Goal: Use online tool/utility: Use online tool/utility

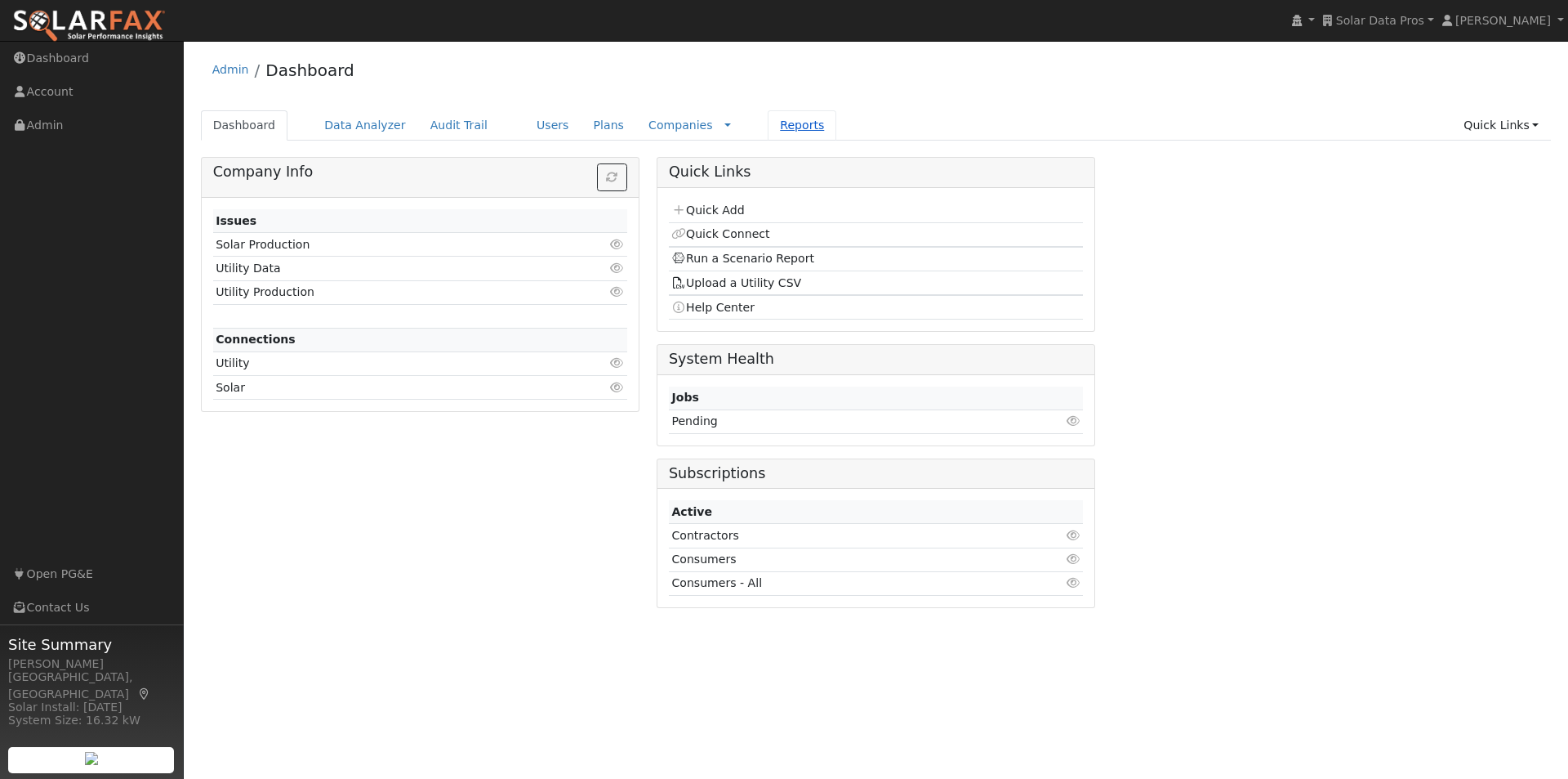
click at [768, 126] on link "Reports" at bounding box center [801, 126] width 69 height 30
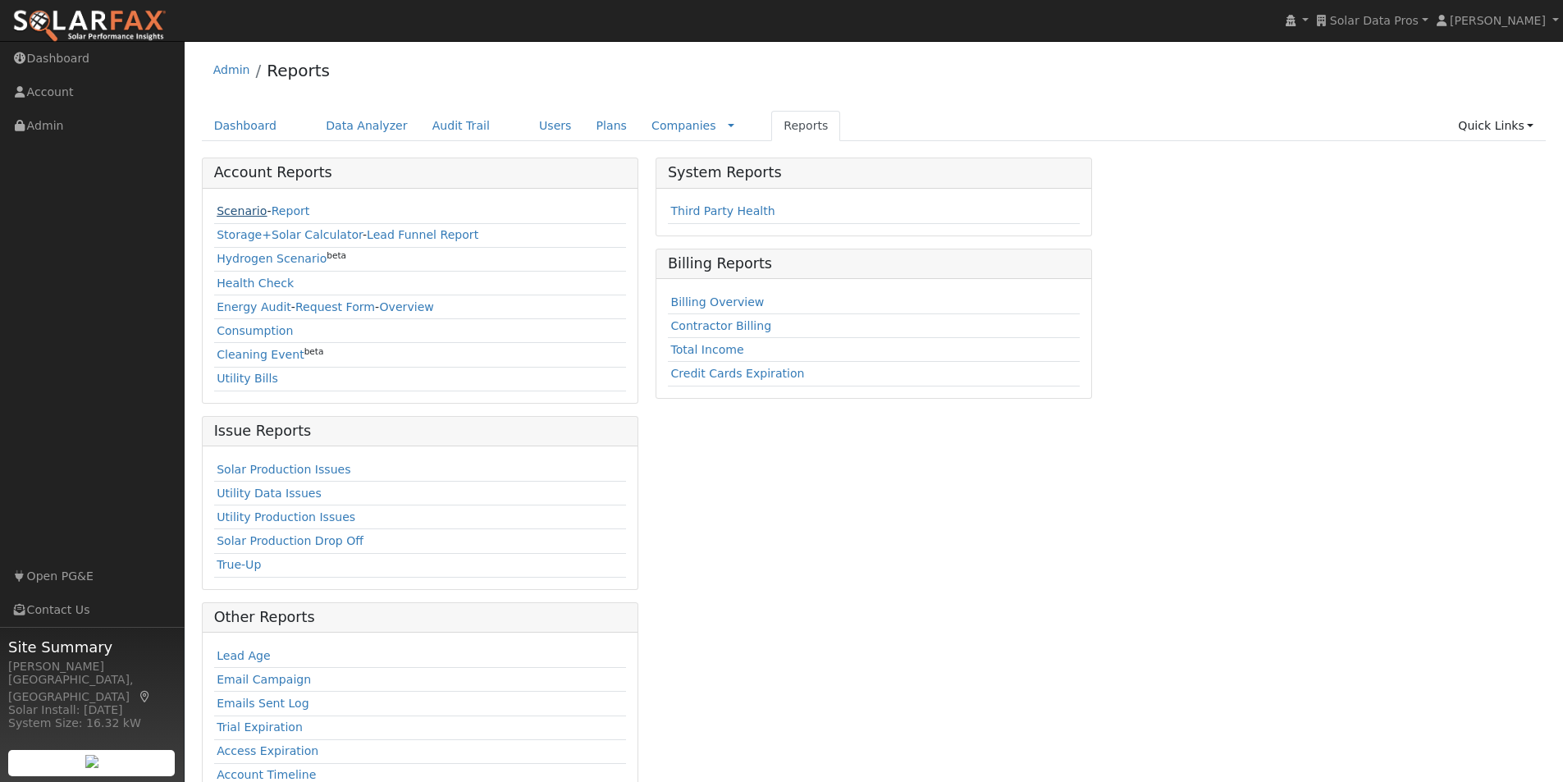
click at [226, 211] on link "Scenario" at bounding box center [242, 210] width 50 height 13
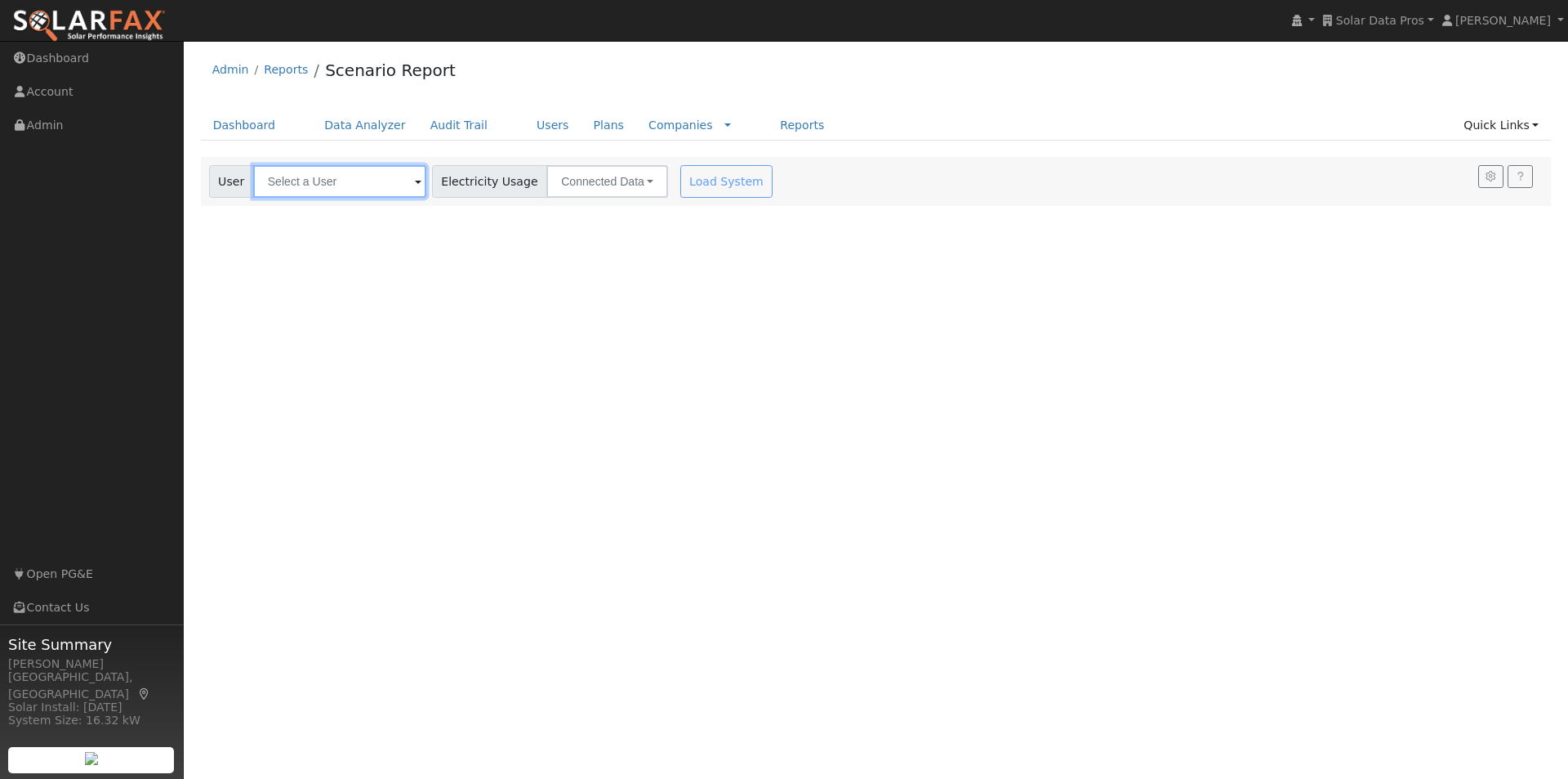
click at [369, 177] on input "text" at bounding box center [339, 181] width 173 height 33
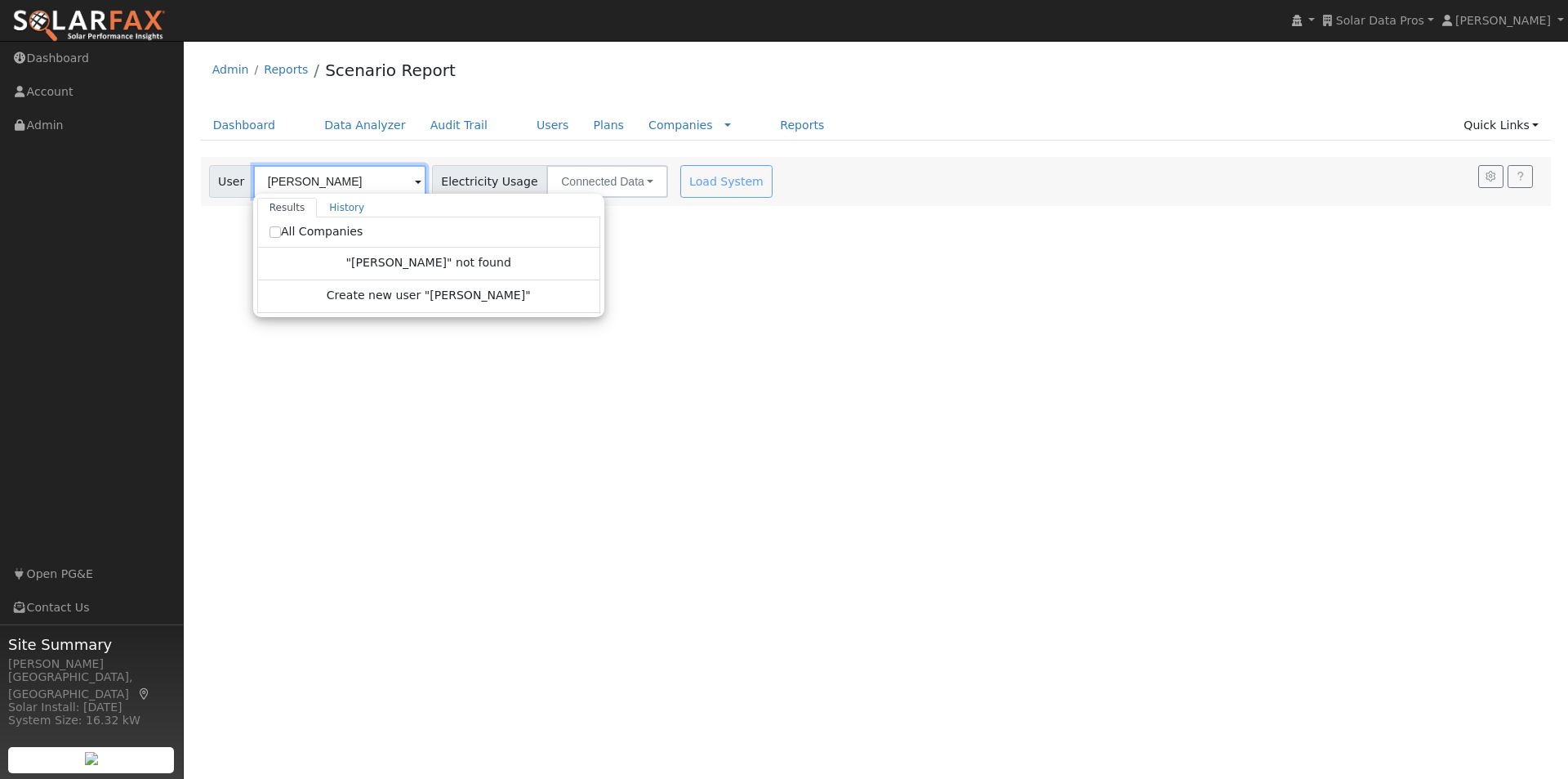
type input "curtis mitchell"
click at [271, 230] on input "All Companies" at bounding box center [275, 231] width 11 height 11
checkbox input "true"
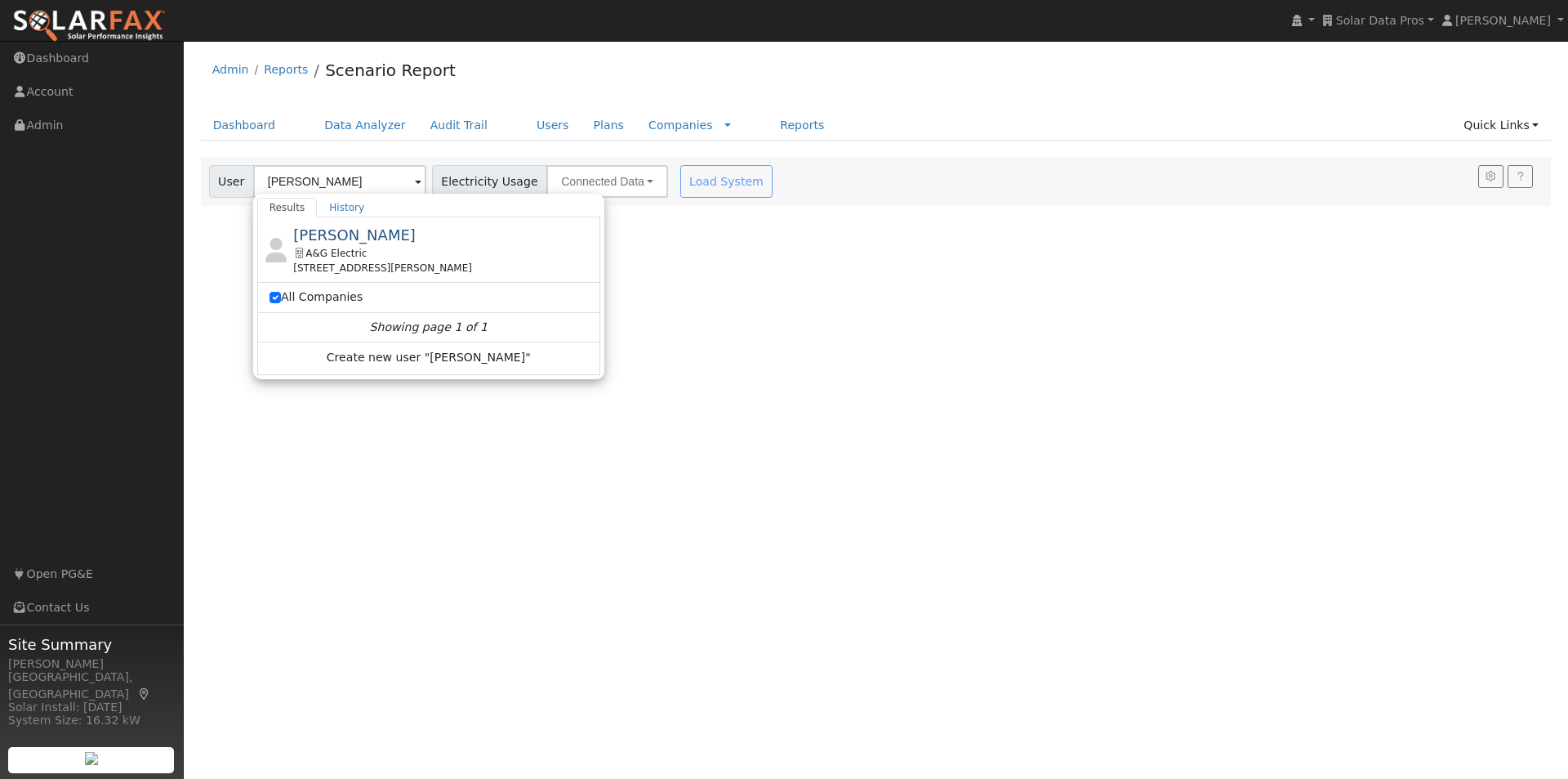
click at [352, 230] on span "Curtis Mitchell" at bounding box center [354, 234] width 122 height 17
type input "Curtis Mitchell"
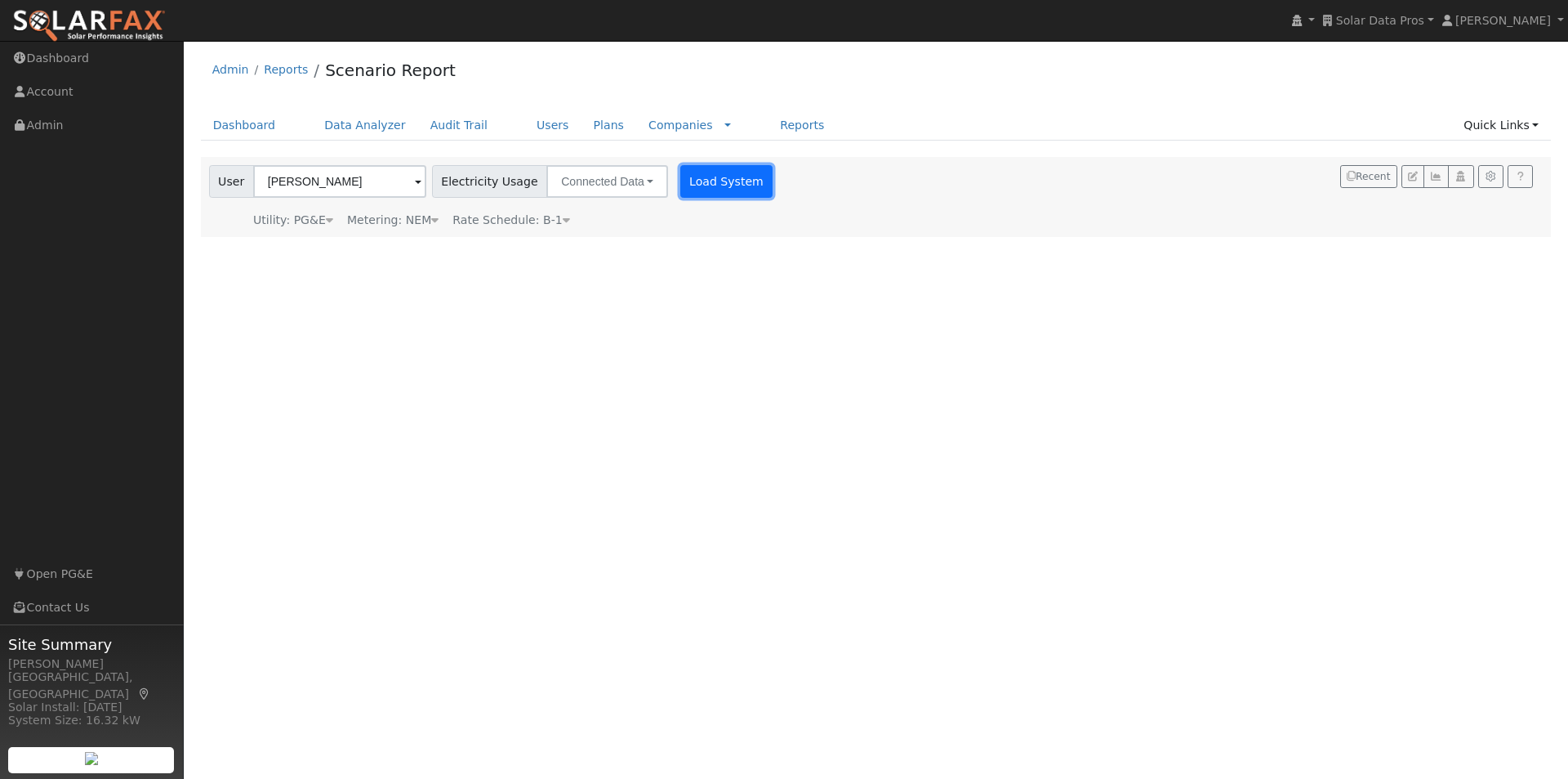
click at [709, 180] on button "Load System" at bounding box center [727, 181] width 94 height 33
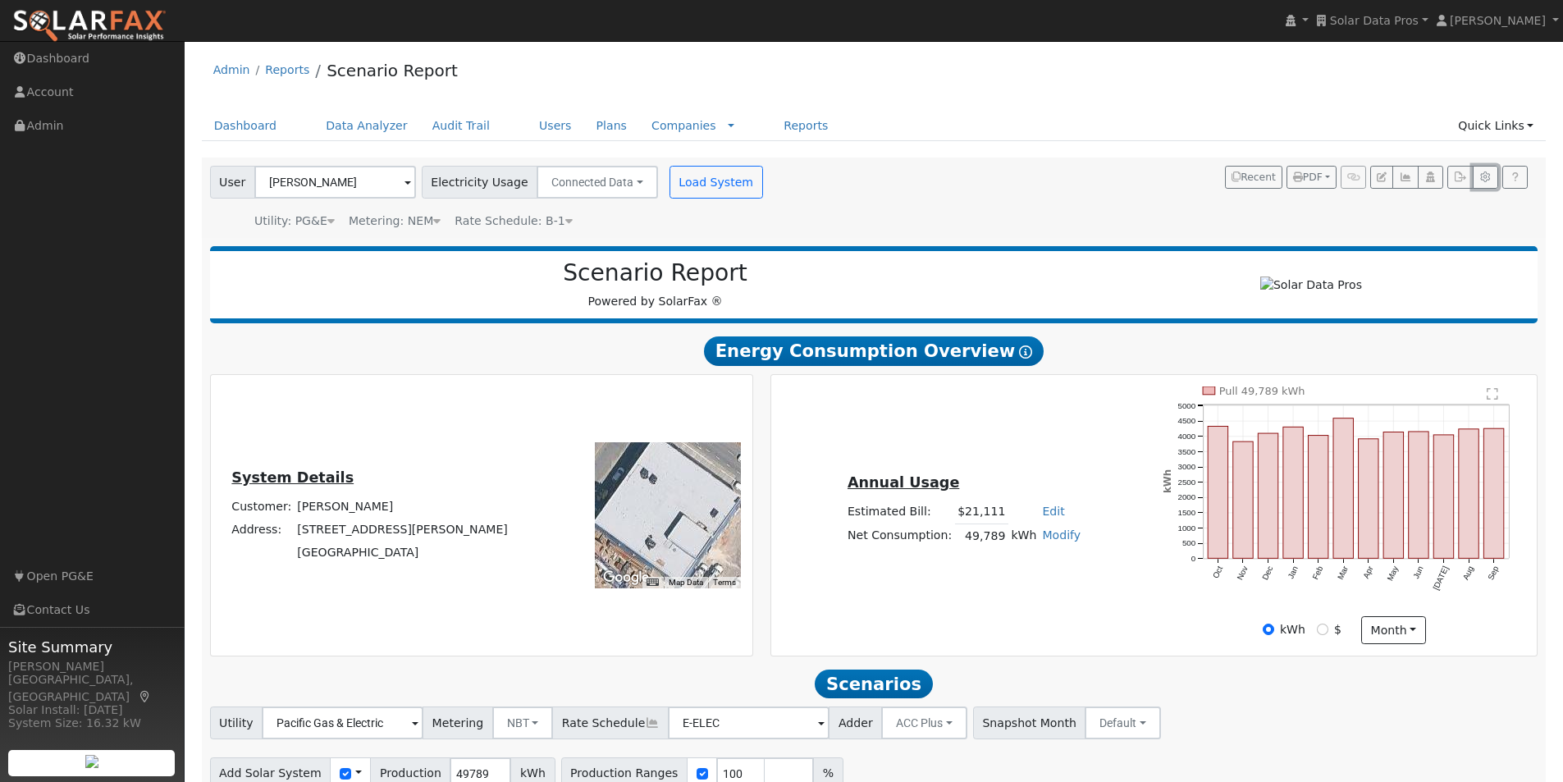
drag, startPoint x: 1484, startPoint y: 177, endPoint x: 1472, endPoint y: 177, distance: 11.5
click at [1485, 177] on icon "button" at bounding box center [1485, 177] width 12 height 10
type input "13.5"
type input "27"
type input "40.5"
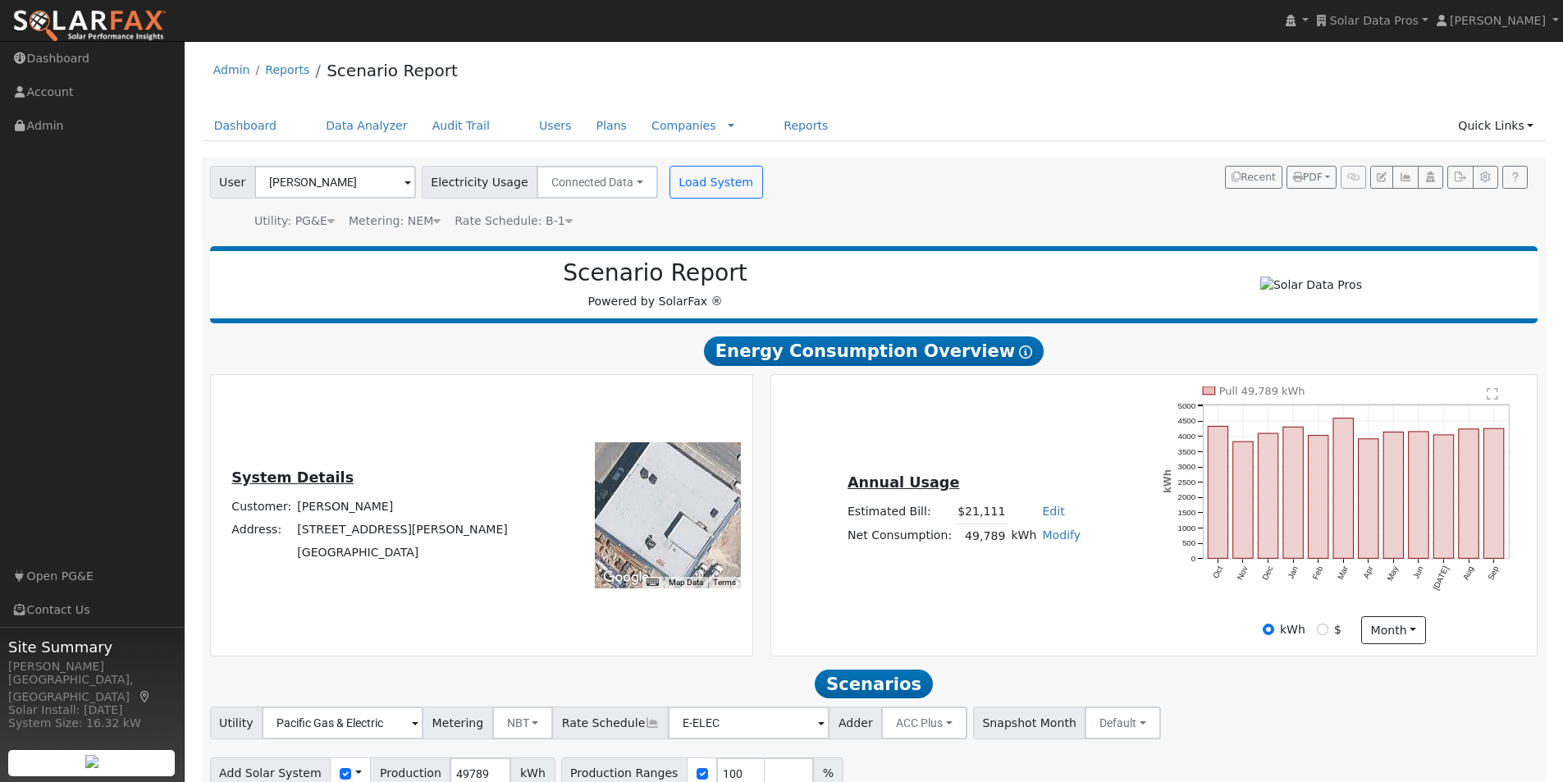
type input "11.4"
type input "13.5"
type input "3.25"
type input "1400"
type input "1"
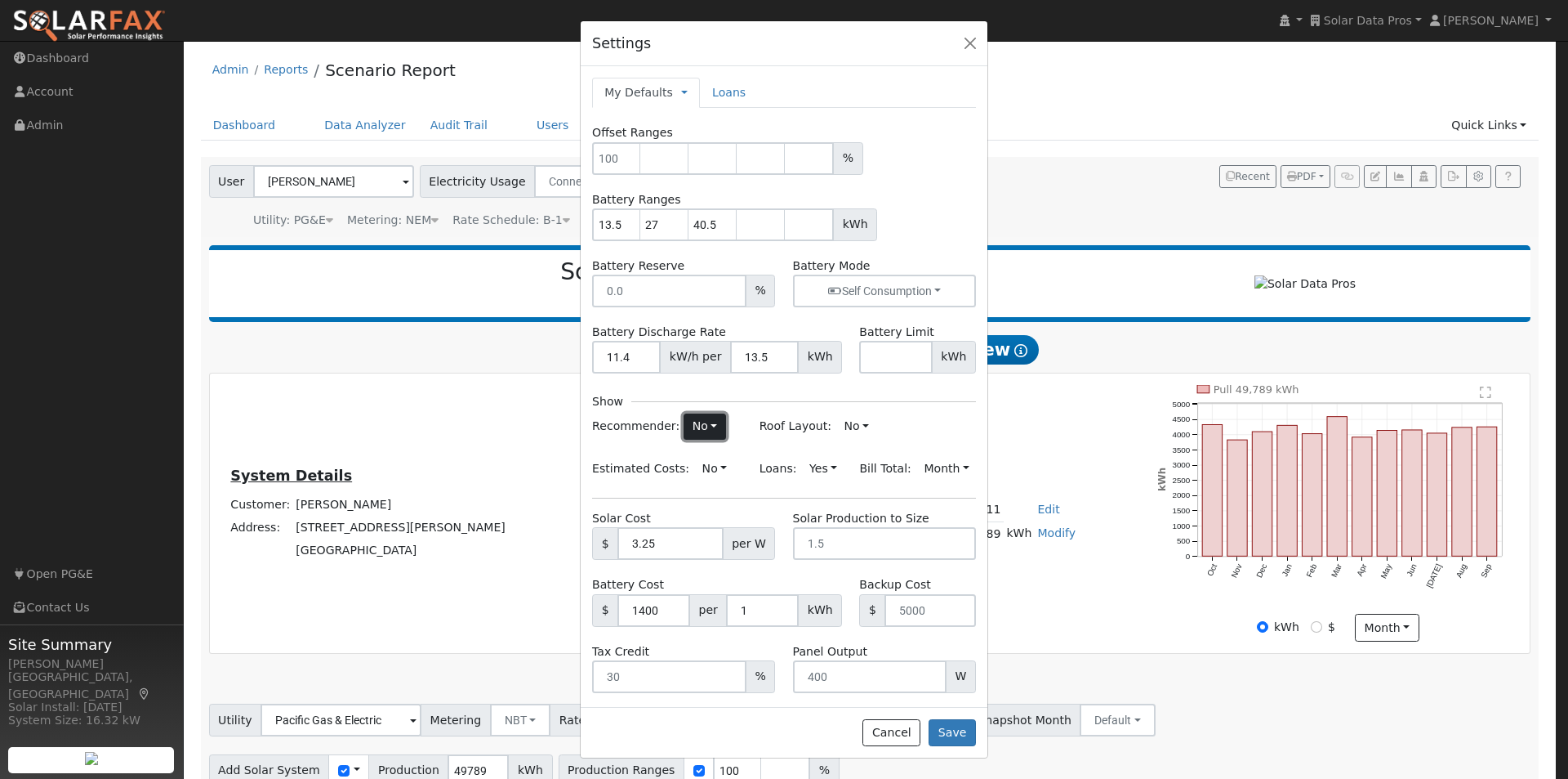
click at [699, 430] on button "No" at bounding box center [705, 426] width 43 height 26
click at [628, 456] on link "Yes" at bounding box center [669, 458] width 113 height 23
click at [706, 472] on button "No" at bounding box center [715, 469] width 43 height 26
click at [733, 425] on div "Recommender: Yes Yes No" at bounding box center [668, 426] width 167 height 26
click at [702, 465] on button "No" at bounding box center [715, 469] width 43 height 26
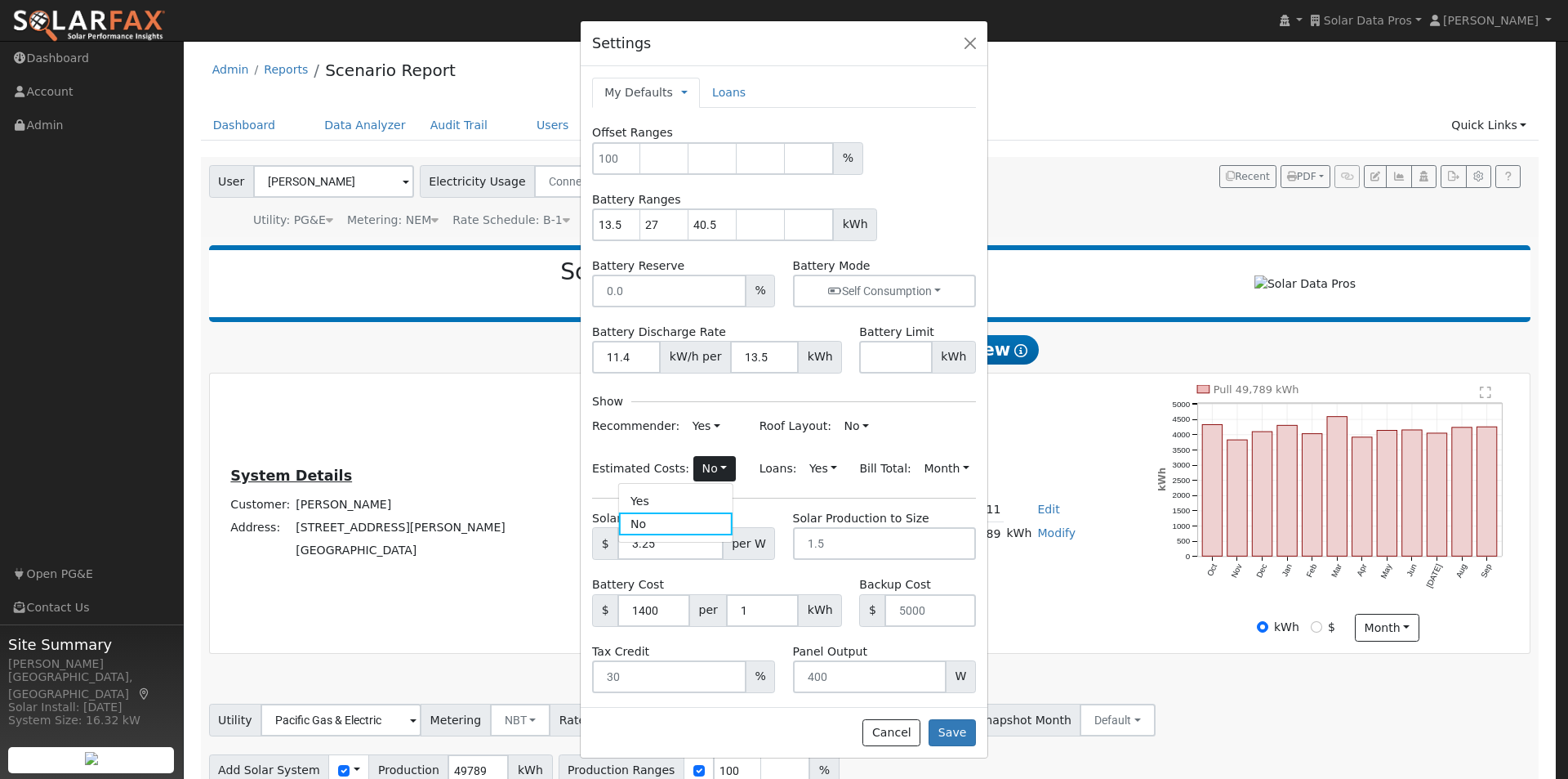
click at [630, 500] on link "Yes" at bounding box center [676, 500] width 113 height 23
click at [952, 729] on button "Save" at bounding box center [953, 733] width 48 height 28
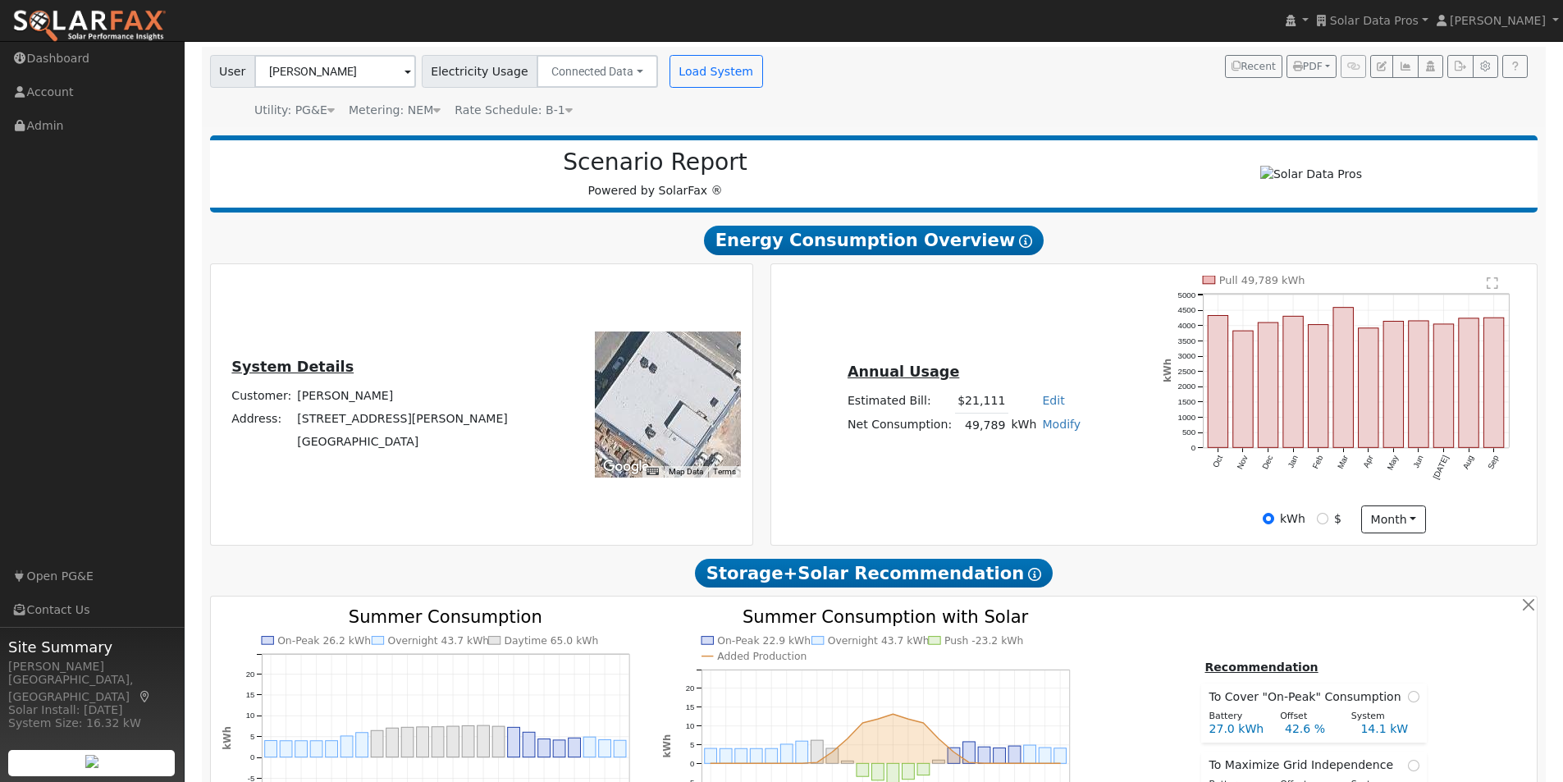
scroll to position [82, 0]
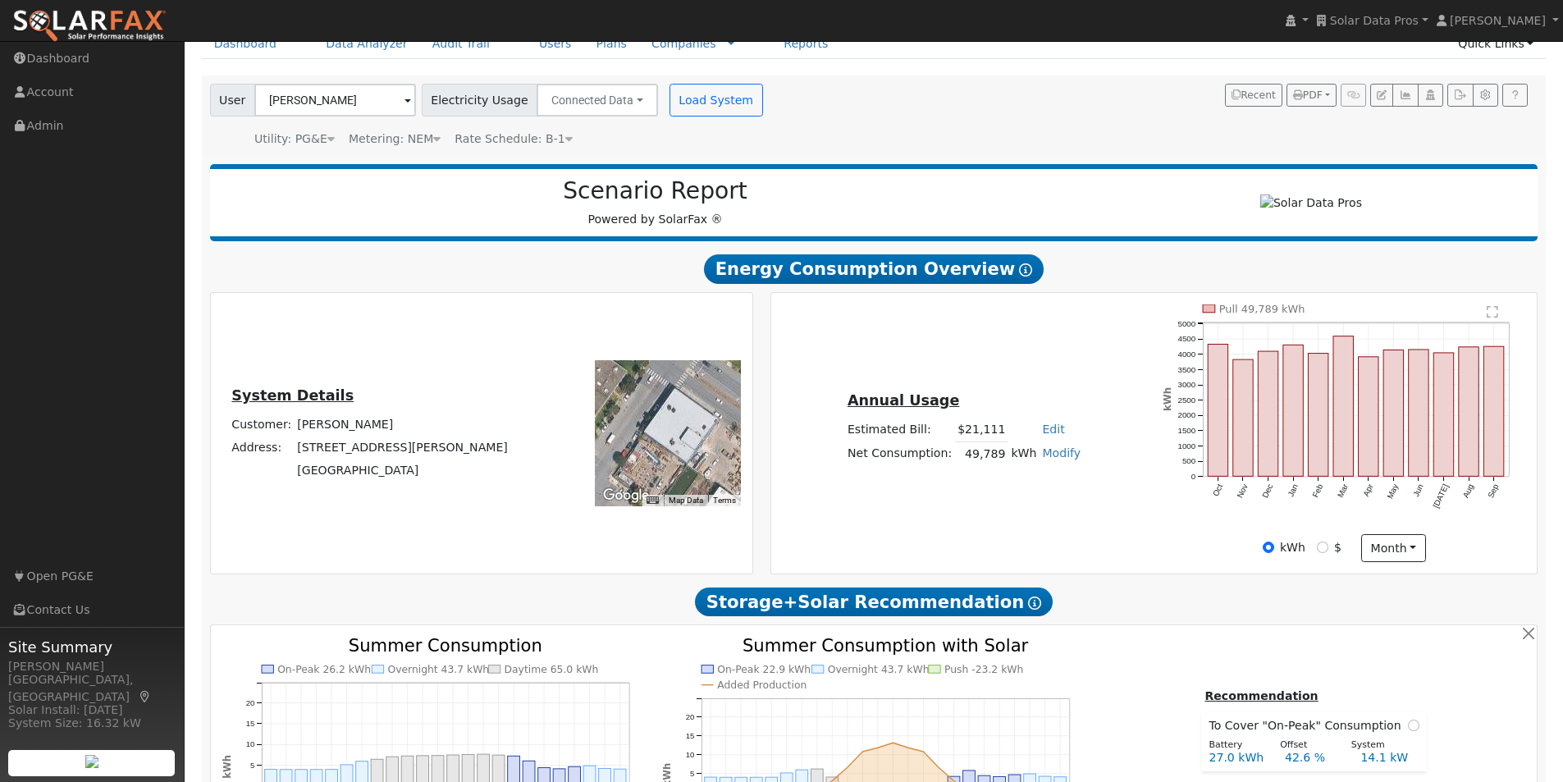
drag, startPoint x: 666, startPoint y: 429, endPoint x: 680, endPoint y: 438, distance: 16.6
click at [680, 438] on div at bounding box center [668, 433] width 146 height 146
drag, startPoint x: 684, startPoint y: 432, endPoint x: 675, endPoint y: 430, distance: 9.2
click at [675, 430] on div at bounding box center [668, 433] width 146 height 146
click at [1390, 548] on button "month" at bounding box center [1393, 548] width 65 height 28
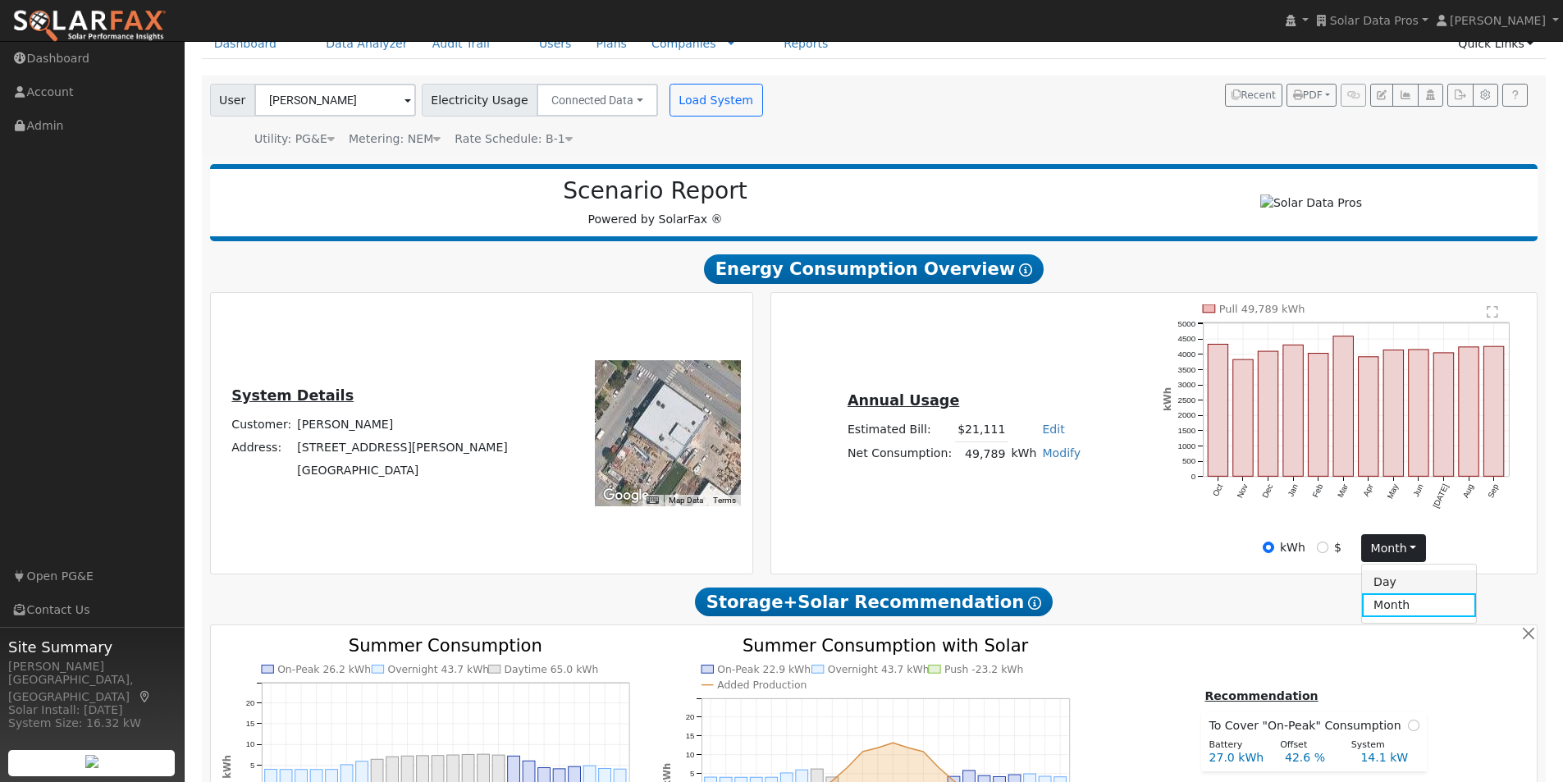
click at [1388, 590] on link "Day" at bounding box center [1419, 581] width 114 height 23
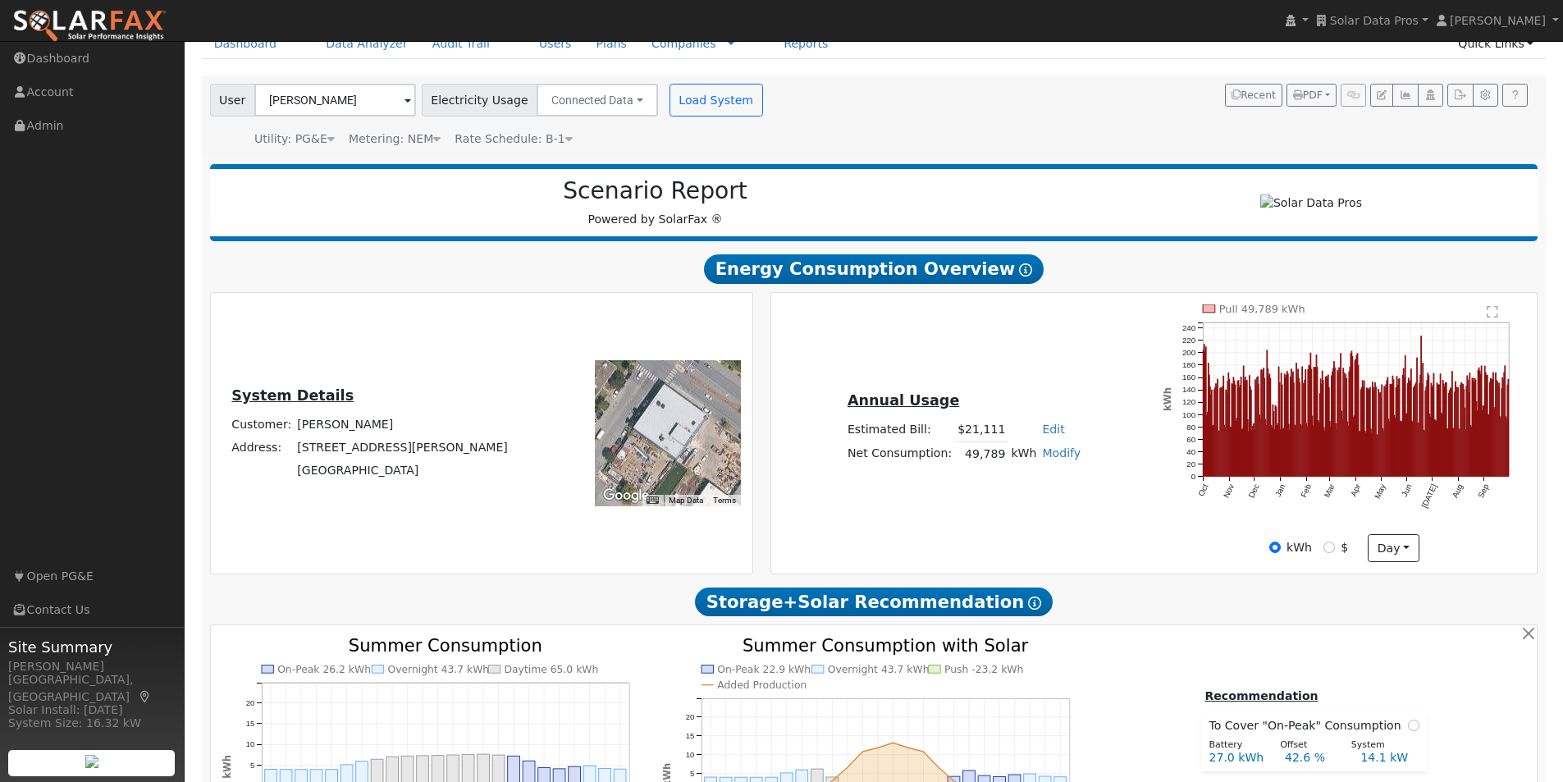
click at [1494, 317] on text "" at bounding box center [1493, 311] width 11 height 13
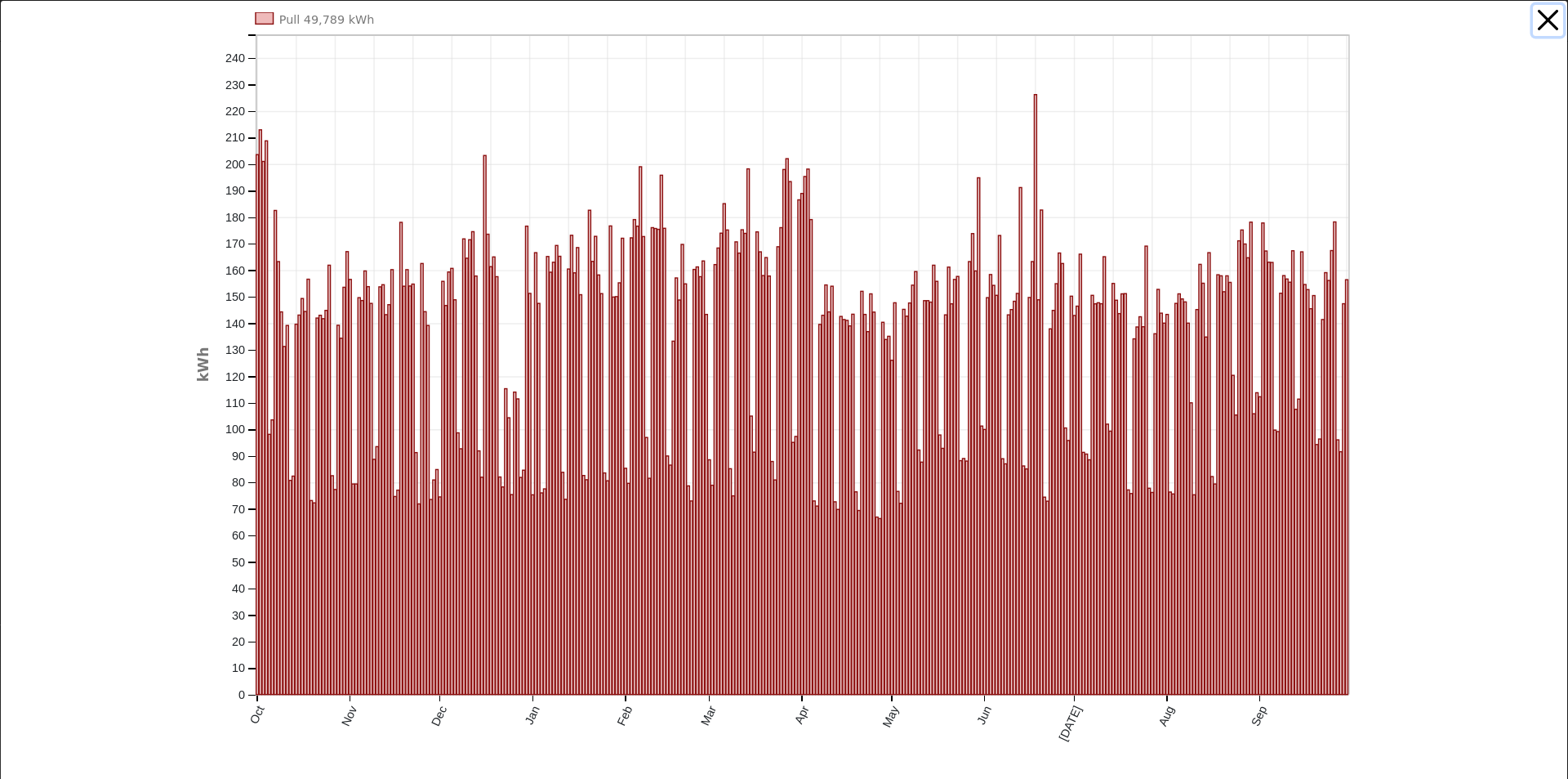
drag, startPoint x: 1536, startPoint y: 25, endPoint x: 1174, endPoint y: 315, distance: 463.8
click at [1536, 25] on button "button" at bounding box center [1548, 20] width 31 height 31
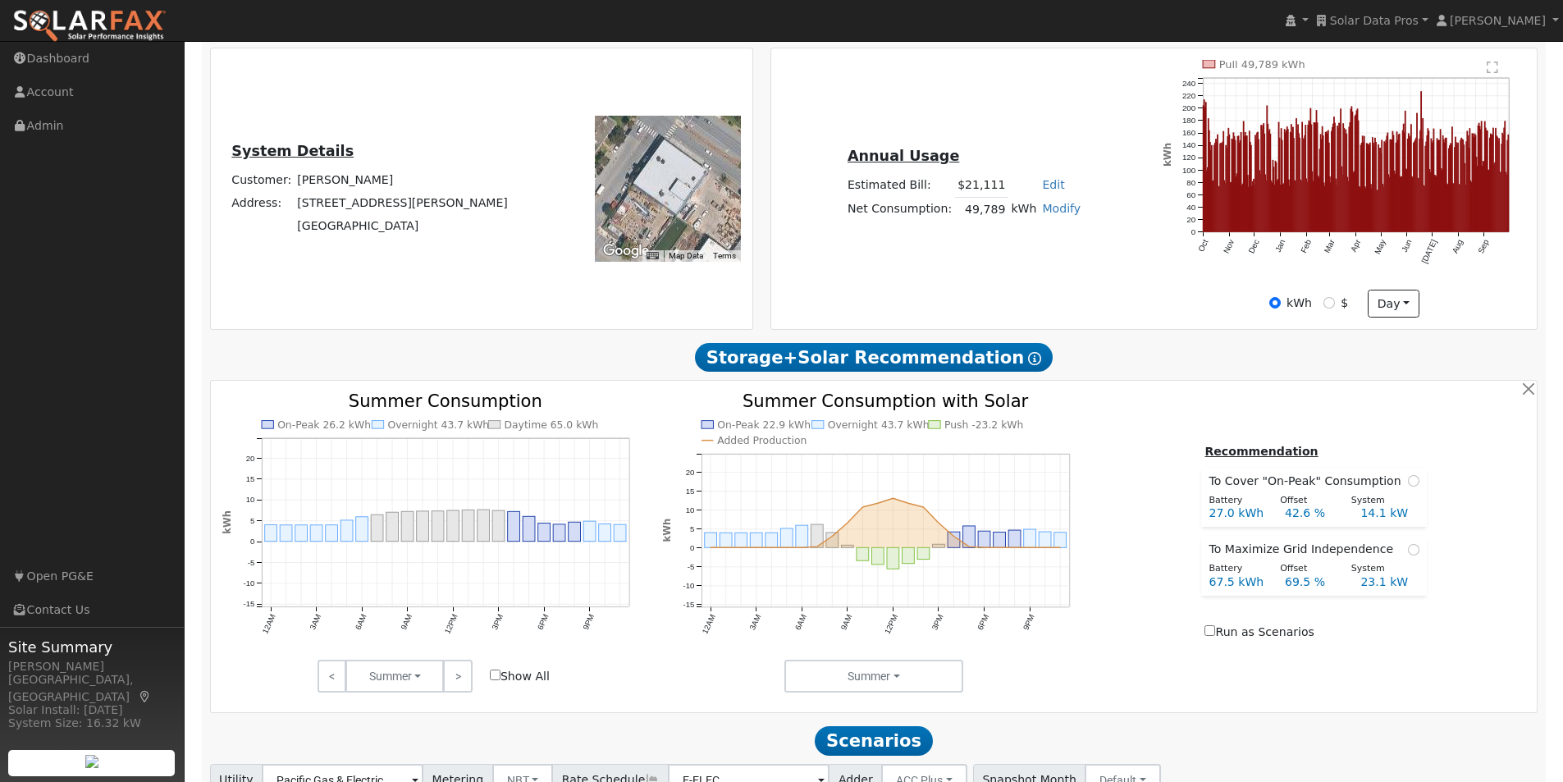
scroll to position [328, 0]
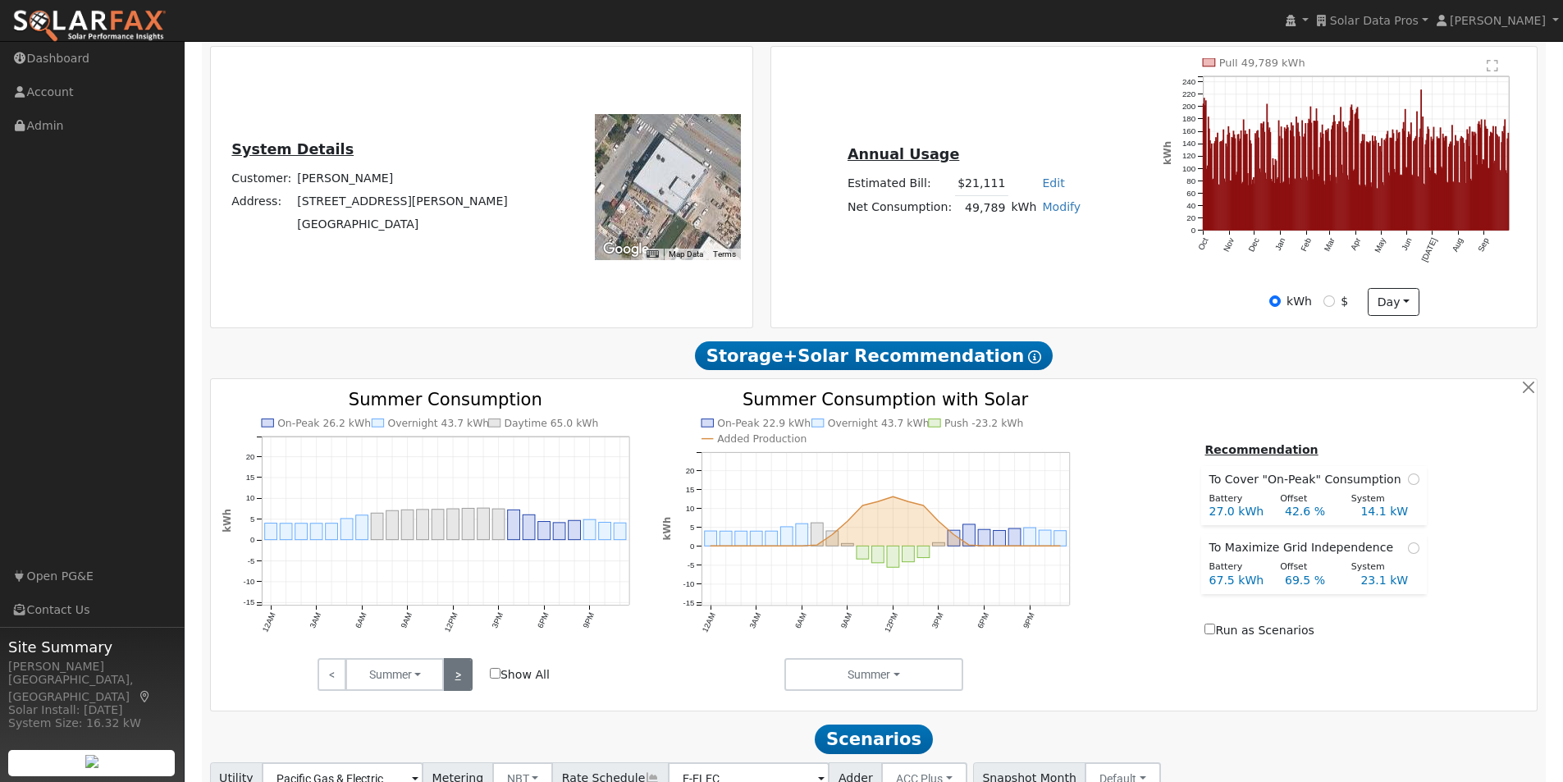
click at [457, 673] on link ">" at bounding box center [457, 674] width 29 height 33
click at [458, 674] on link ">" at bounding box center [457, 674] width 29 height 33
click at [497, 679] on input "Show All" at bounding box center [495, 673] width 11 height 11
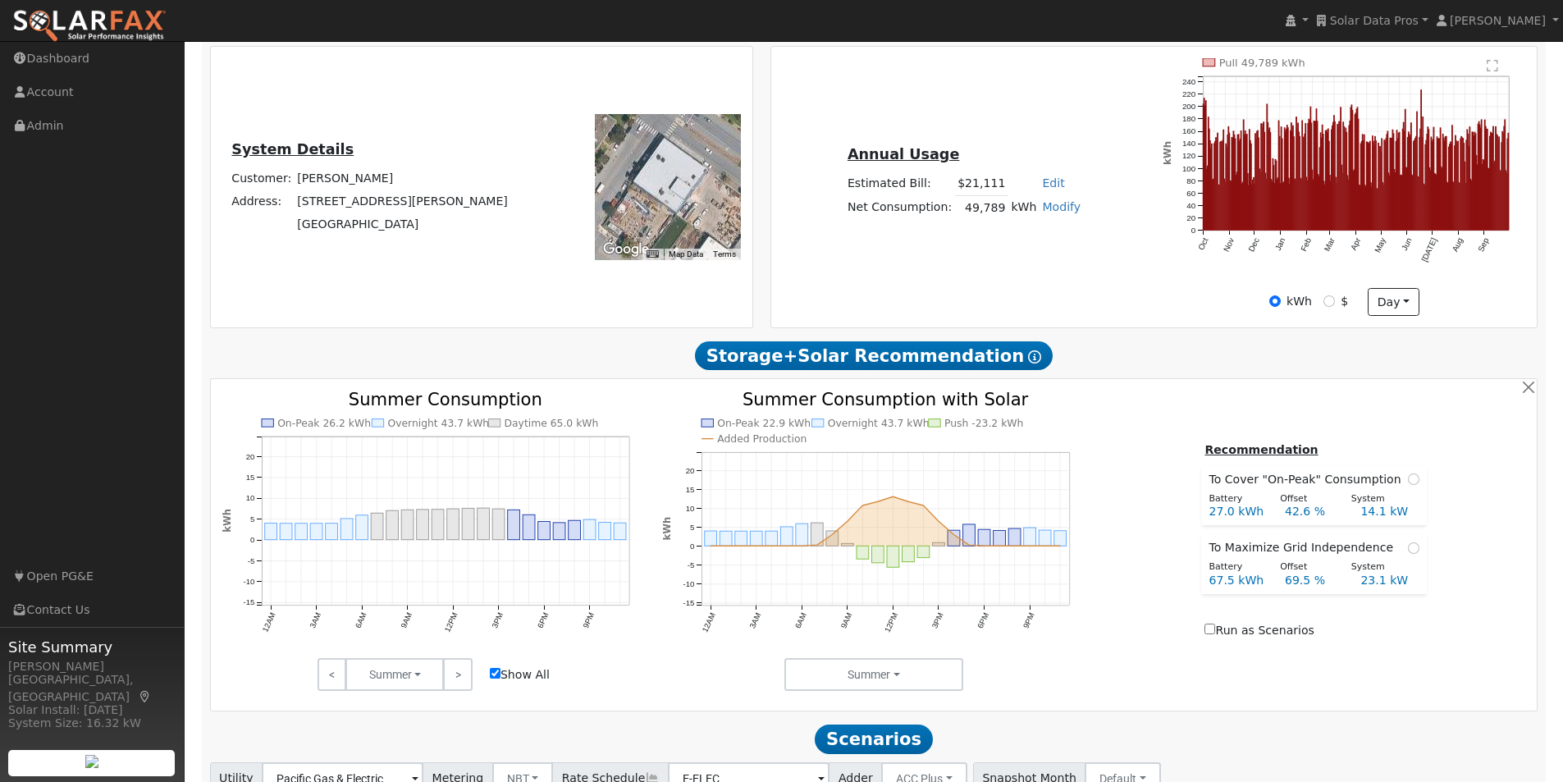
checkbox input "true"
click at [459, 681] on link ">" at bounding box center [457, 674] width 29 height 33
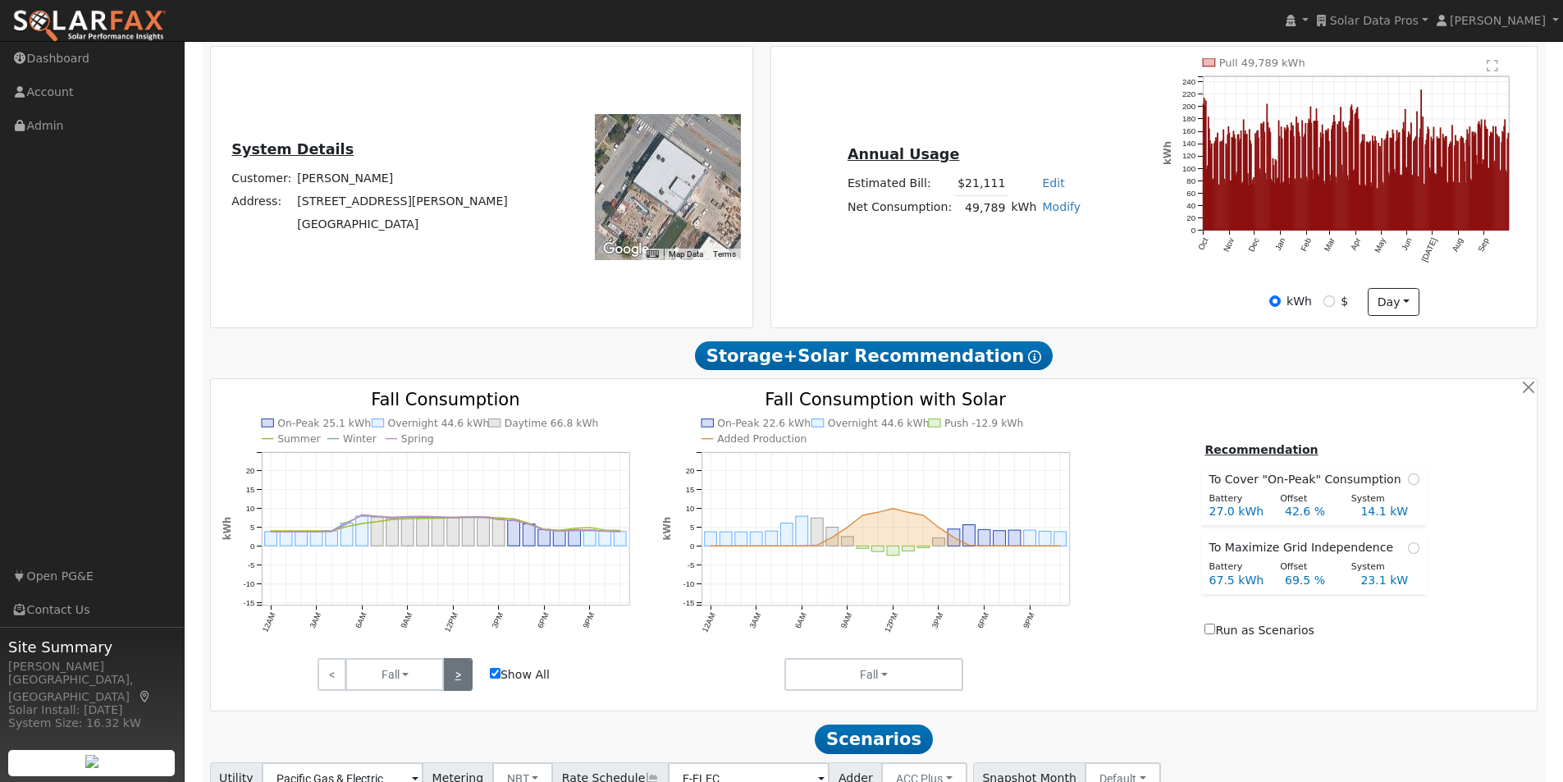
click at [459, 681] on link ">" at bounding box center [457, 674] width 29 height 33
click at [330, 679] on link "<" at bounding box center [332, 674] width 29 height 33
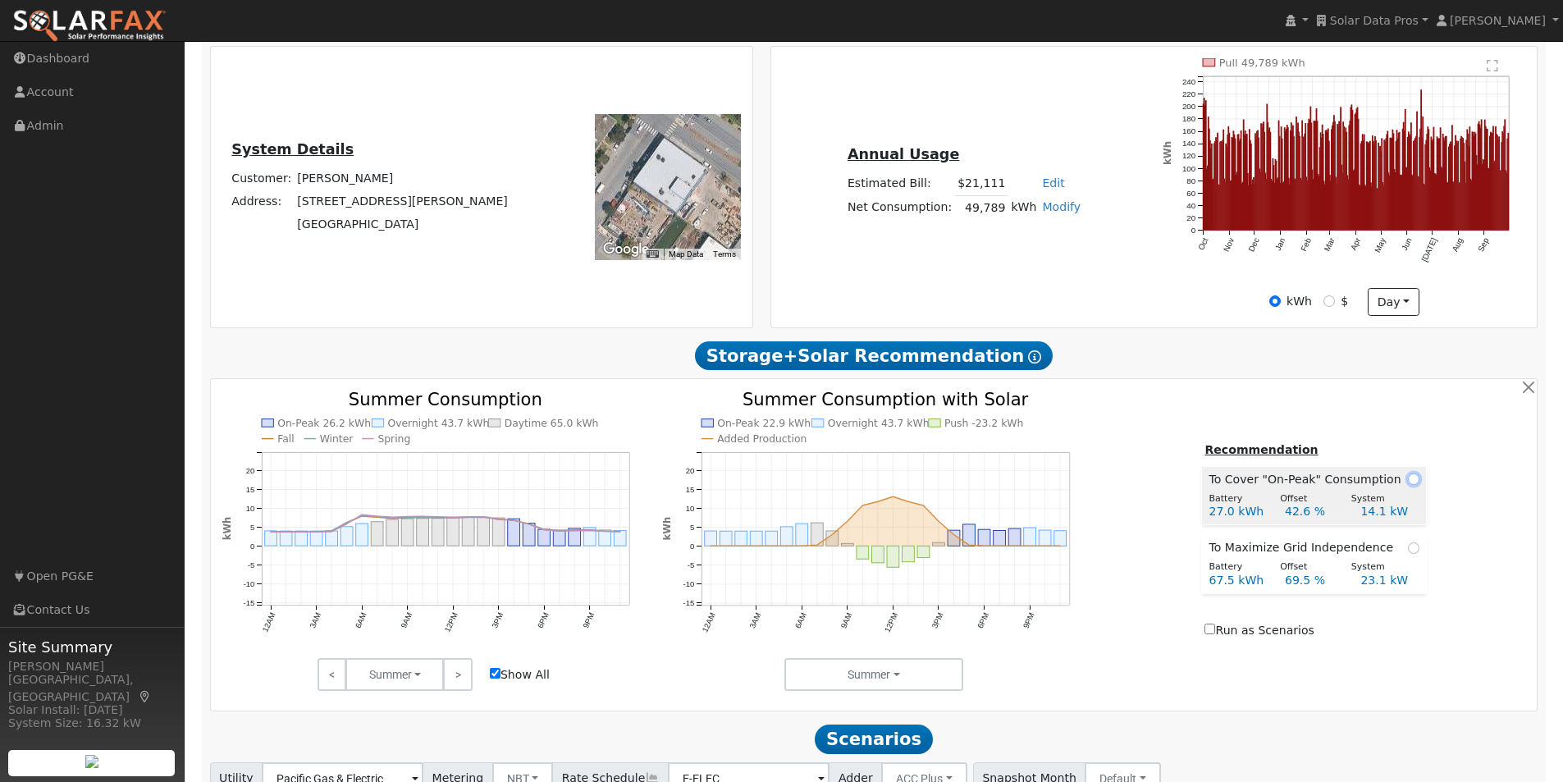
click at [1408, 482] on input "radio" at bounding box center [1413, 478] width 11 height 11
radio input "true"
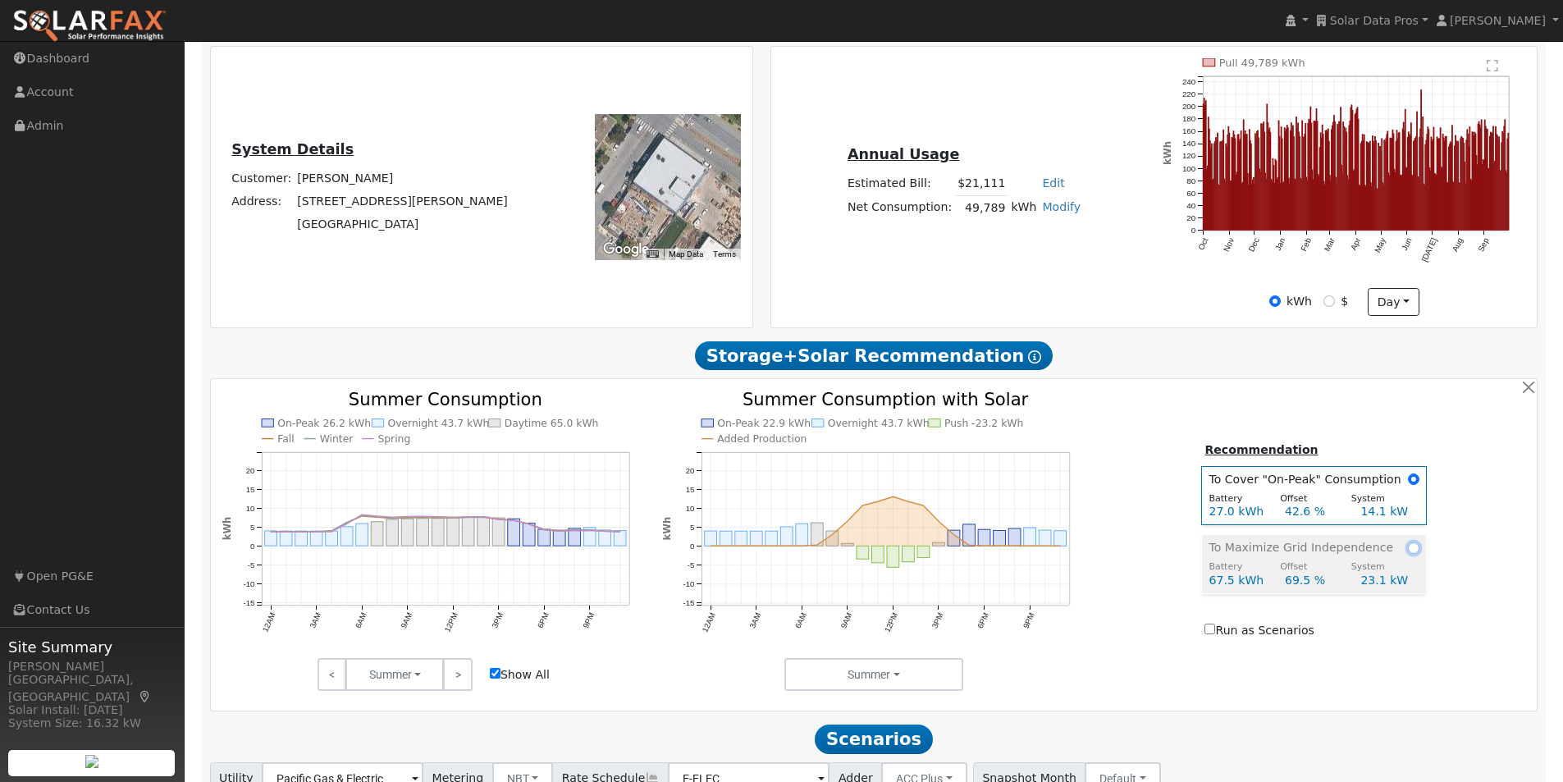
click at [1408, 554] on input "radio" at bounding box center [1413, 547] width 11 height 11
radio input "true"
radio input "false"
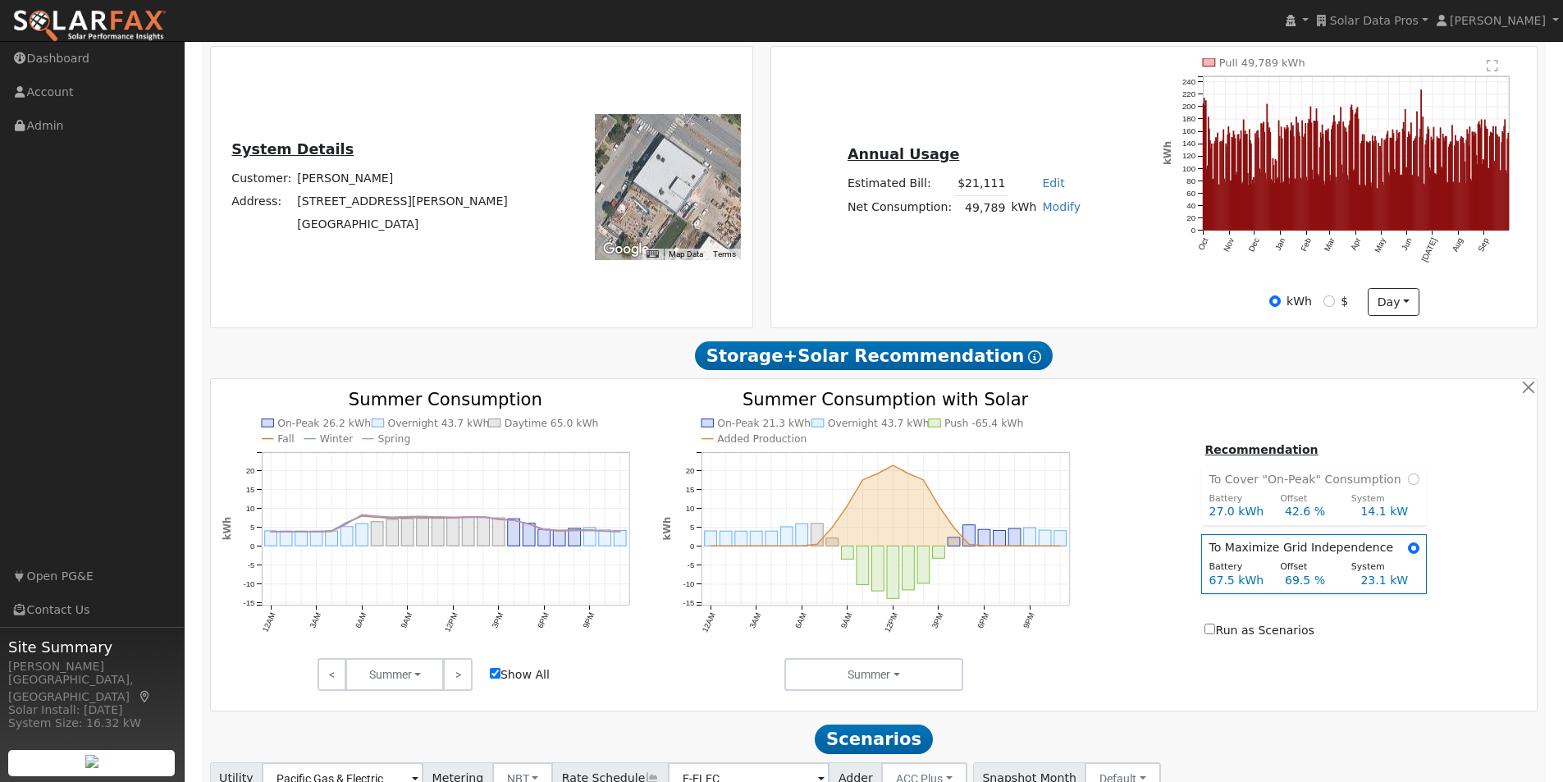
click at [496, 679] on input "Show All" at bounding box center [495, 673] width 11 height 11
checkbox input "false"
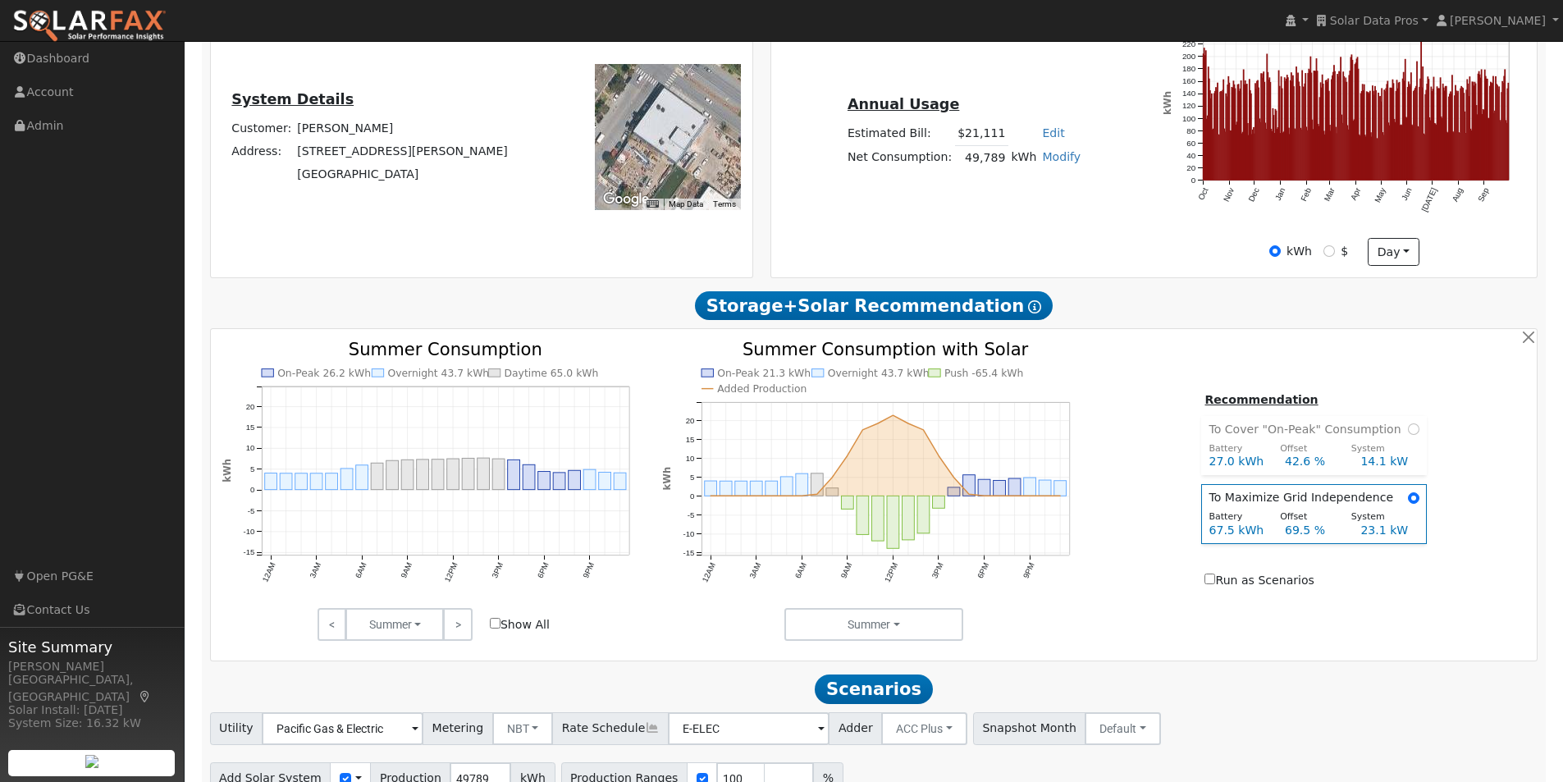
scroll to position [465, 0]
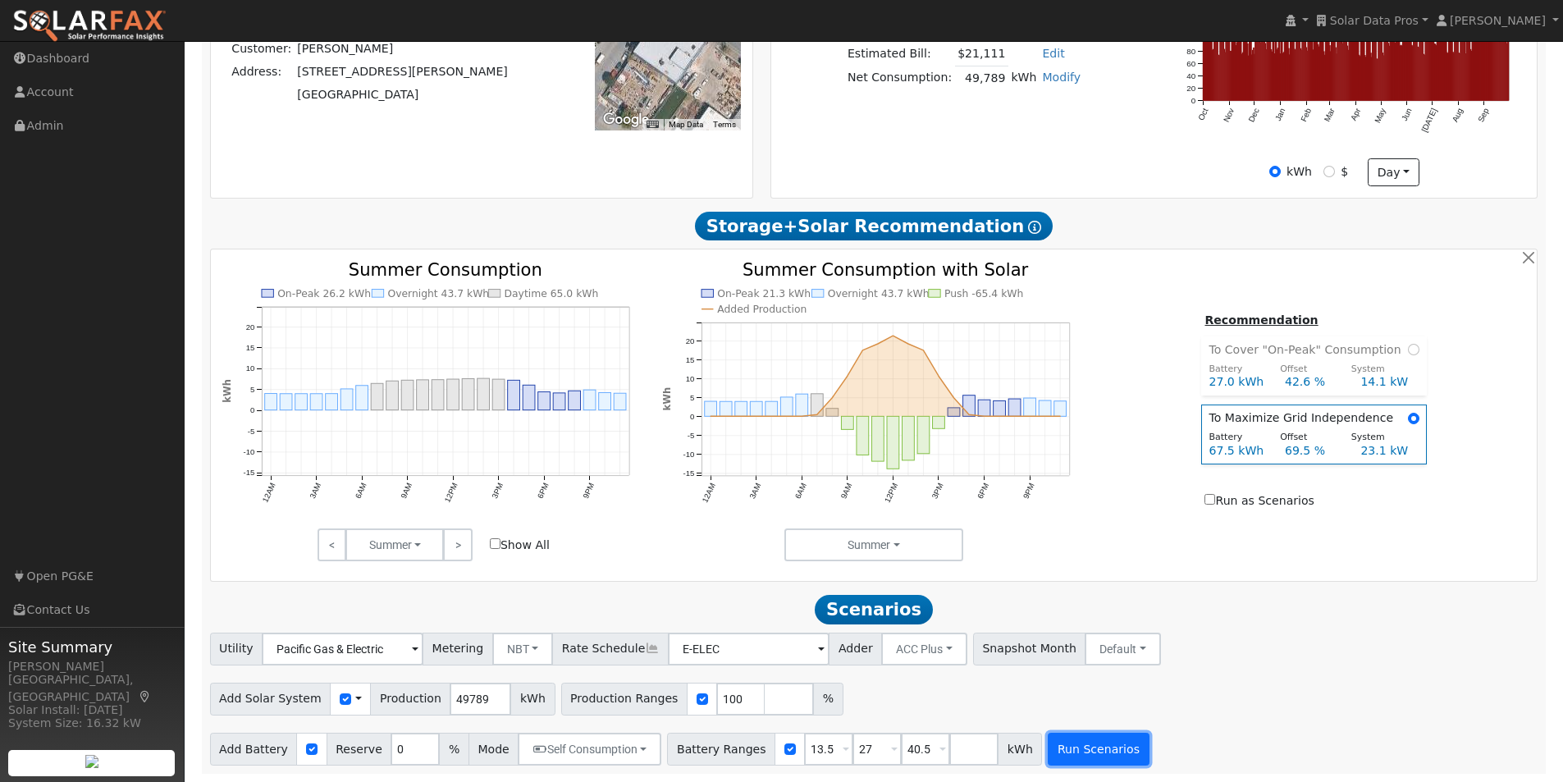
click at [1058, 752] on button "Run Scenarios" at bounding box center [1098, 749] width 101 height 33
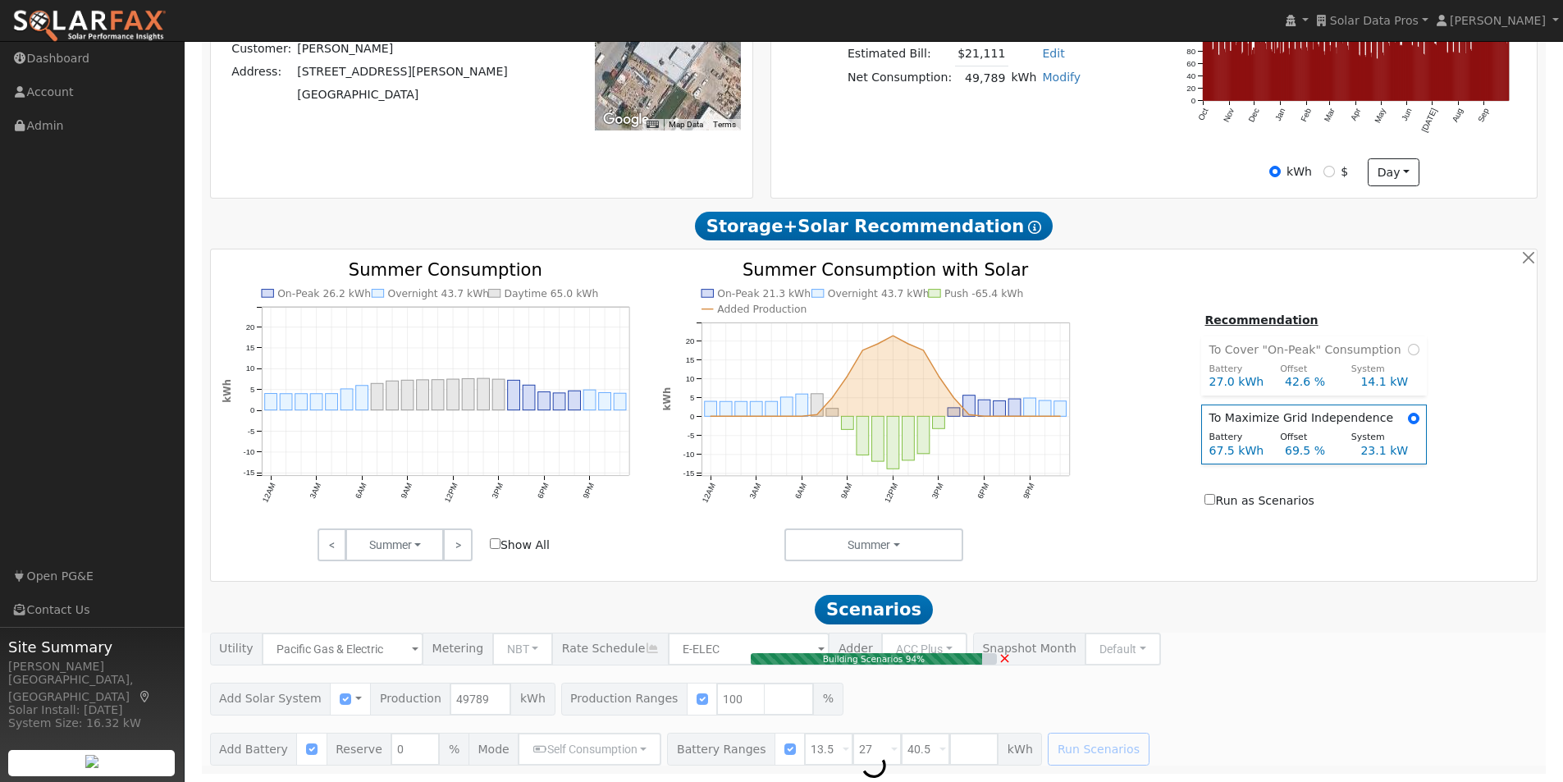
type input "33.2"
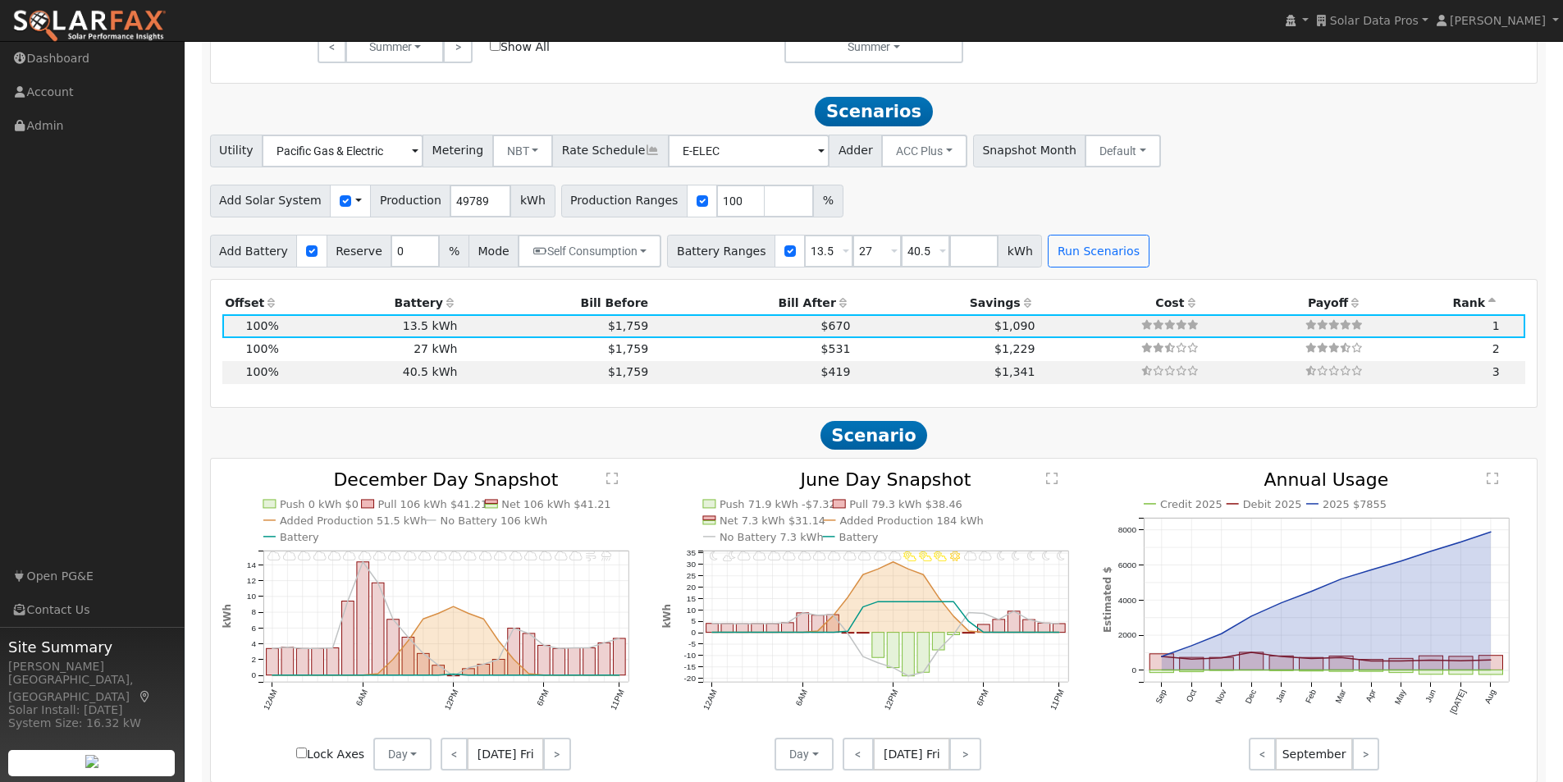
scroll to position [927, 0]
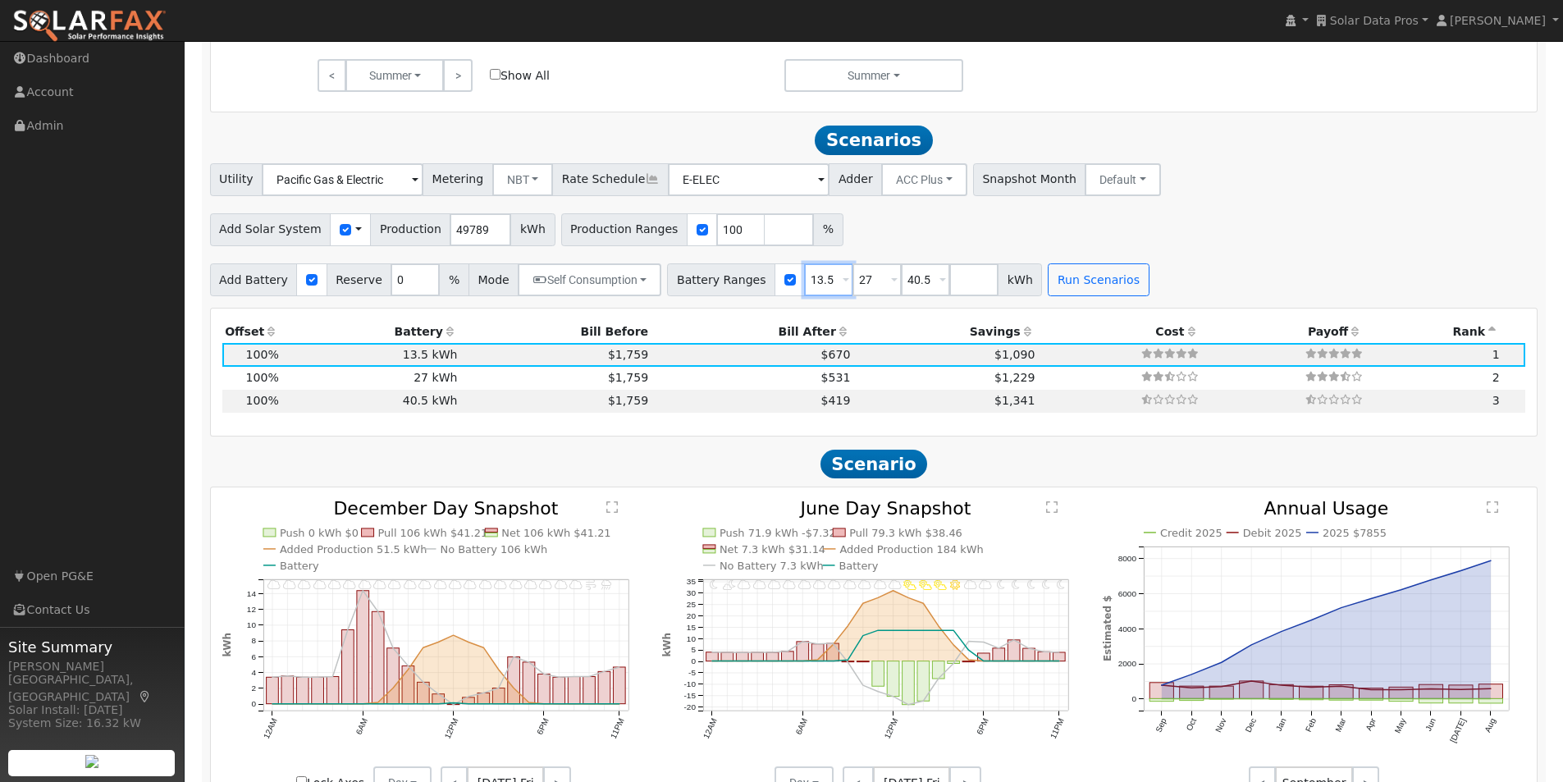
drag, startPoint x: 809, startPoint y: 285, endPoint x: 766, endPoint y: 287, distance: 43.6
click at [766, 287] on div "Battery Ranges 13.5 Overrides Reserve % Mode None None Self Consumption Peak Sa…" at bounding box center [854, 279] width 375 height 33
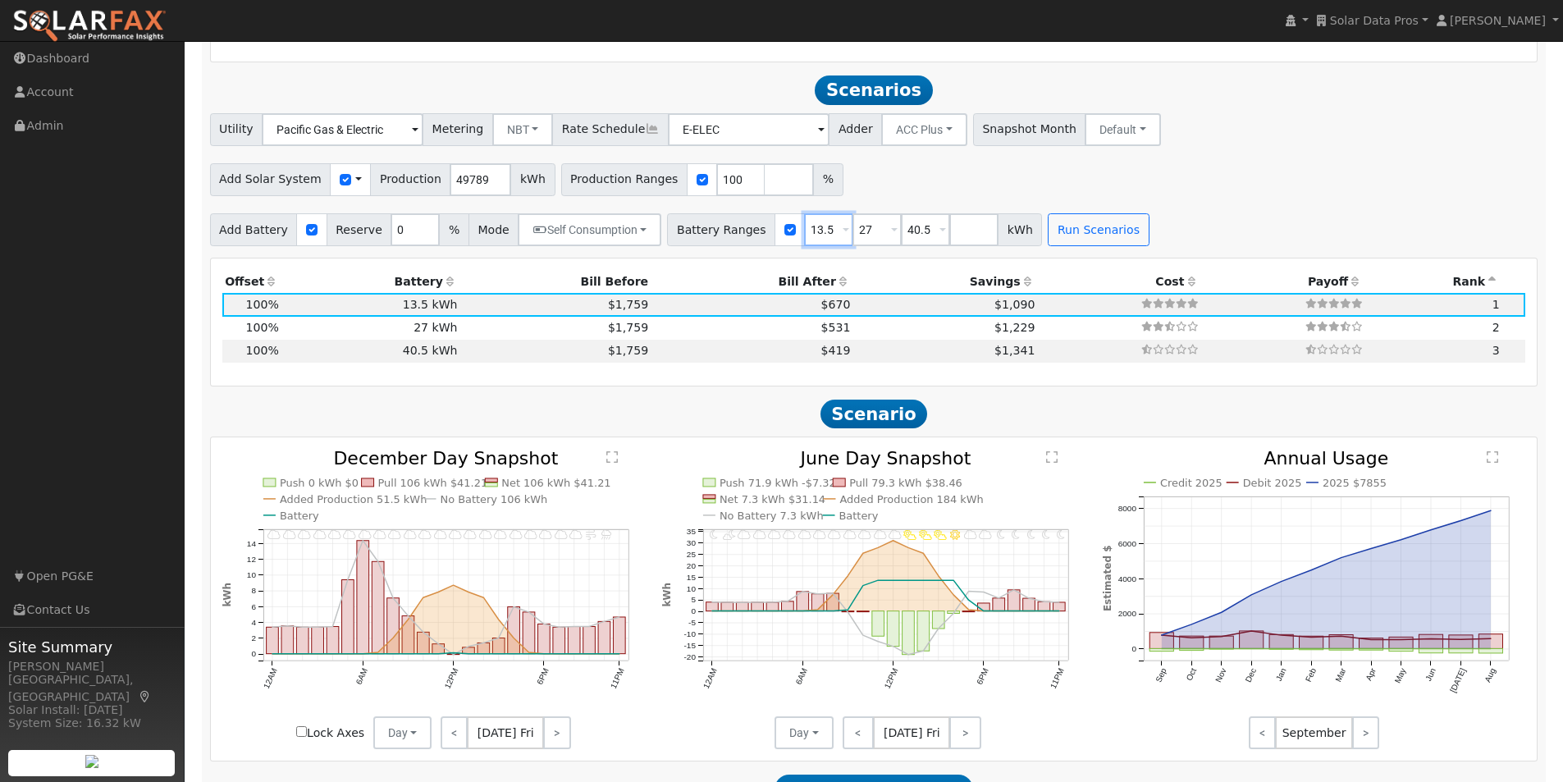
scroll to position [1009, 0]
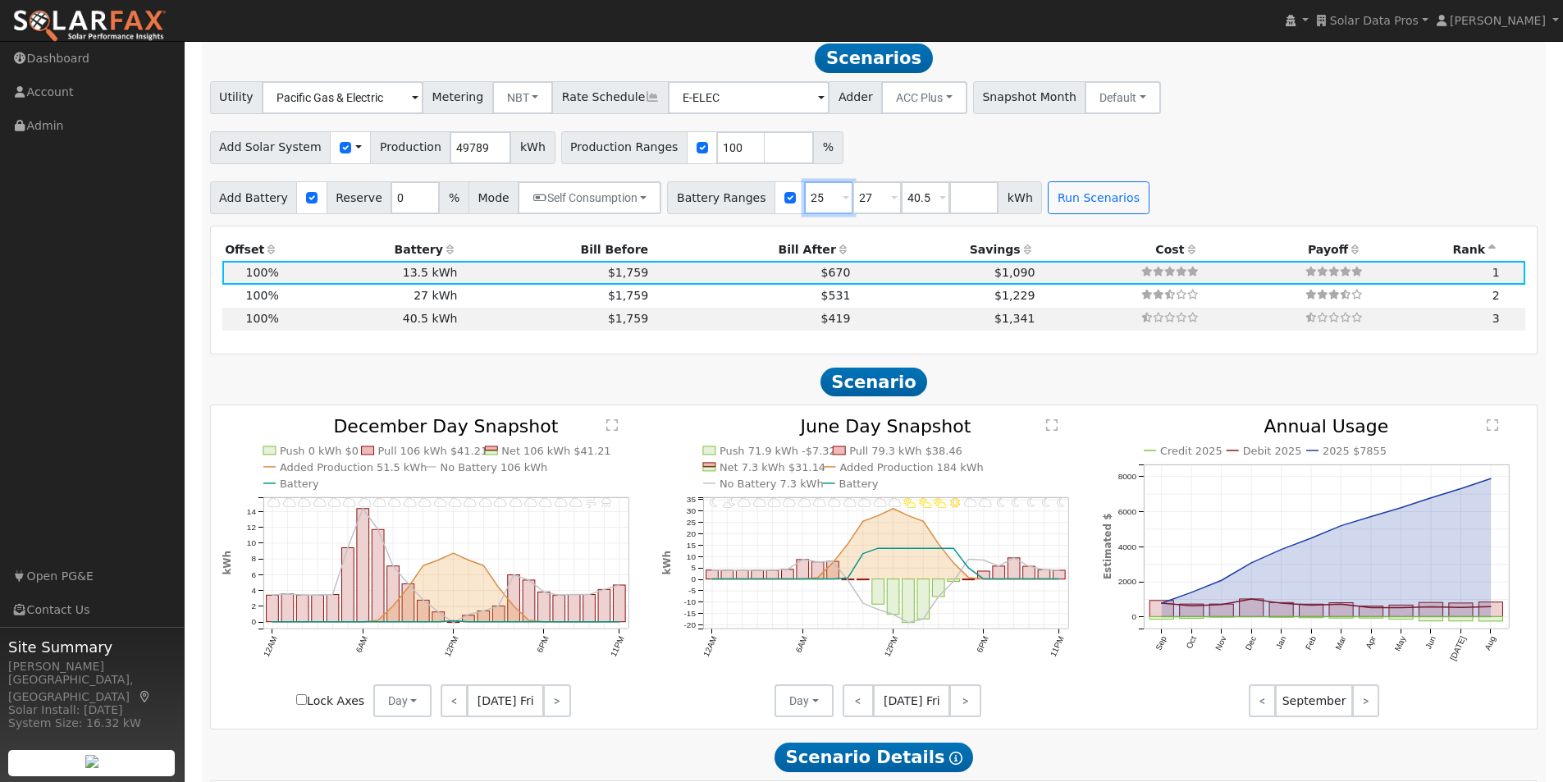
type input "25"
type input "40.5"
type input "75"
type input "60"
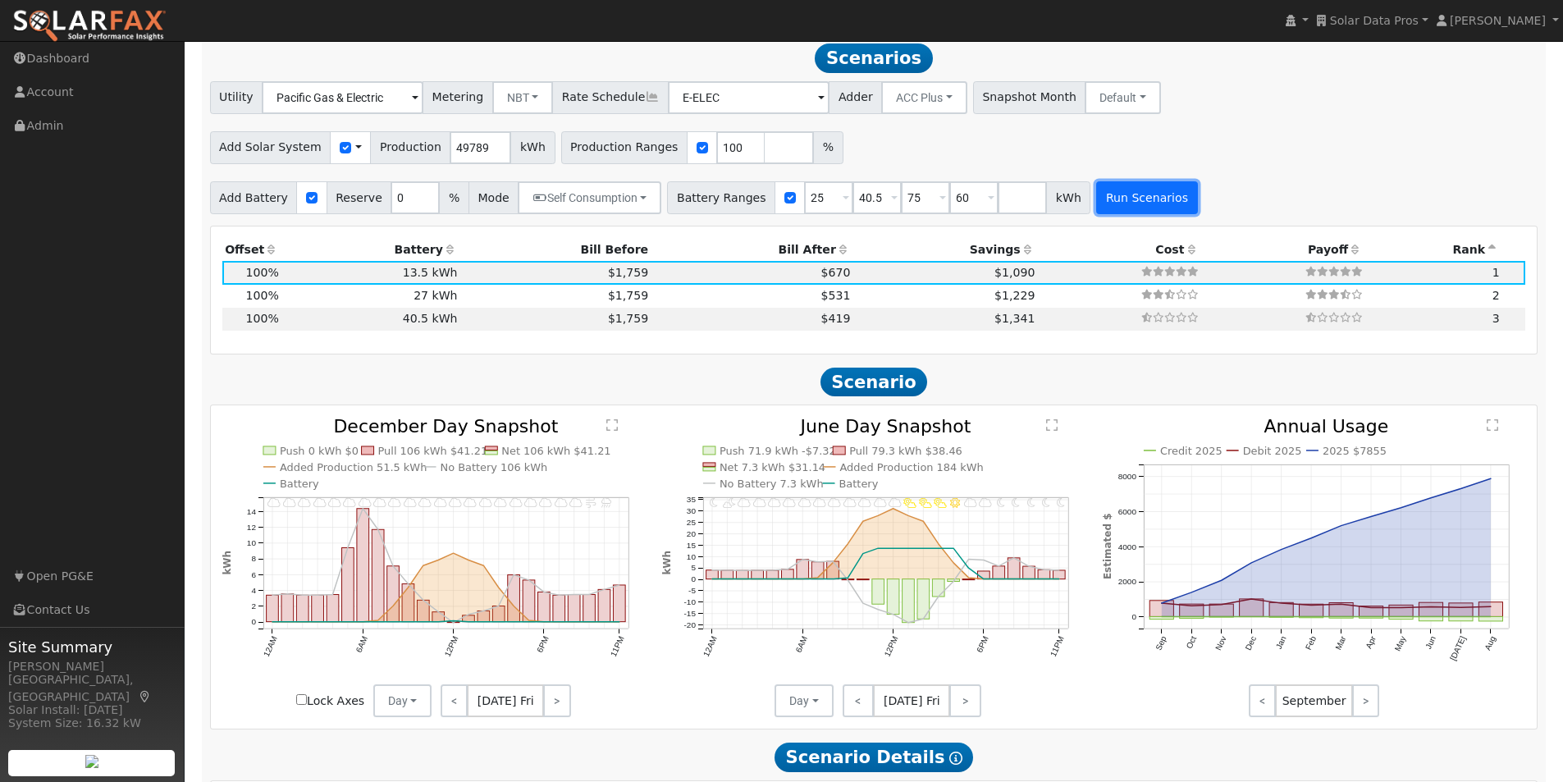
type input "75"
click at [1120, 204] on button "Run Scenarios" at bounding box center [1146, 197] width 101 height 33
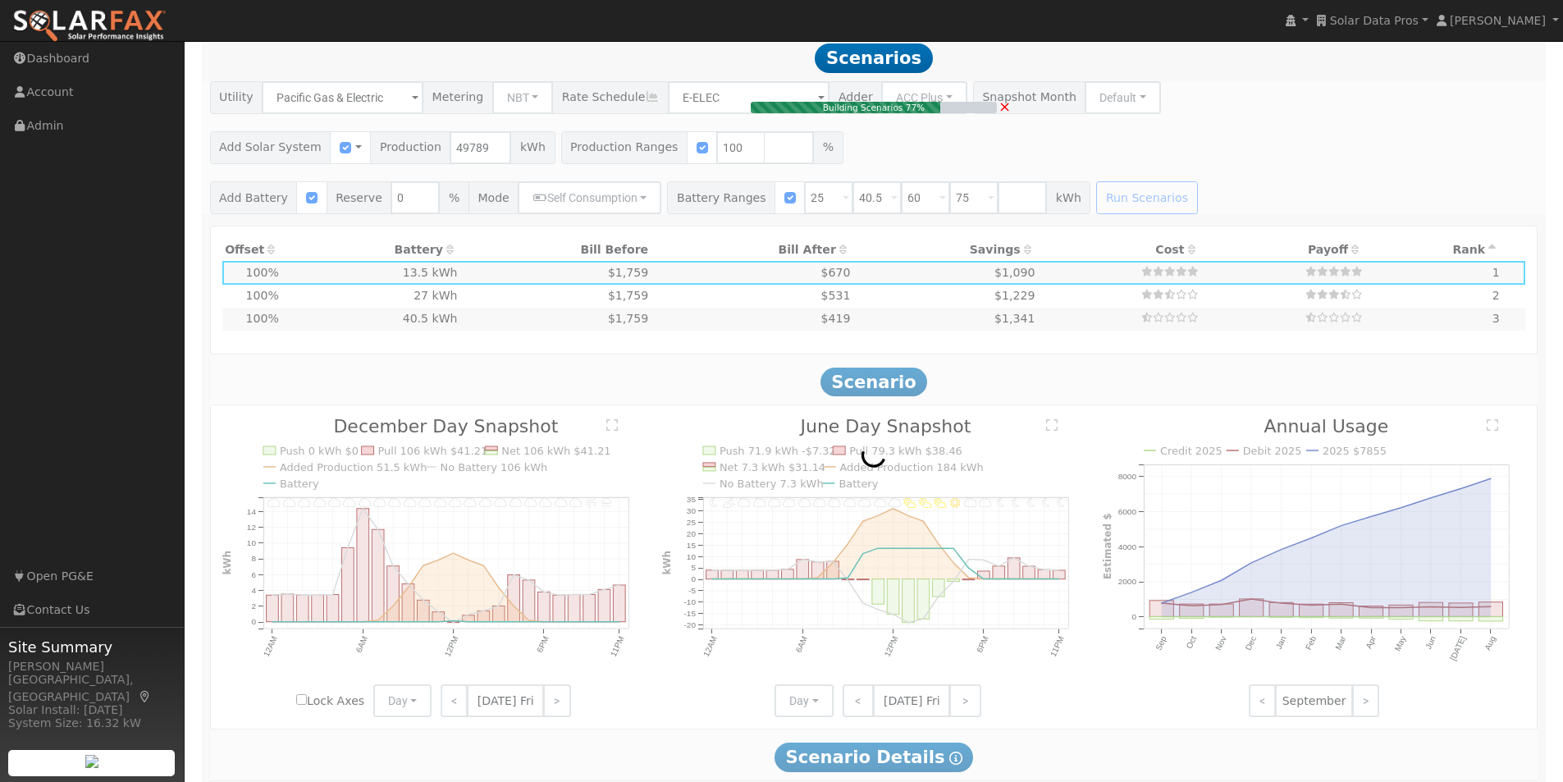
type input "$35,000"
type input "$42,863"
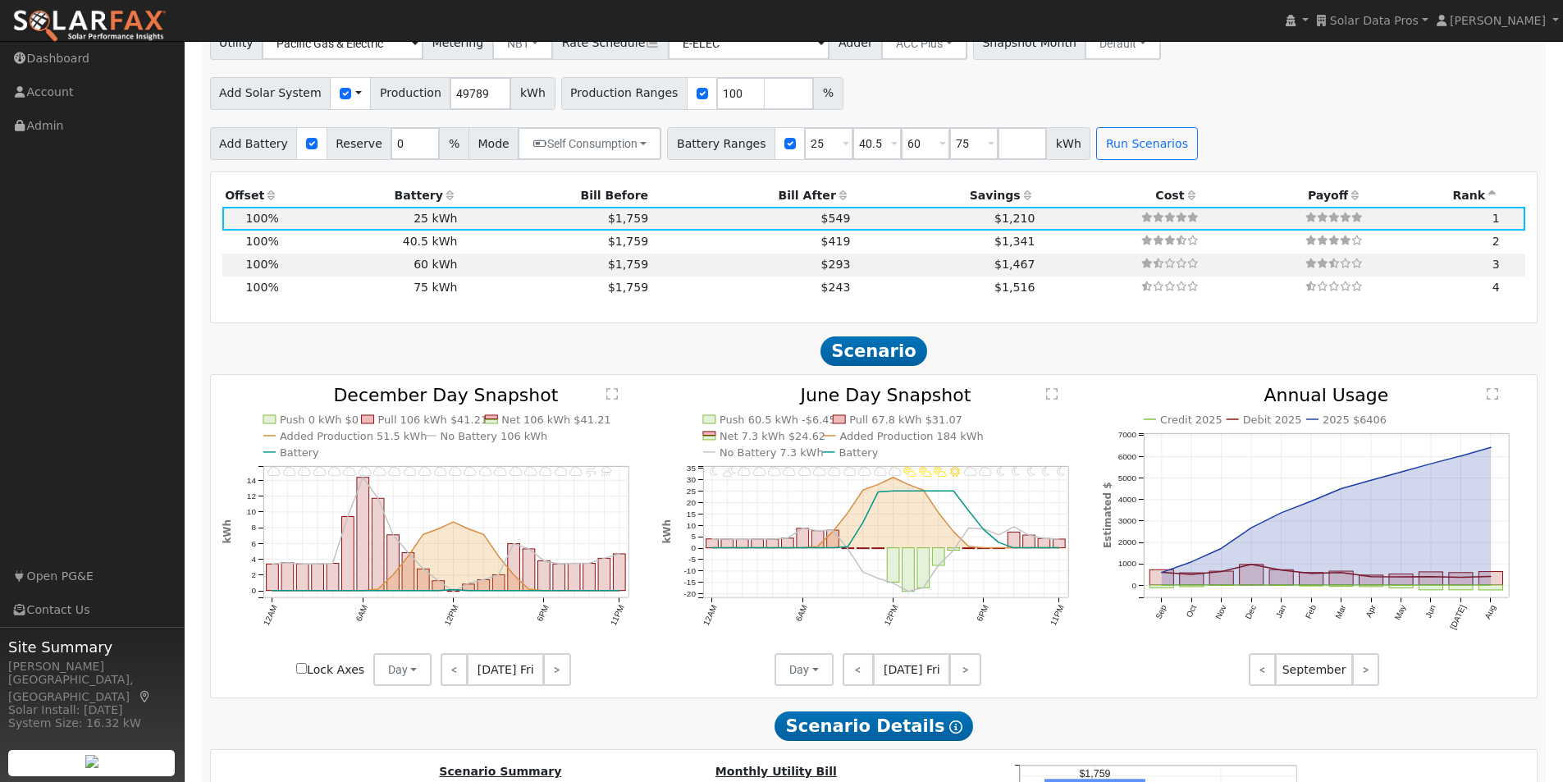
scroll to position [1091, 0]
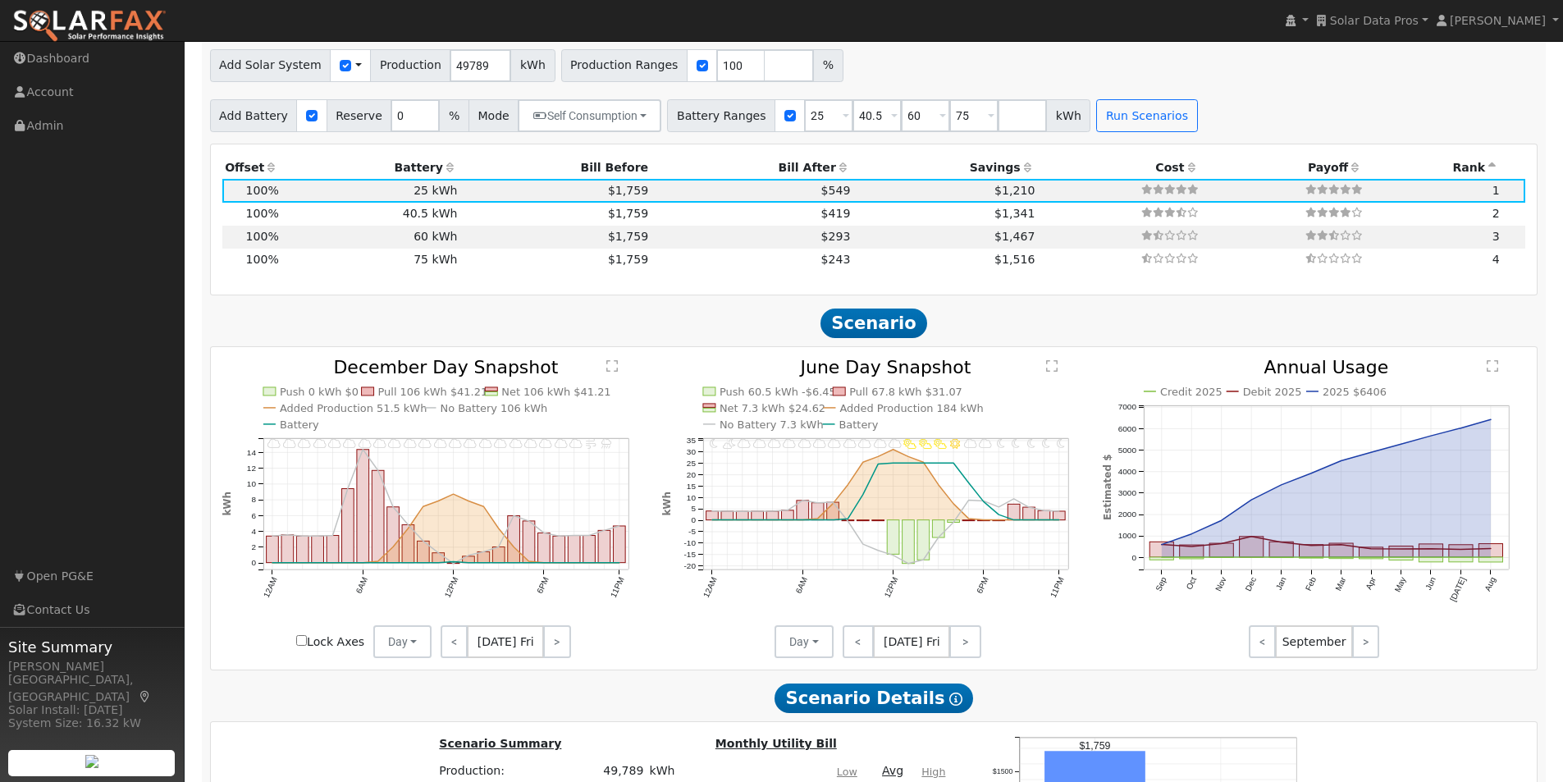
click at [1051, 372] on text "" at bounding box center [1052, 365] width 11 height 13
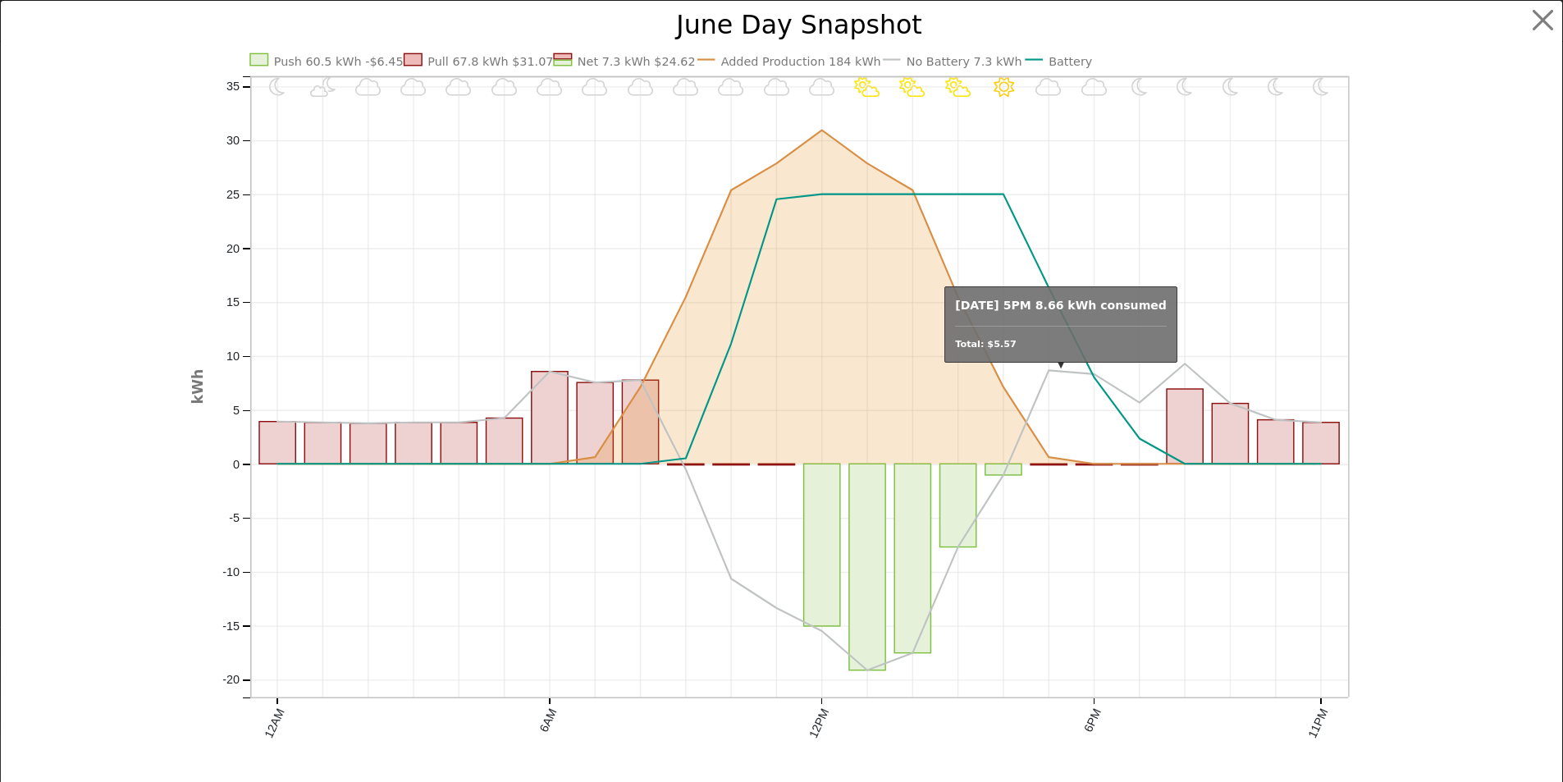
scroll to position [1096, 0]
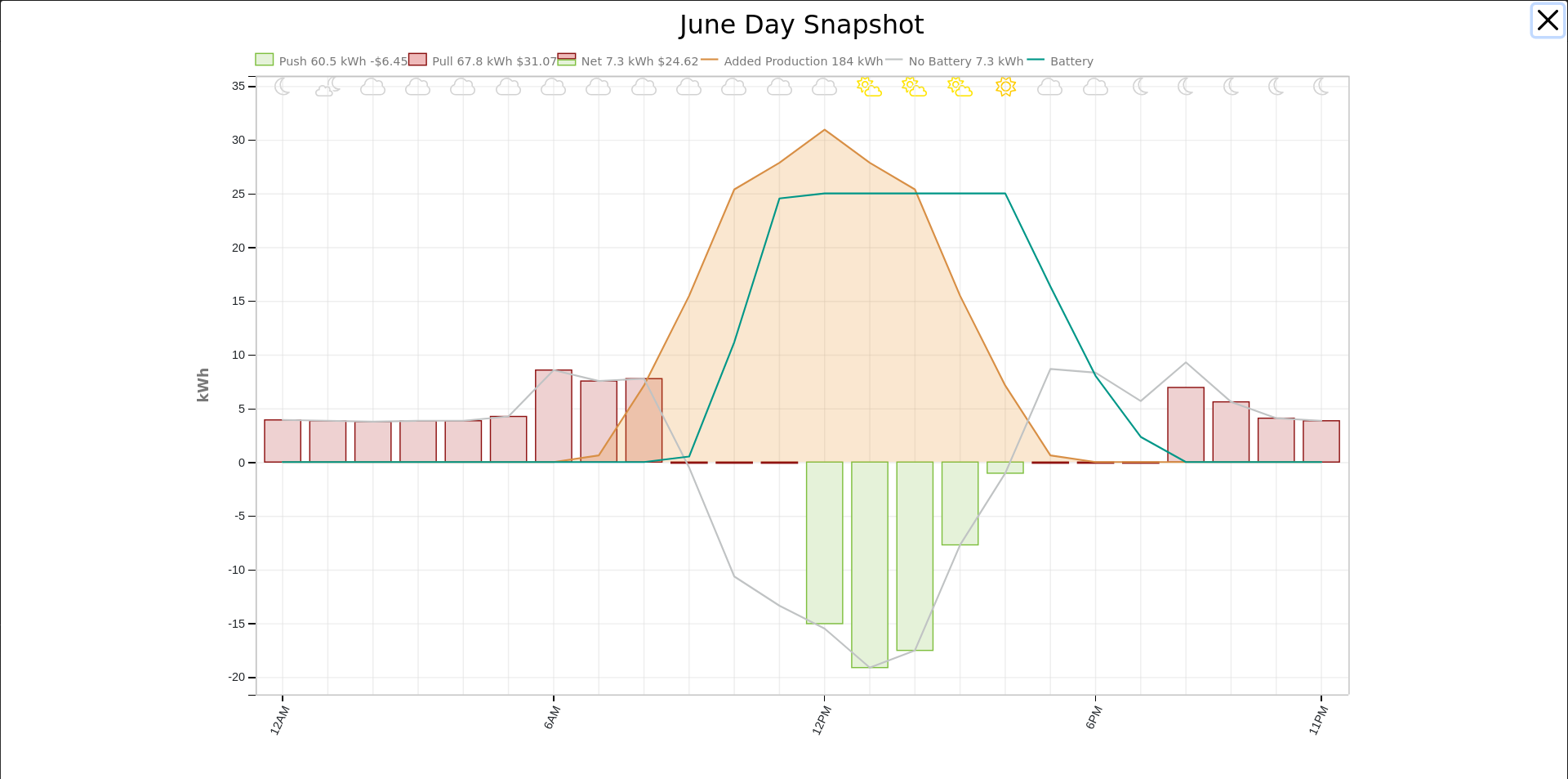
click at [1533, 16] on button "button" at bounding box center [1548, 20] width 31 height 31
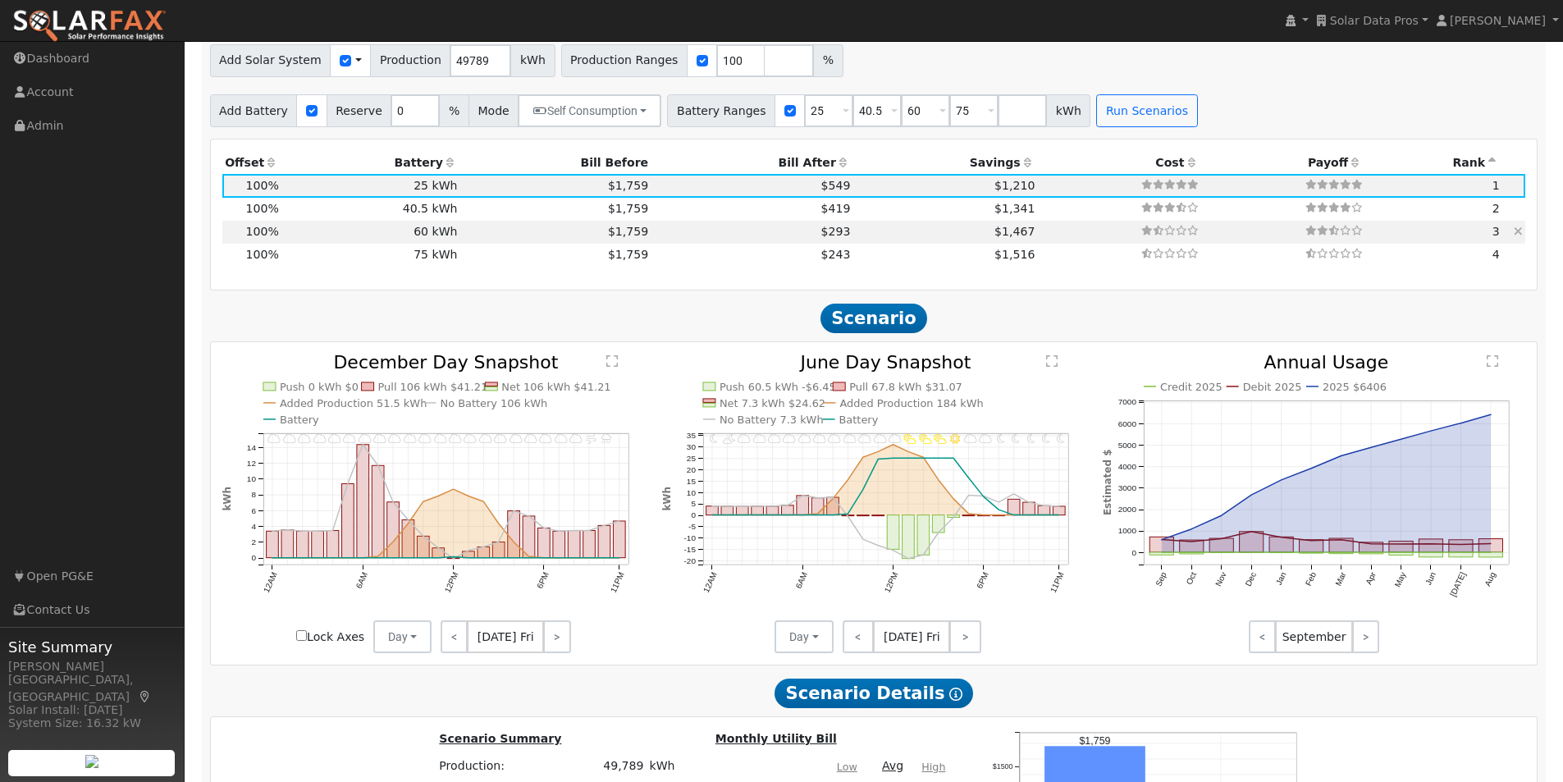
click at [438, 235] on td "60 kWh" at bounding box center [370, 232] width 179 height 23
type input "$84,000"
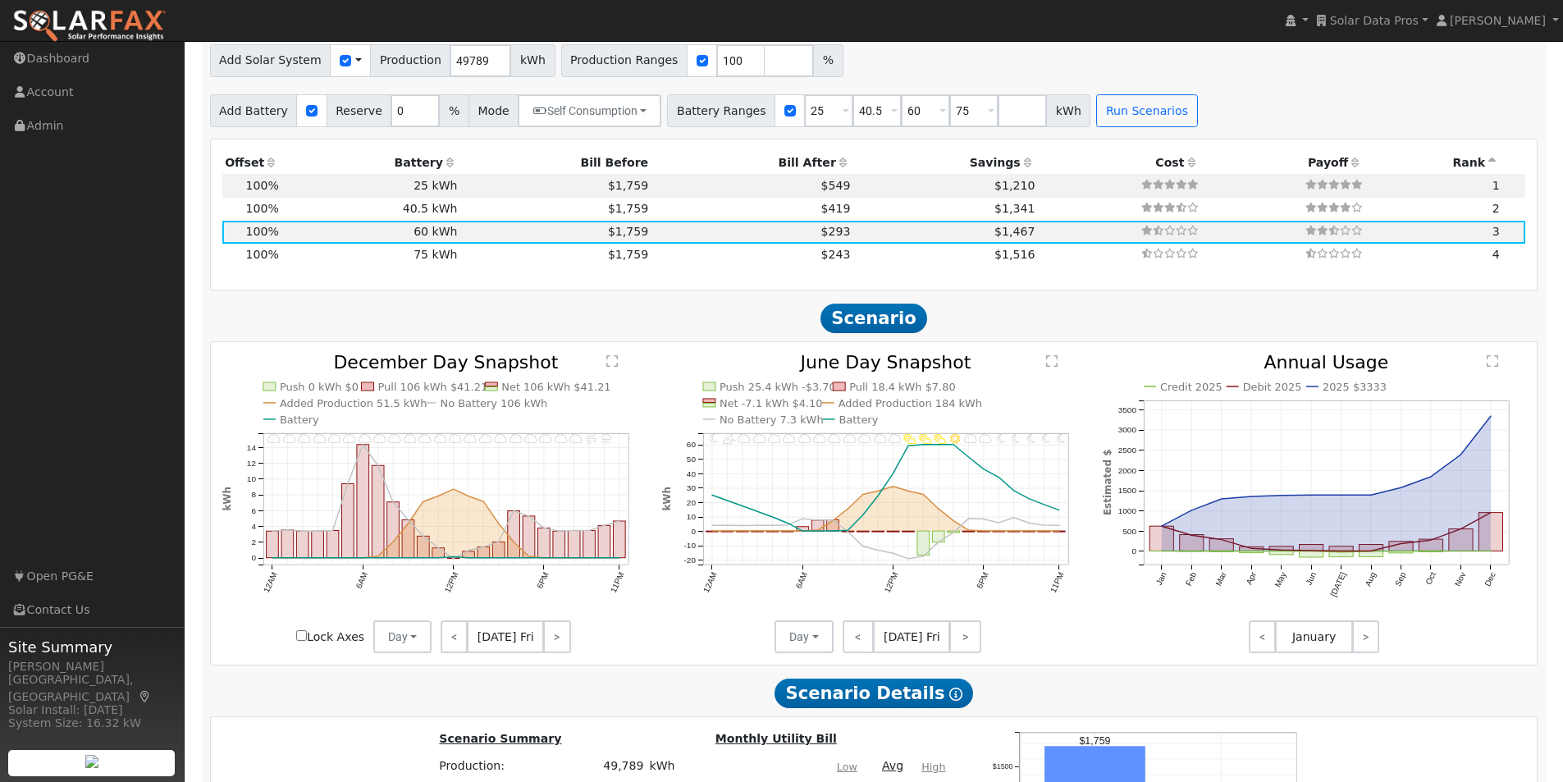
click at [1047, 367] on text "" at bounding box center [1052, 360] width 11 height 13
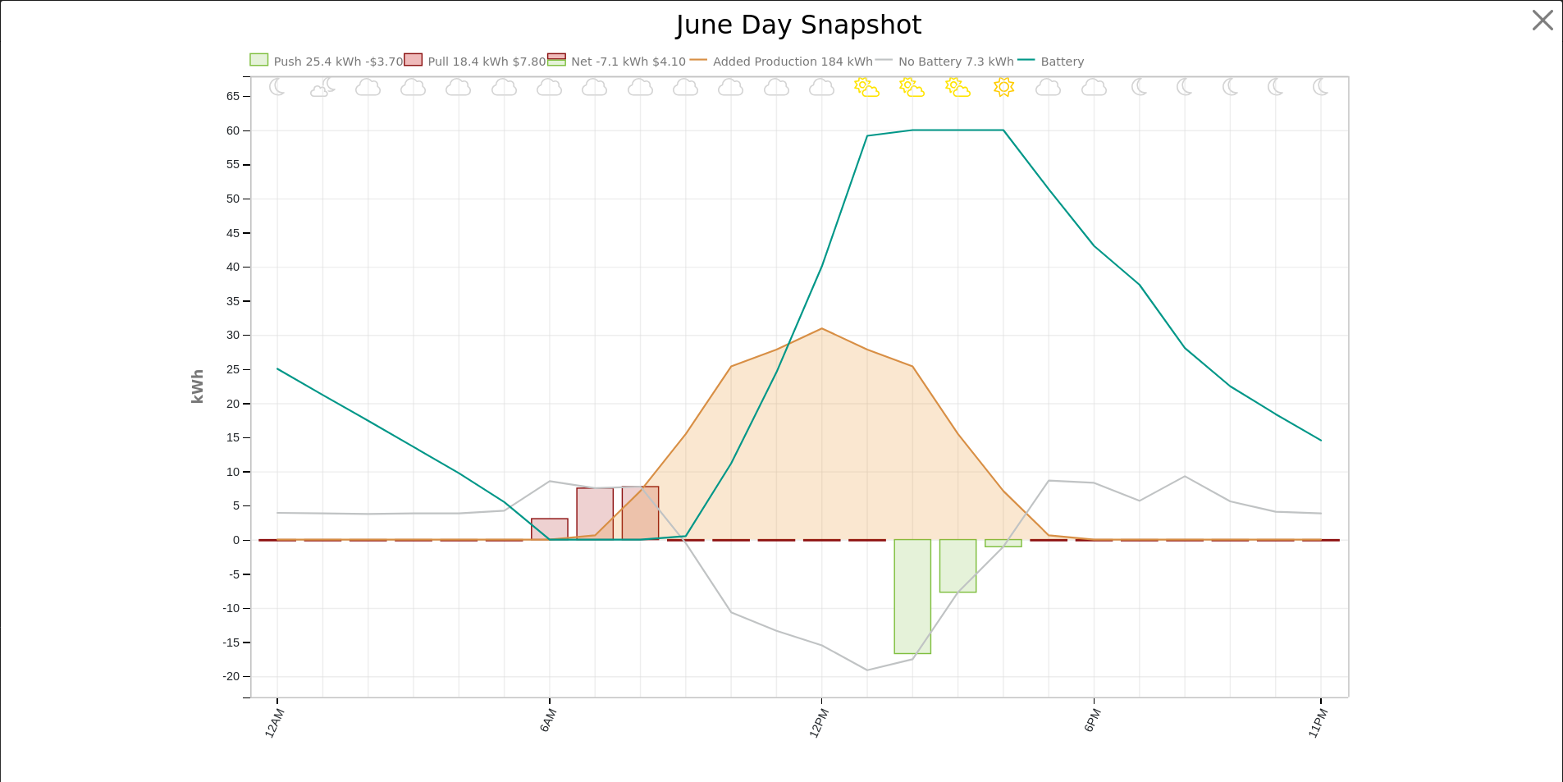
scroll to position [1101, 0]
click at [1543, 19] on button "button" at bounding box center [1555, 20] width 31 height 31
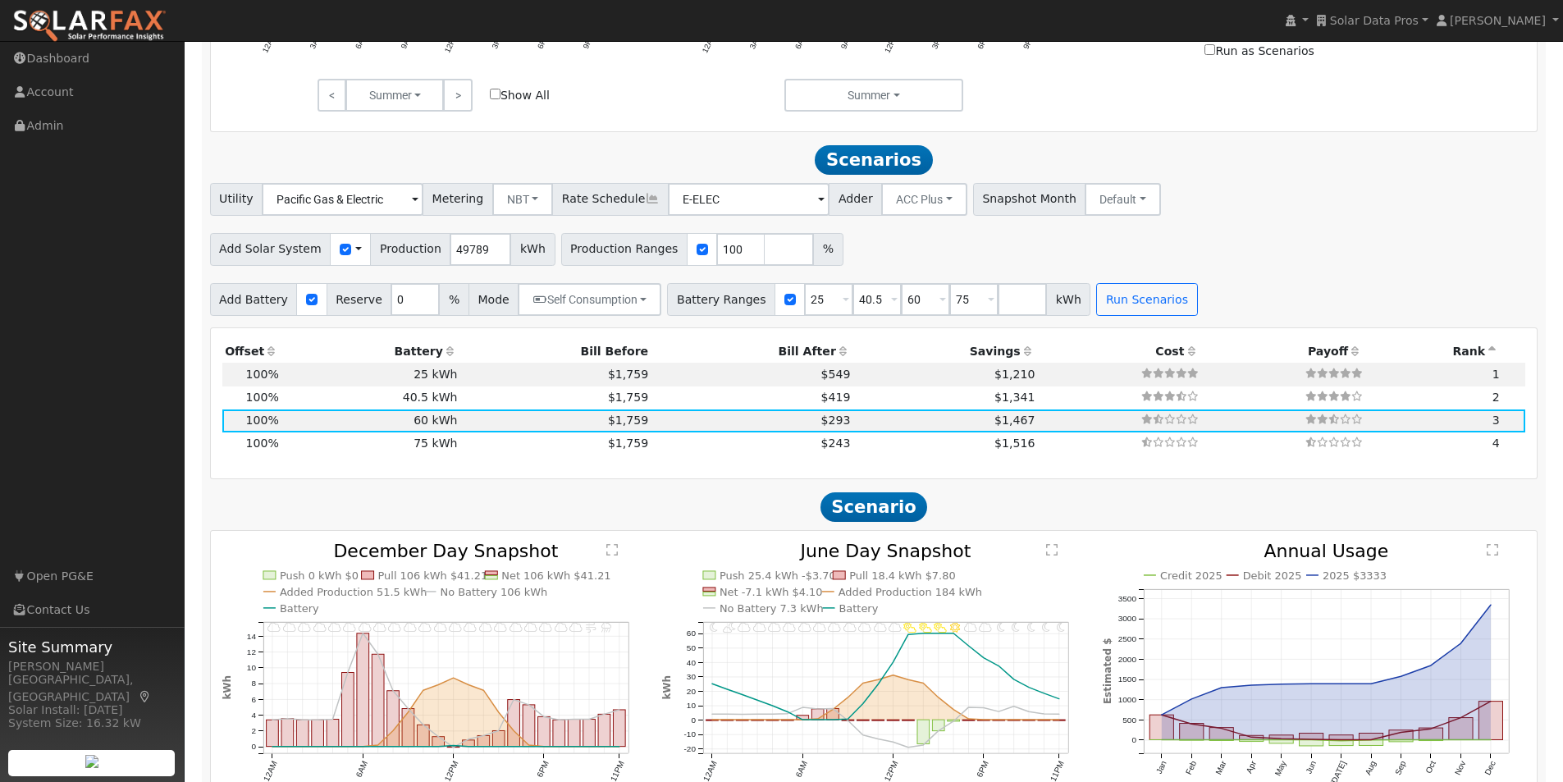
scroll to position [937, 0]
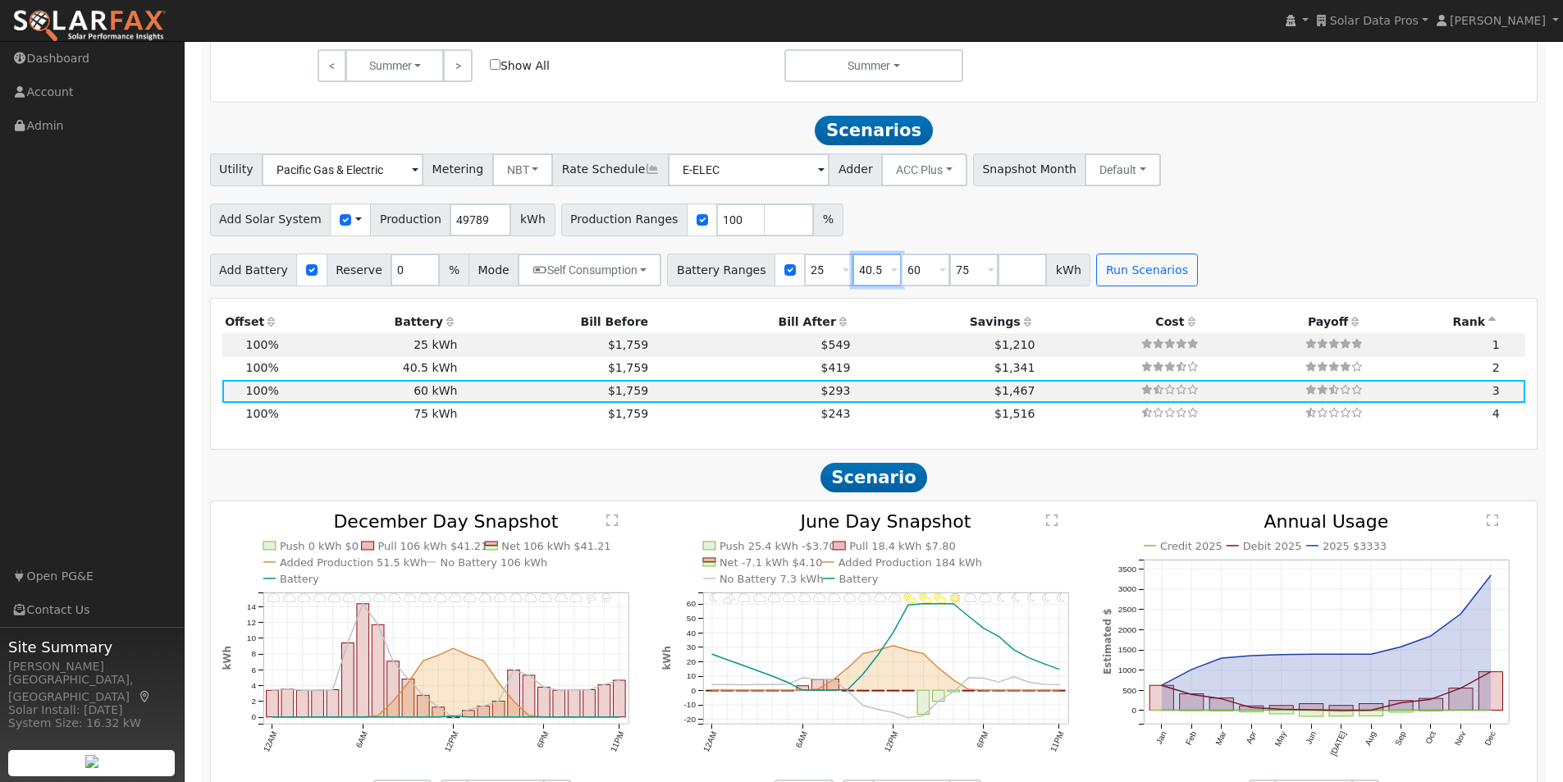
click at [858, 277] on input "40.5" at bounding box center [877, 270] width 49 height 33
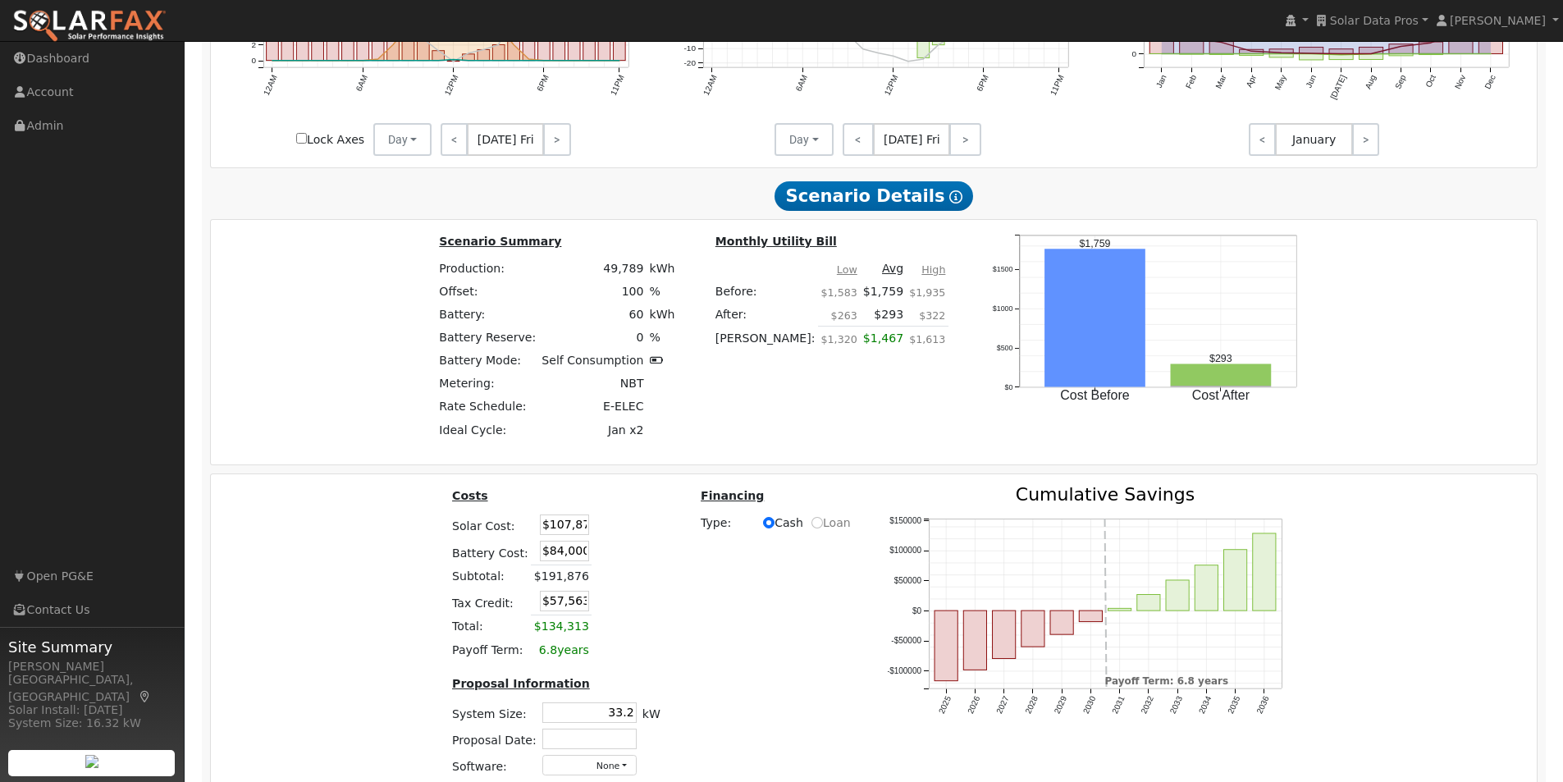
scroll to position [1676, 0]
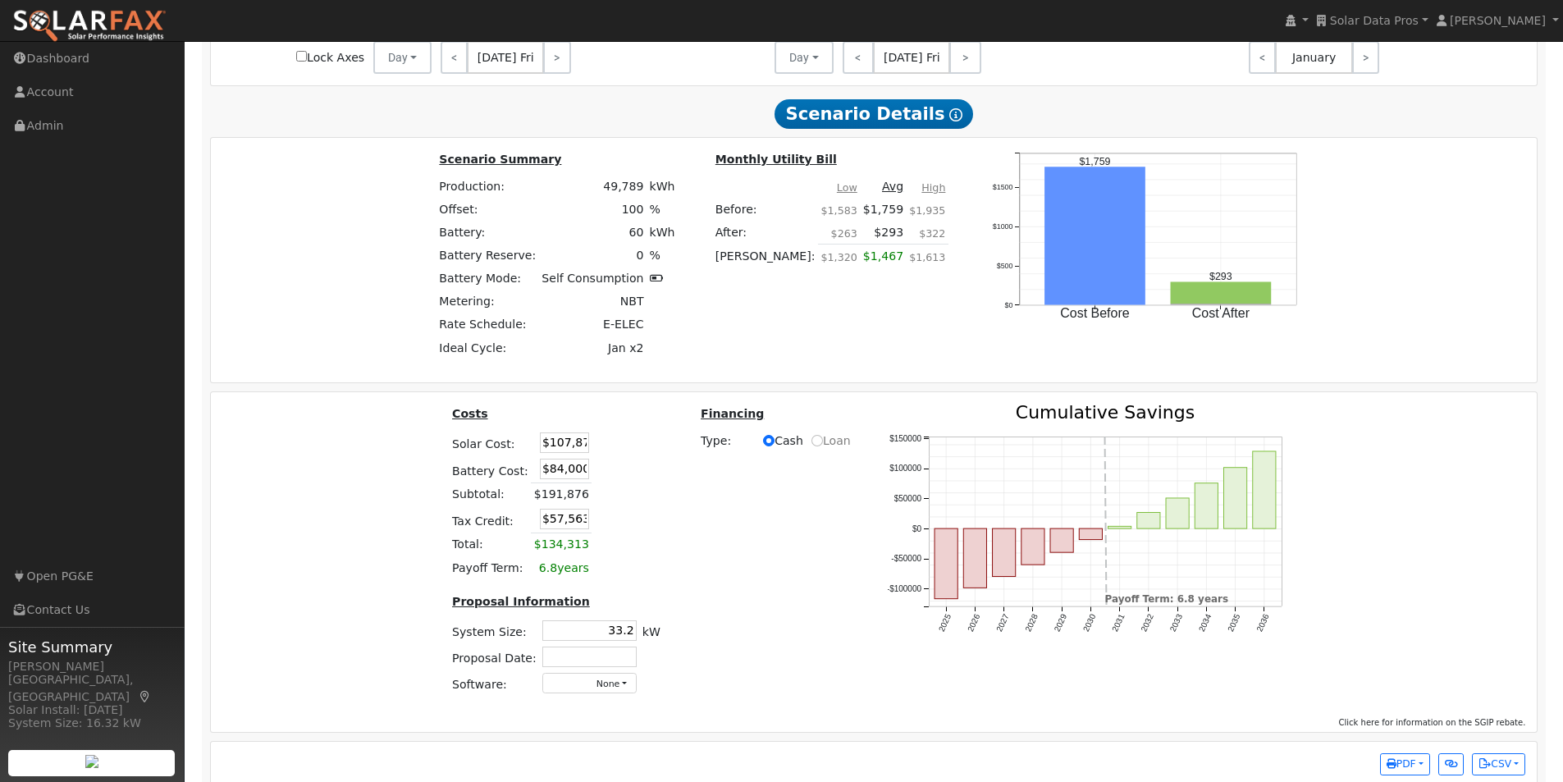
drag, startPoint x: 530, startPoint y: 527, endPoint x: 663, endPoint y: 522, distance: 133.0
click at [663, 522] on div "Costs Solar Cost: $107,876 Battery Cost: $84,000 Subtotal: $191,876 Tax Credit:…" at bounding box center [556, 556] width 249 height 304
type input "$0"
click at [647, 521] on table "Costs Solar Cost: $107,876 Battery Cost: $84,000 Subtotal: $191,876 Tax Credit:…" at bounding box center [557, 492] width 214 height 176
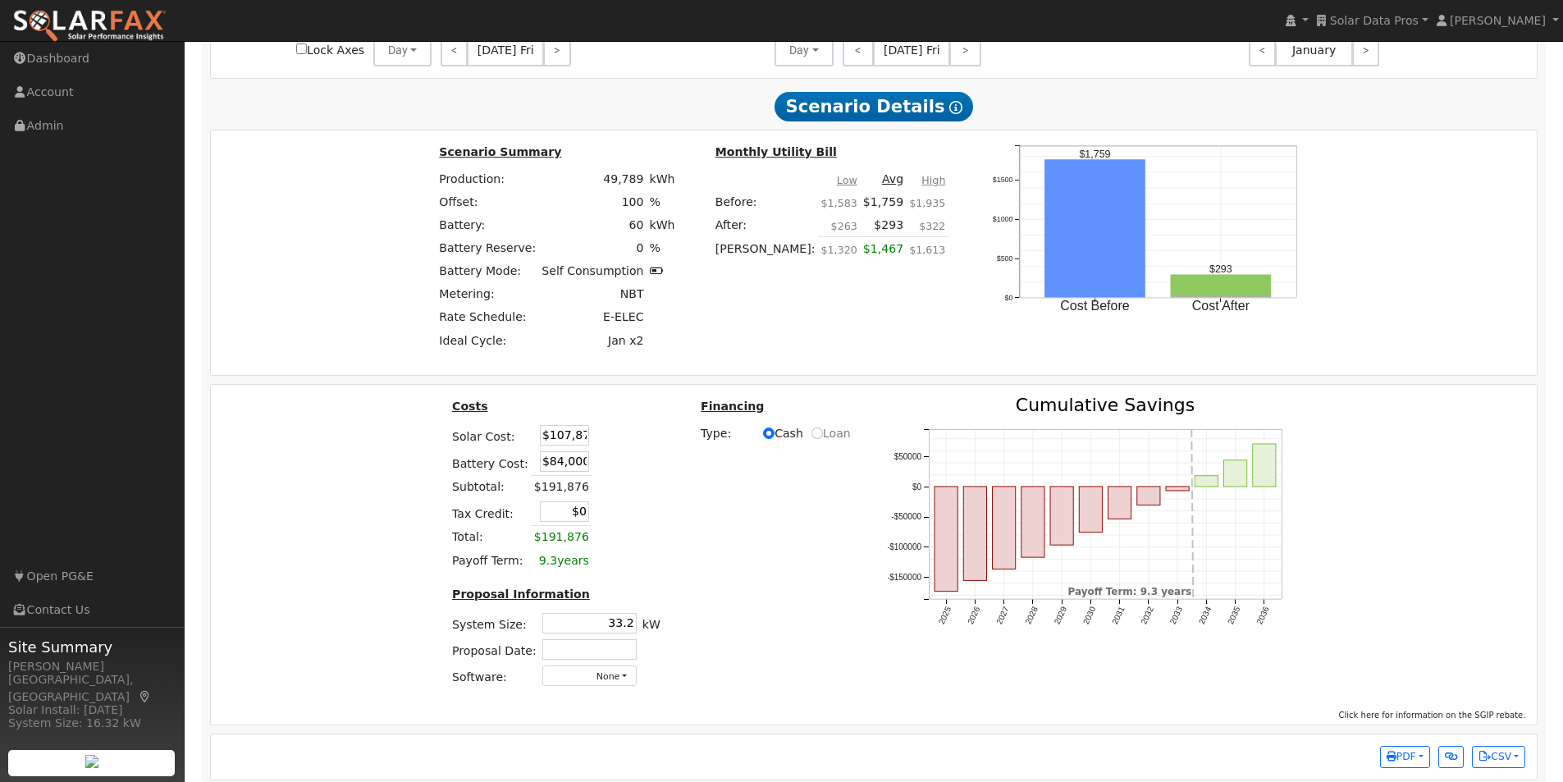
scroll to position [1706, 0]
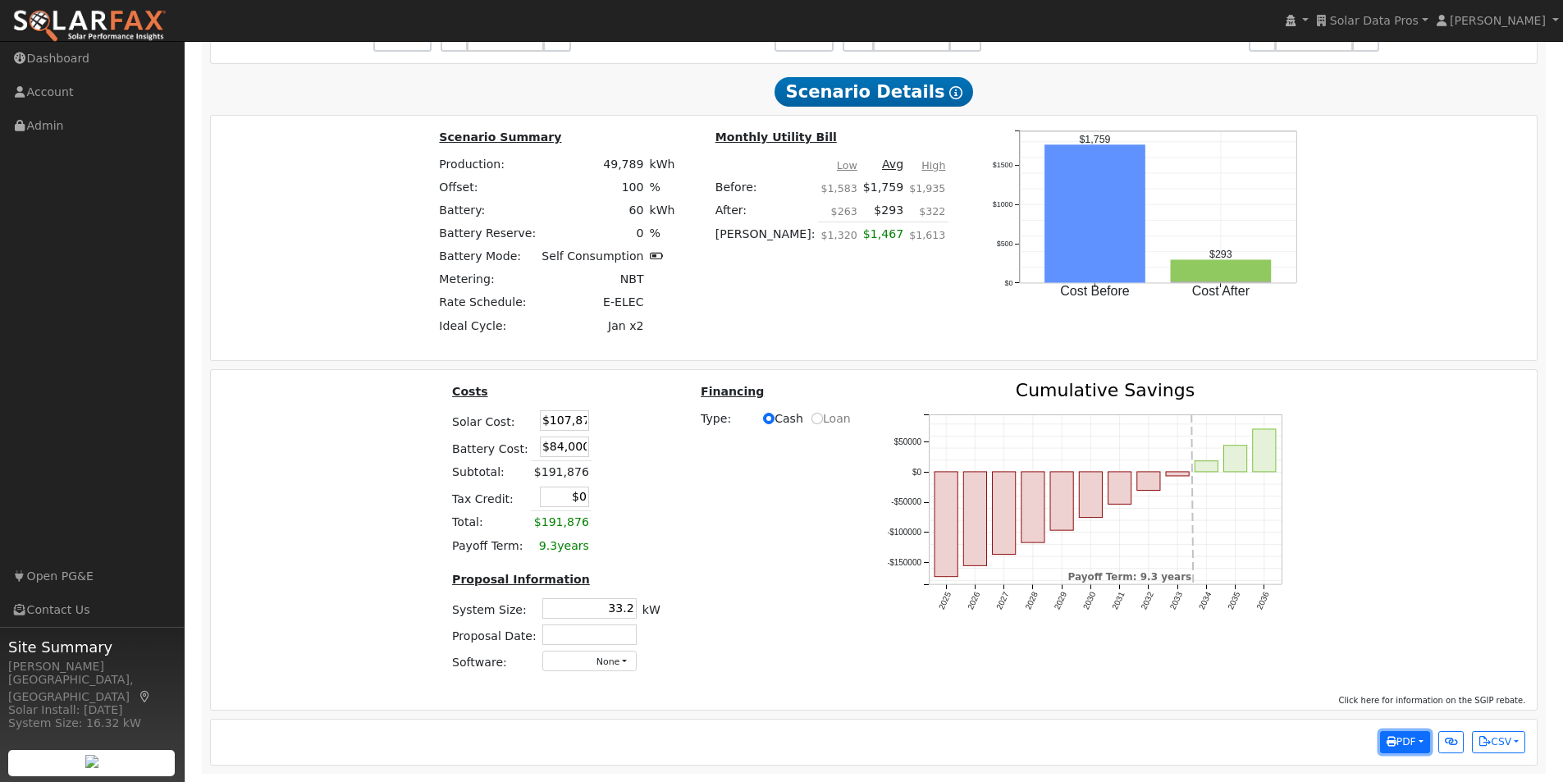
click at [1403, 743] on span "PDF" at bounding box center [1402, 741] width 30 height 11
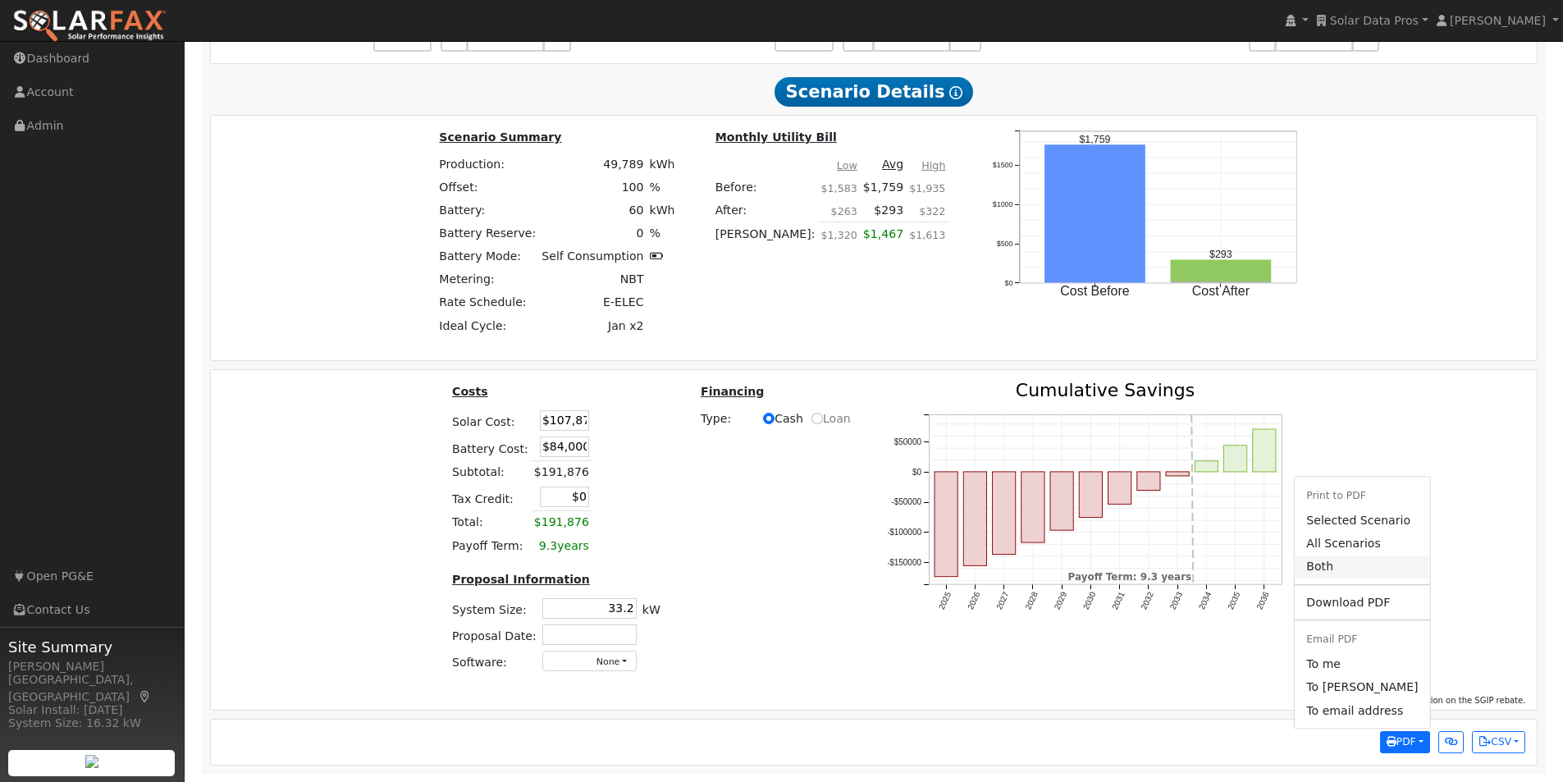
click at [1344, 562] on link "Both" at bounding box center [1362, 566] width 135 height 23
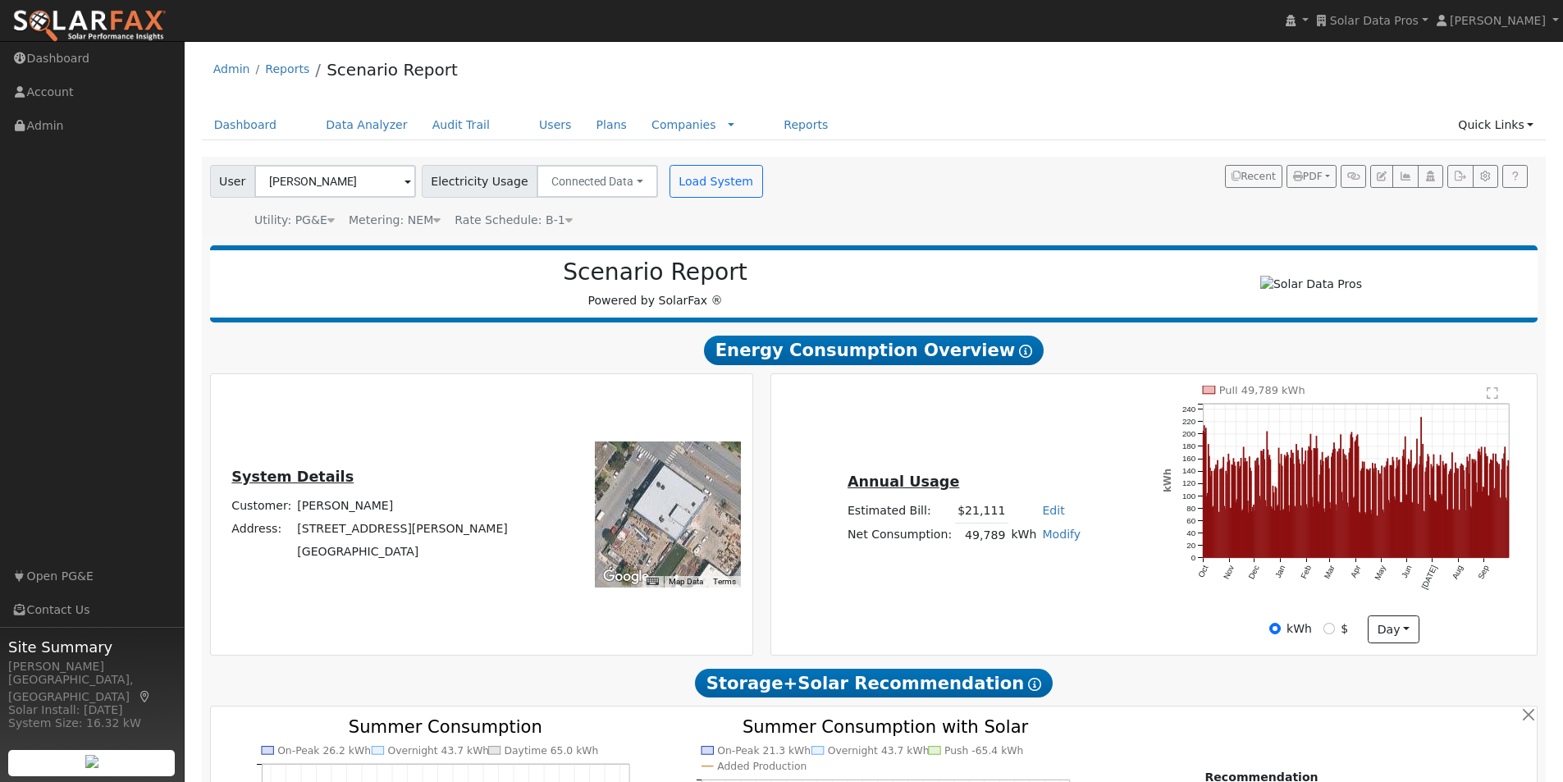
scroll to position [0, 0]
click at [405, 180] on span at bounding box center [408, 183] width 7 height 19
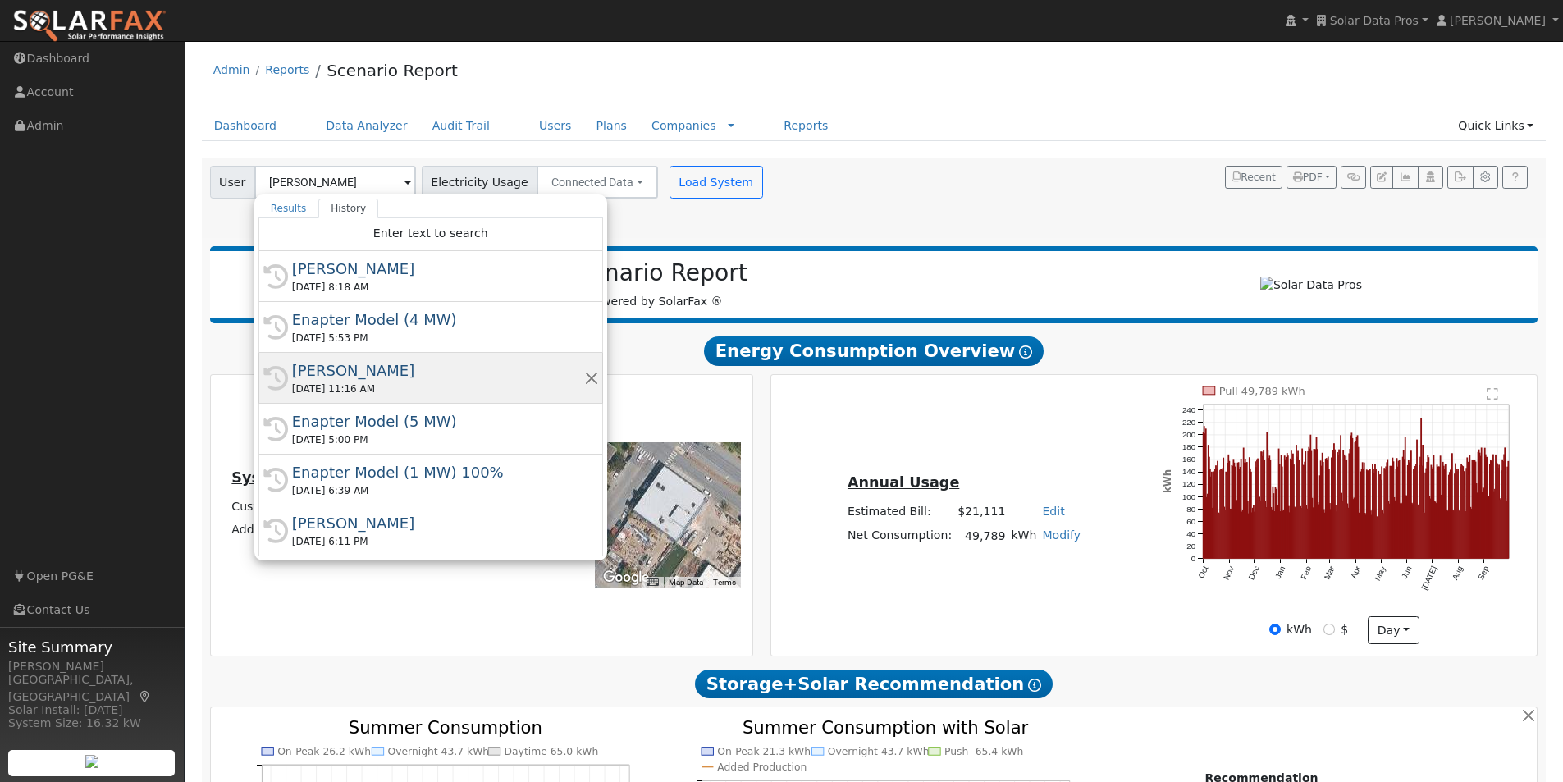
click at [335, 369] on div "Shahab Hillyer" at bounding box center [438, 370] width 292 height 22
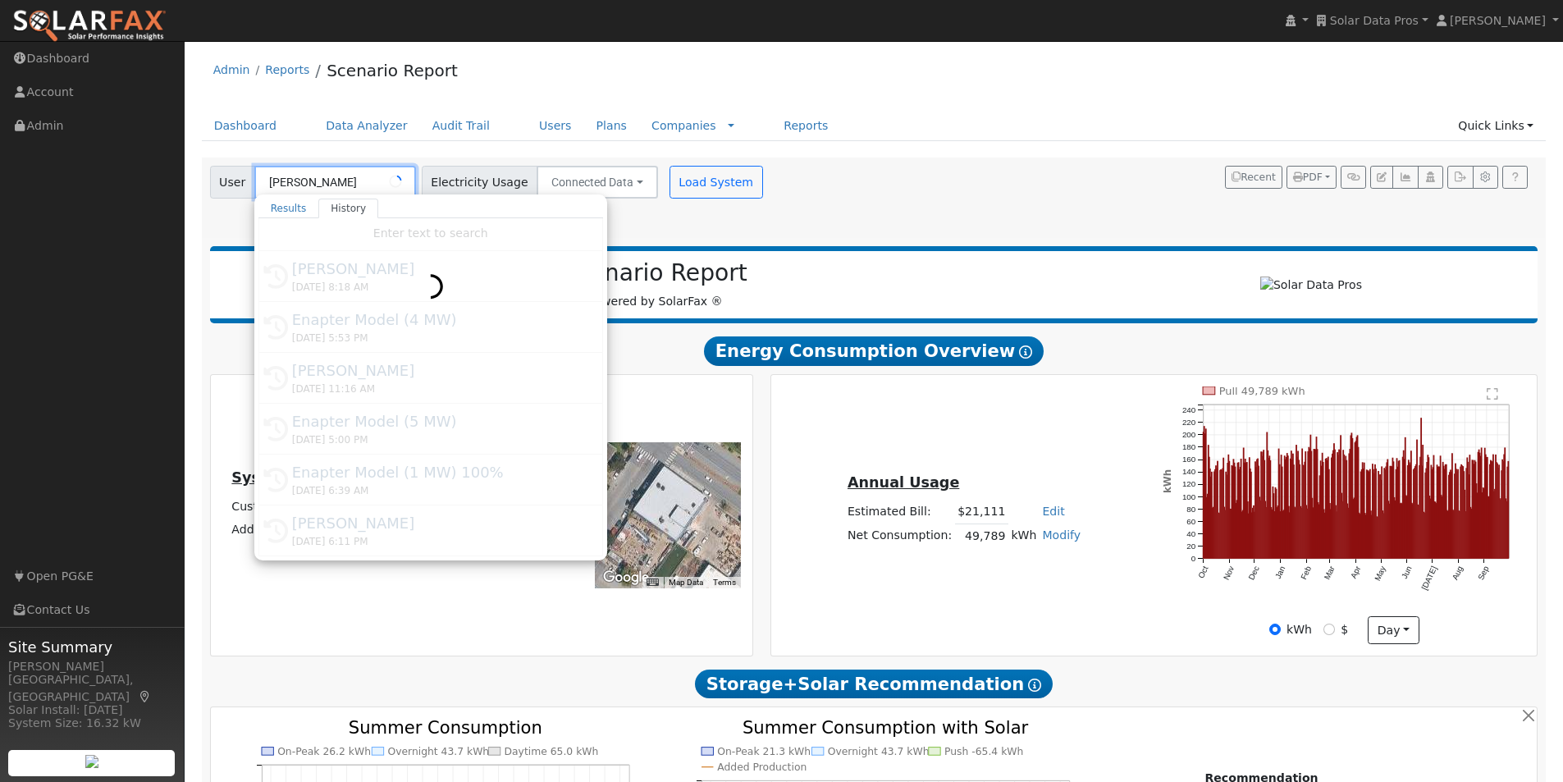
type input "Shahab Hillyer"
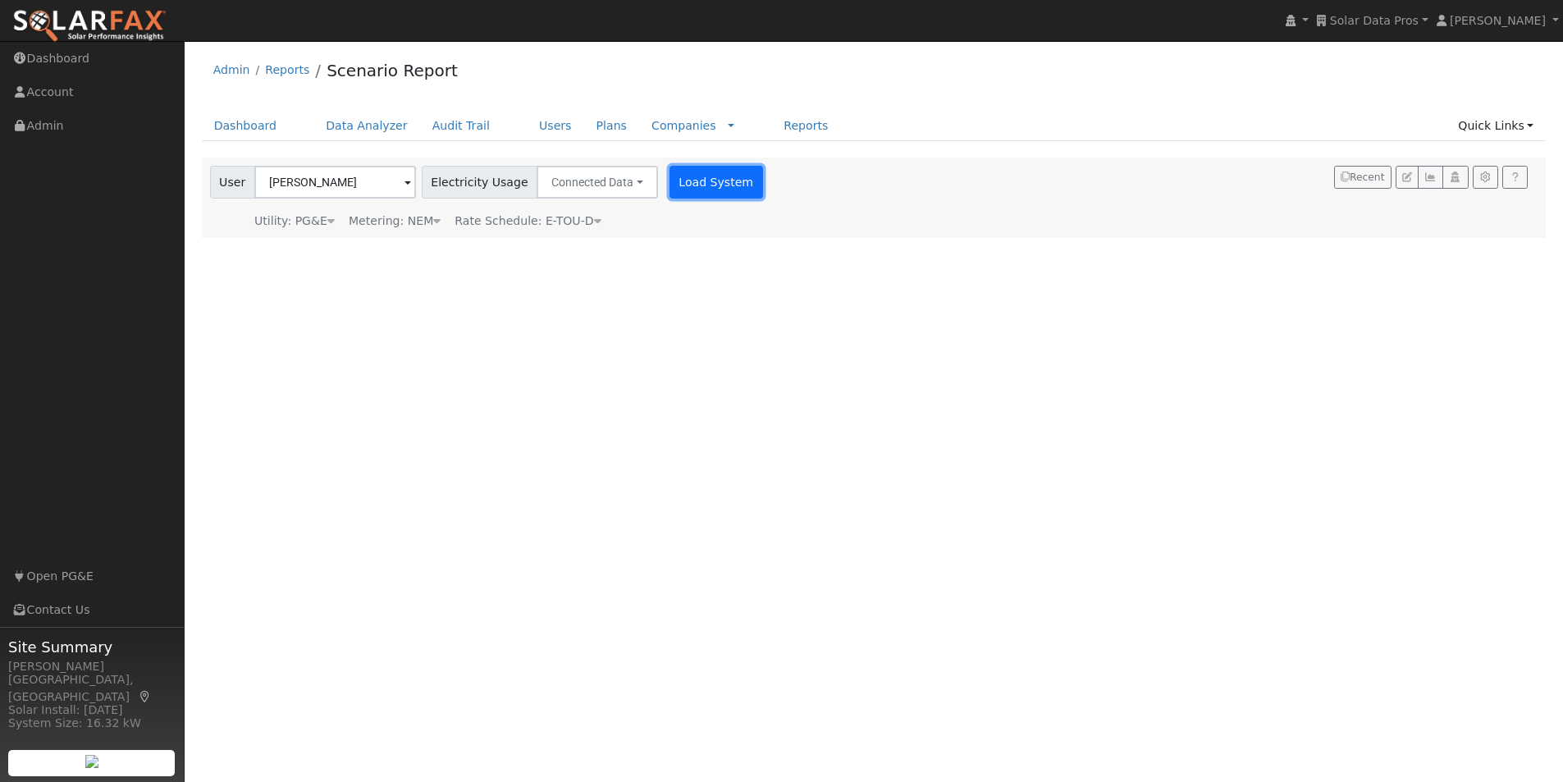
click at [674, 176] on button "Load System" at bounding box center [717, 182] width 94 height 33
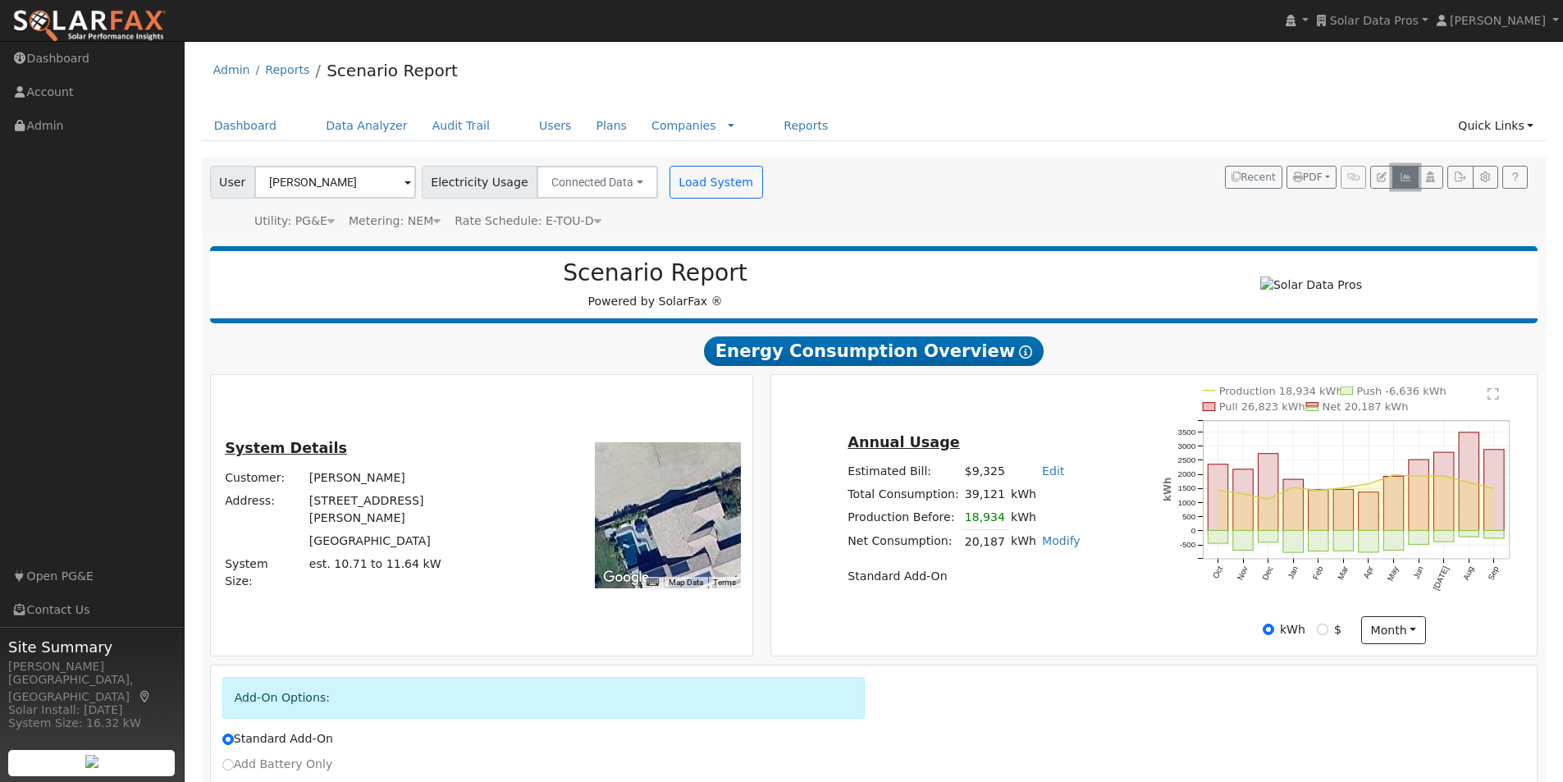
click at [1403, 176] on icon "button" at bounding box center [1405, 177] width 12 height 10
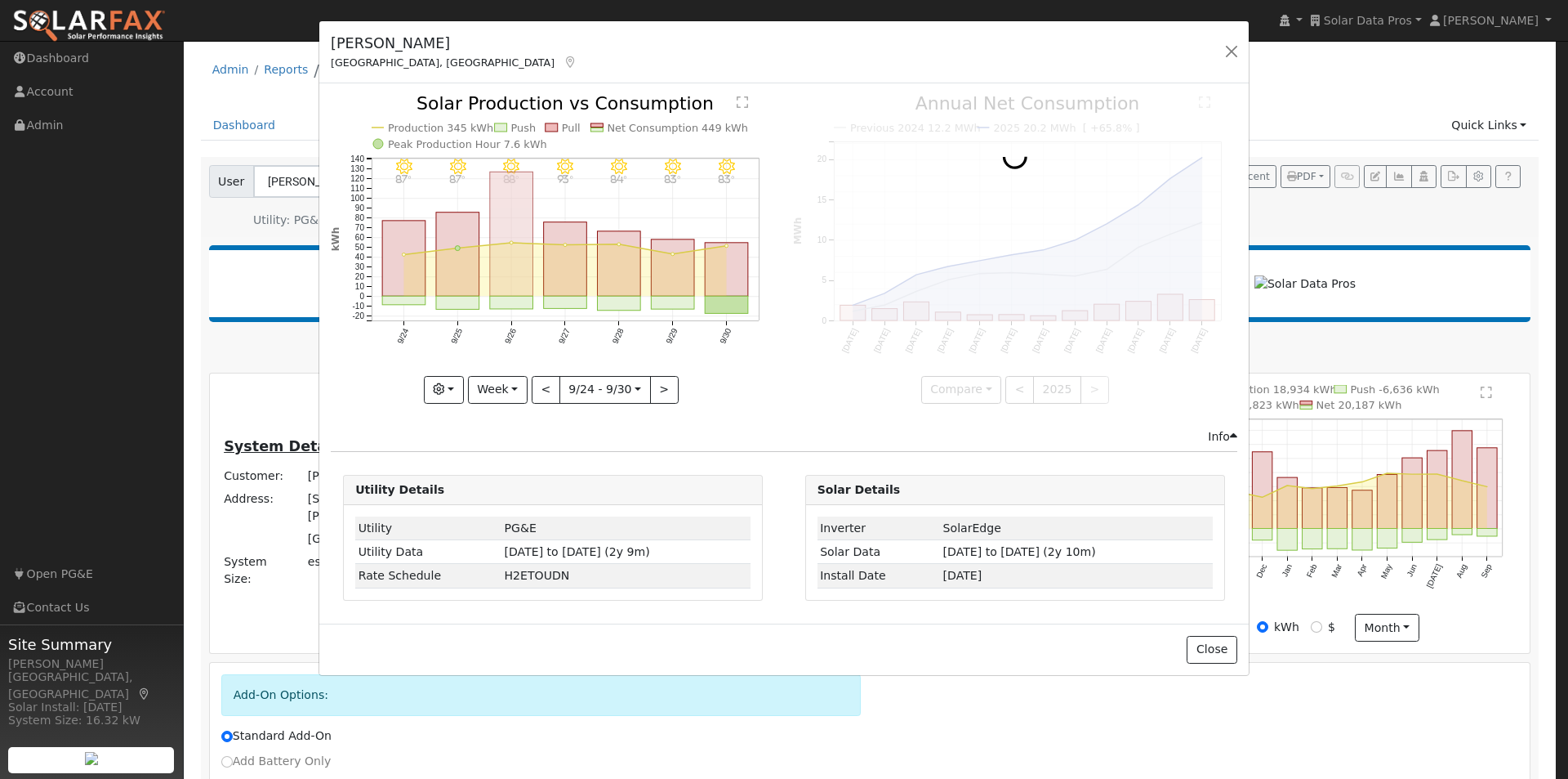
click at [507, 262] on rect "onclick=""" at bounding box center [511, 234] width 43 height 125
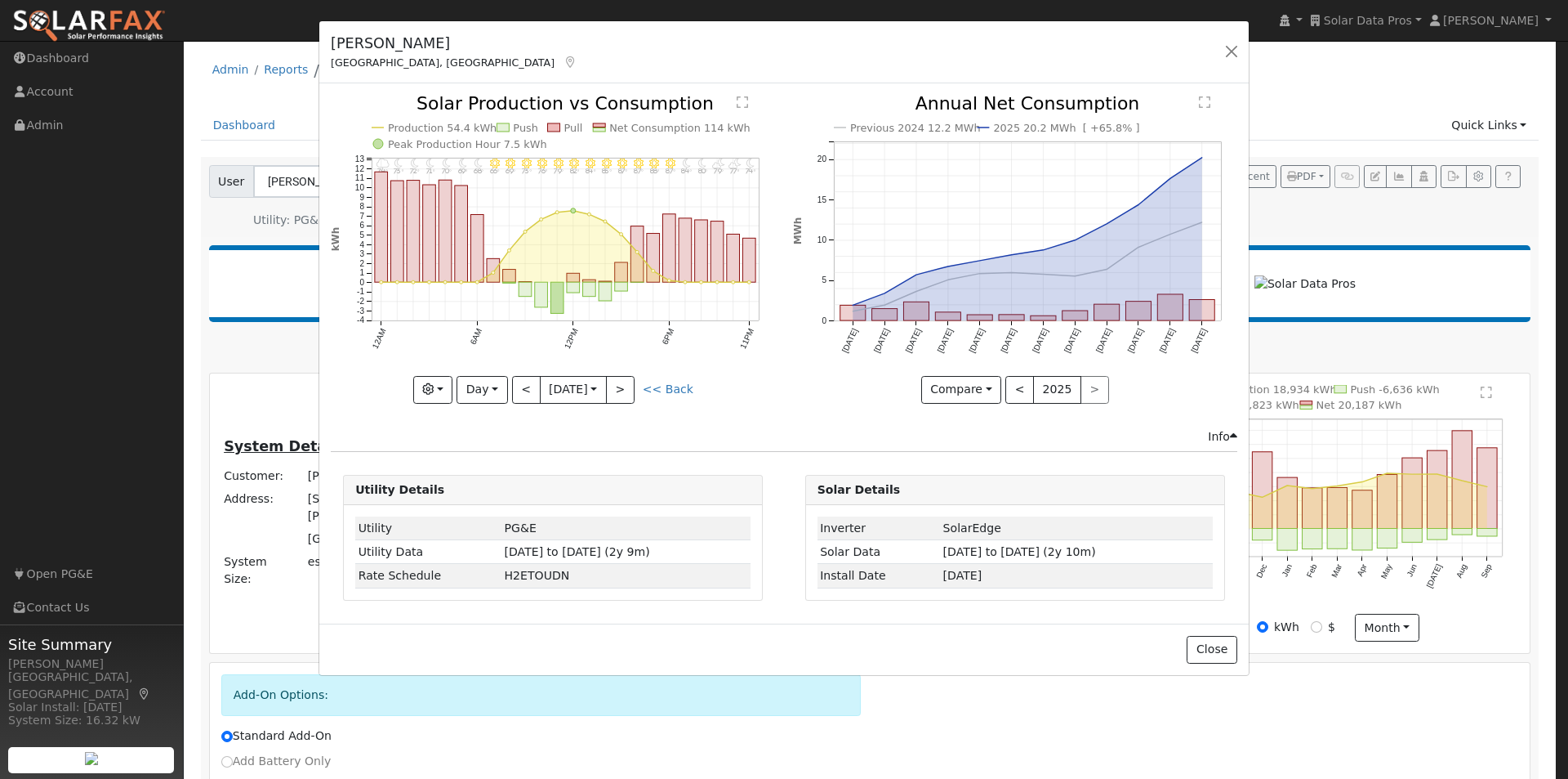
click at [634, 123] on text "Net Consumption 114 kWh" at bounding box center [681, 128] width 141 height 12
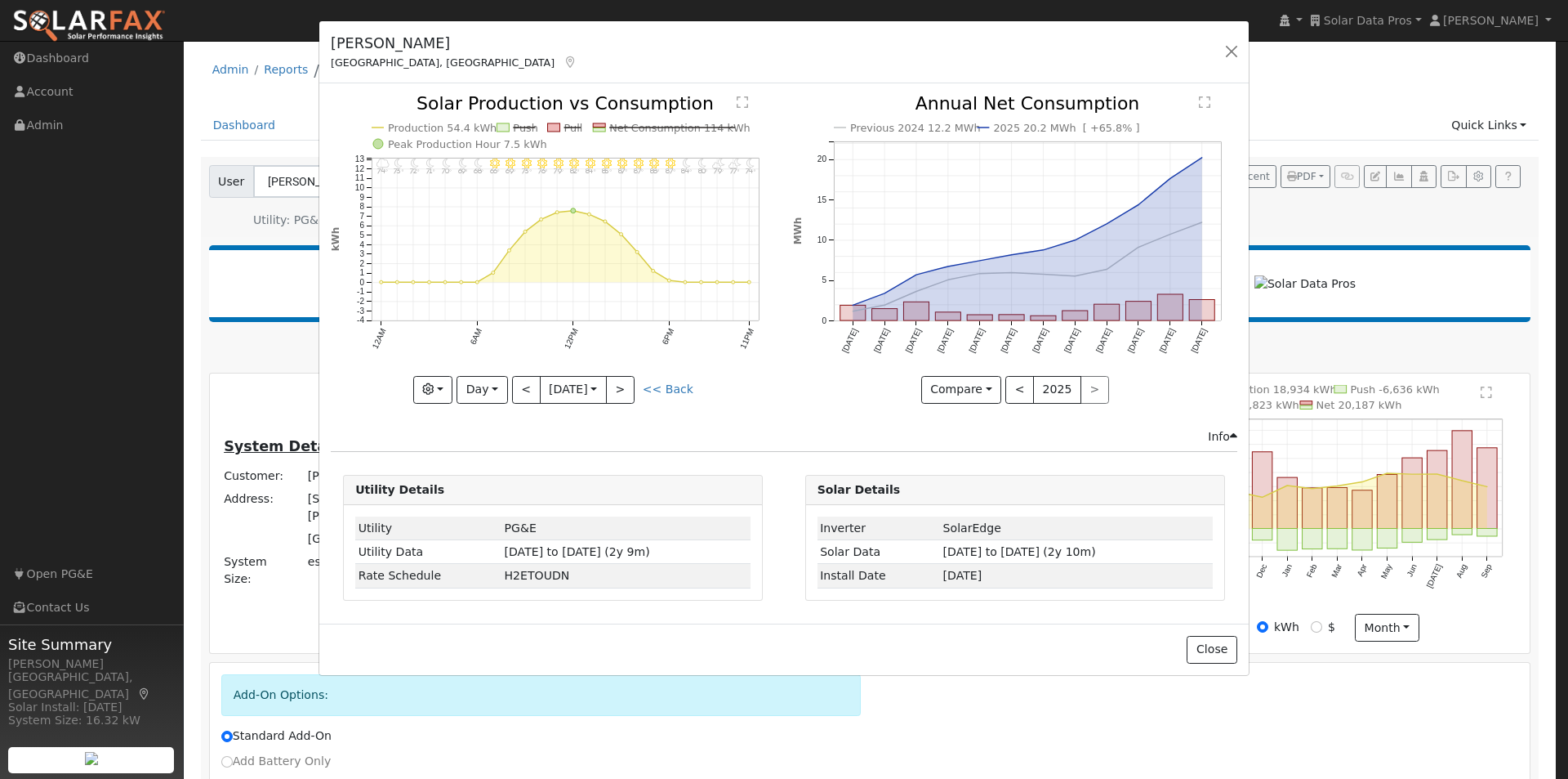
click at [641, 127] on text "Net Consumption 114 kWh" at bounding box center [681, 128] width 141 height 12
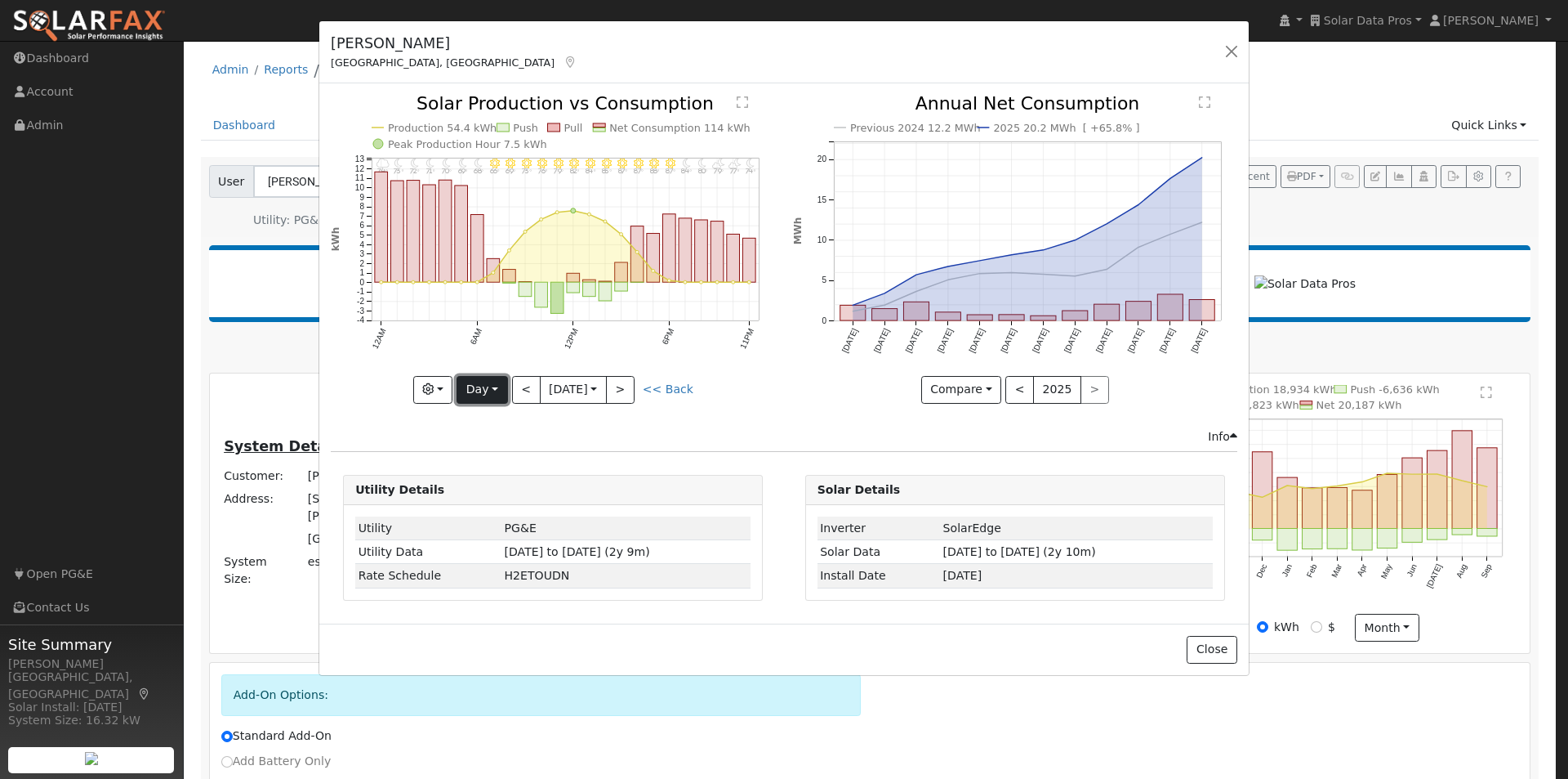
click at [493, 388] on button "Day" at bounding box center [482, 390] width 51 height 28
click at [493, 467] on link "Month" at bounding box center [514, 468] width 113 height 23
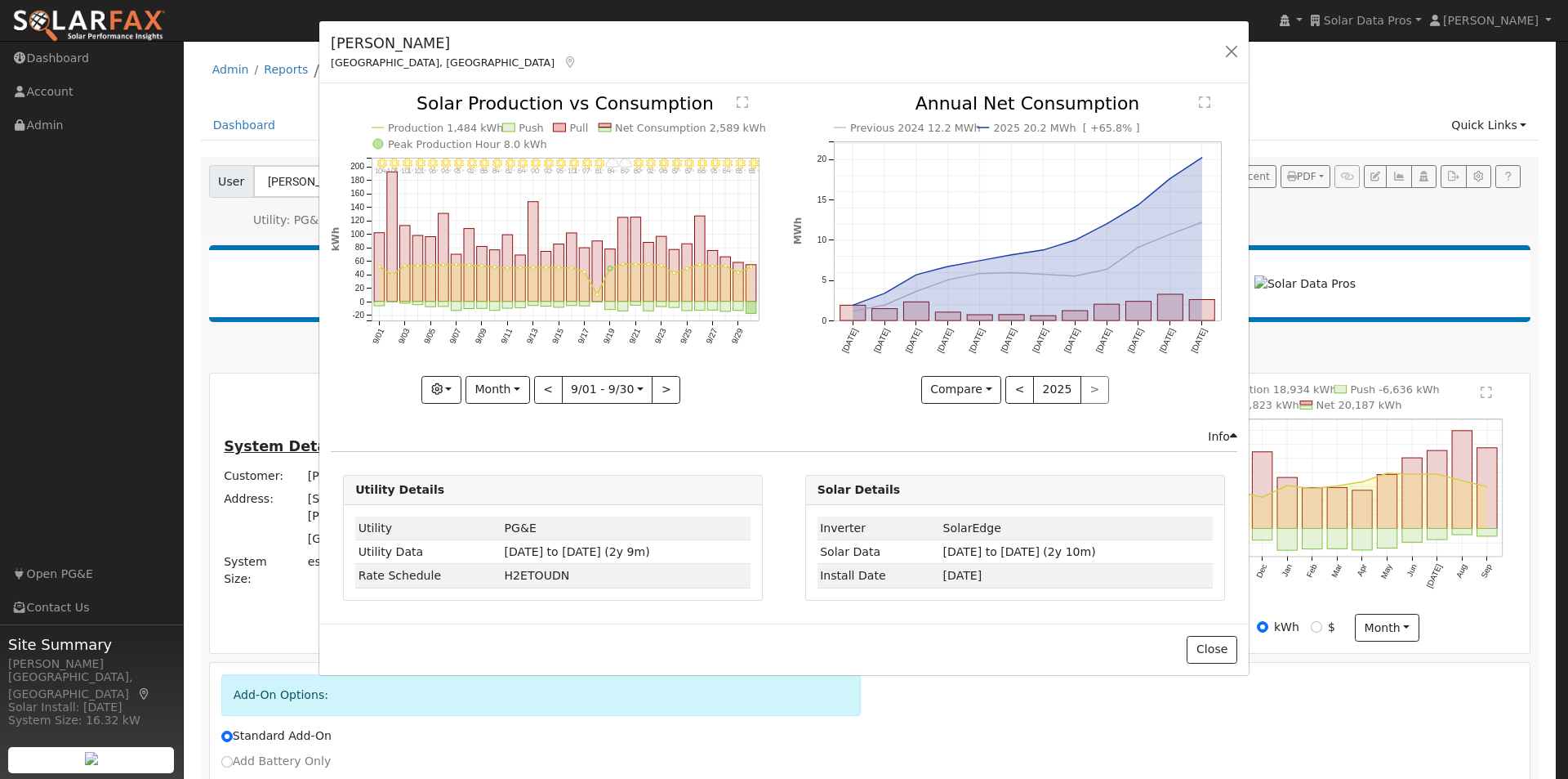
click at [629, 129] on text "Net Consumption 2,589 kWh" at bounding box center [691, 128] width 151 height 12
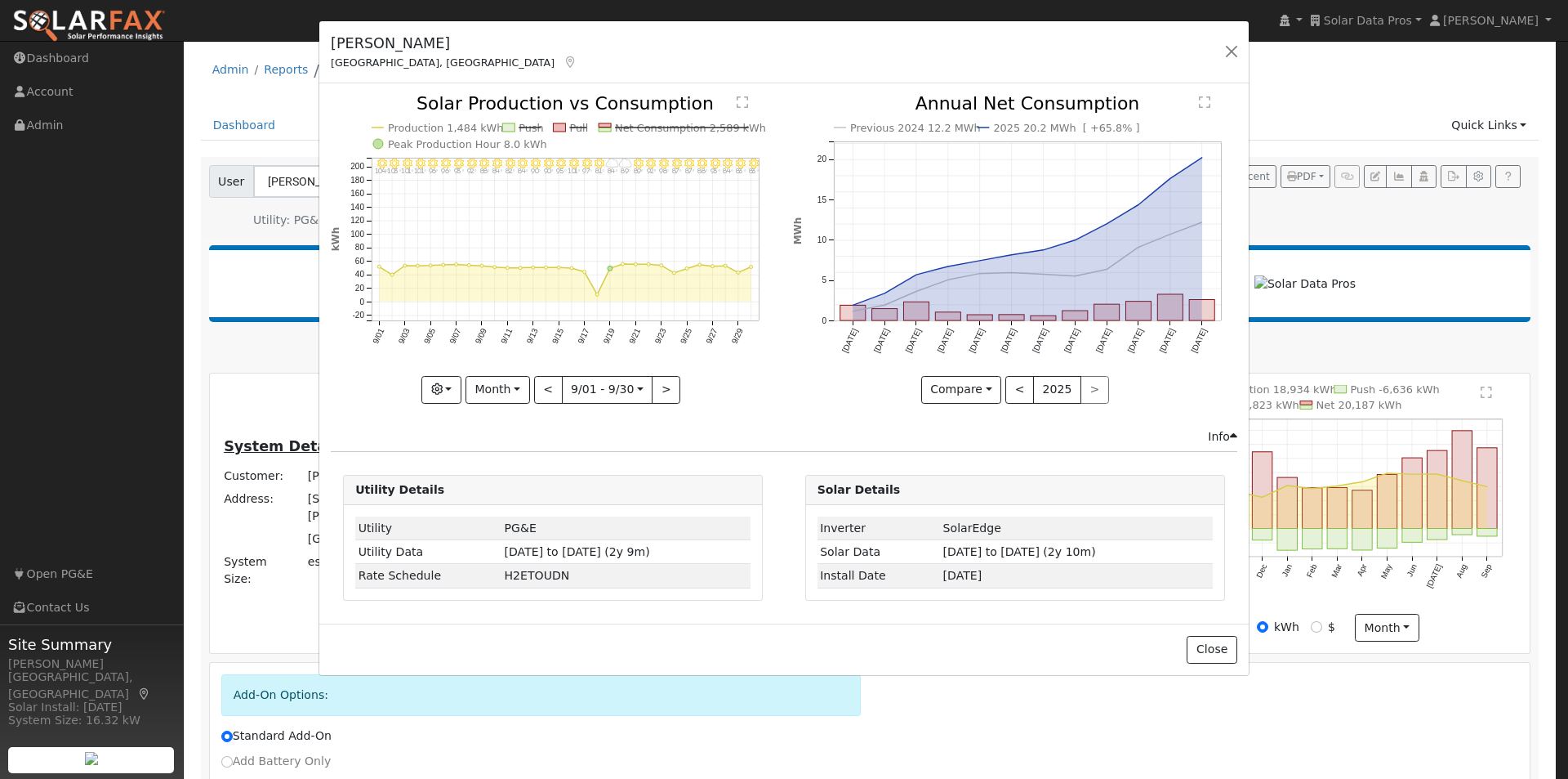
click at [649, 127] on text "Net Consumption 2,589 kWh" at bounding box center [691, 128] width 151 height 12
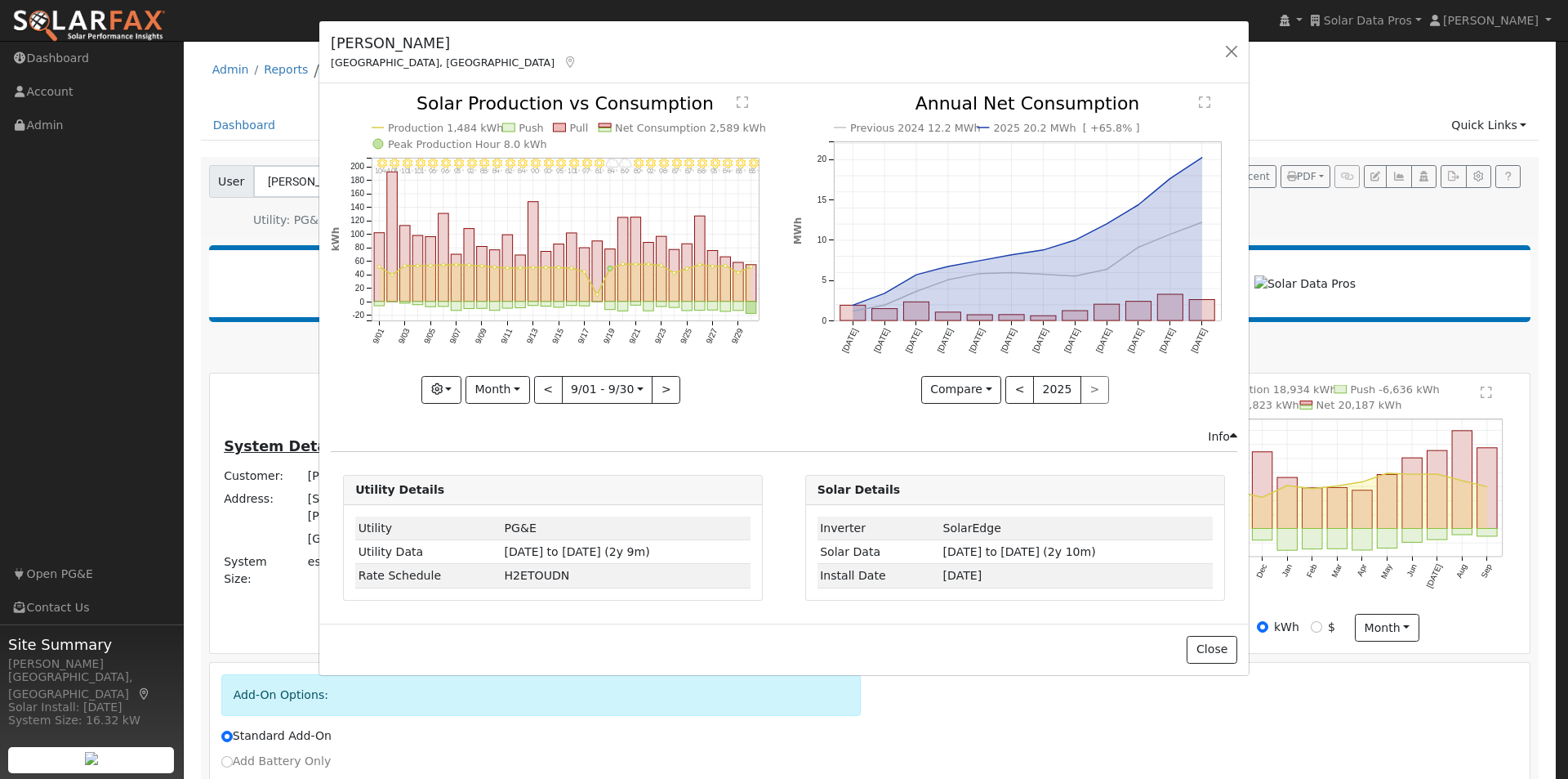
click at [745, 105] on text "" at bounding box center [742, 102] width 11 height 13
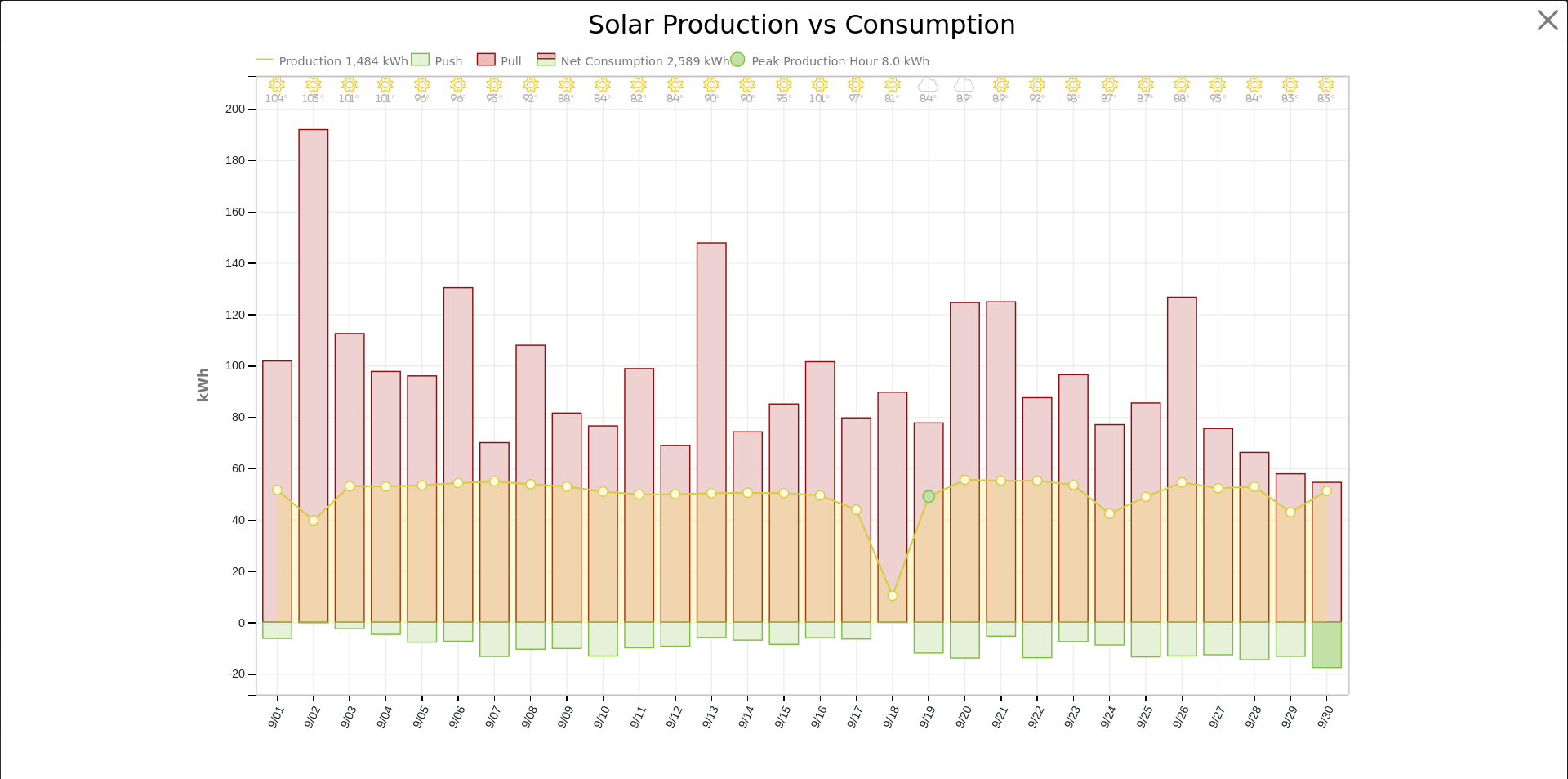
click at [617, 61] on text "Net Consumption 2,589 kWh" at bounding box center [645, 61] width 169 height 13
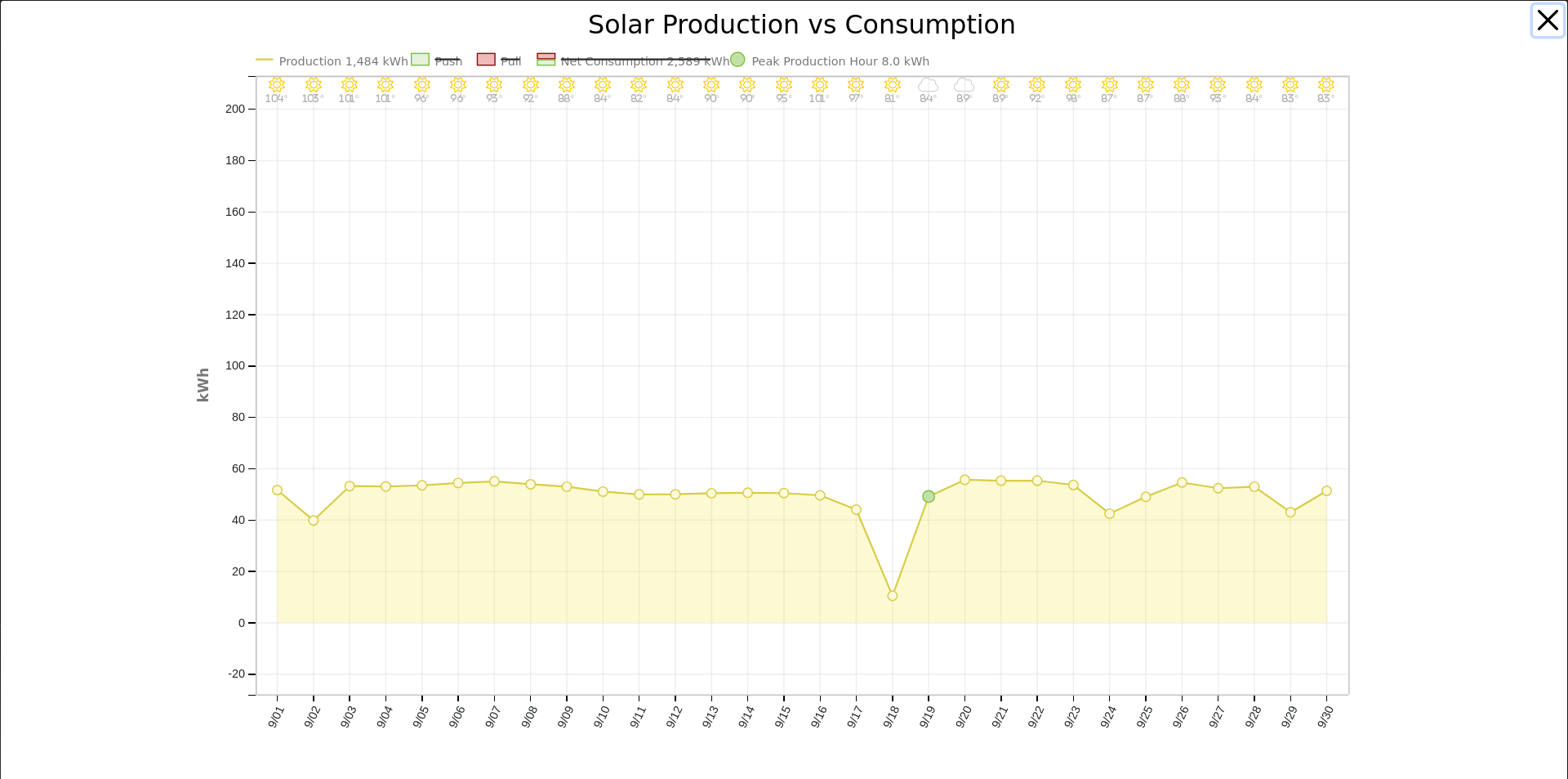
click at [1541, 20] on button "button" at bounding box center [1548, 20] width 31 height 31
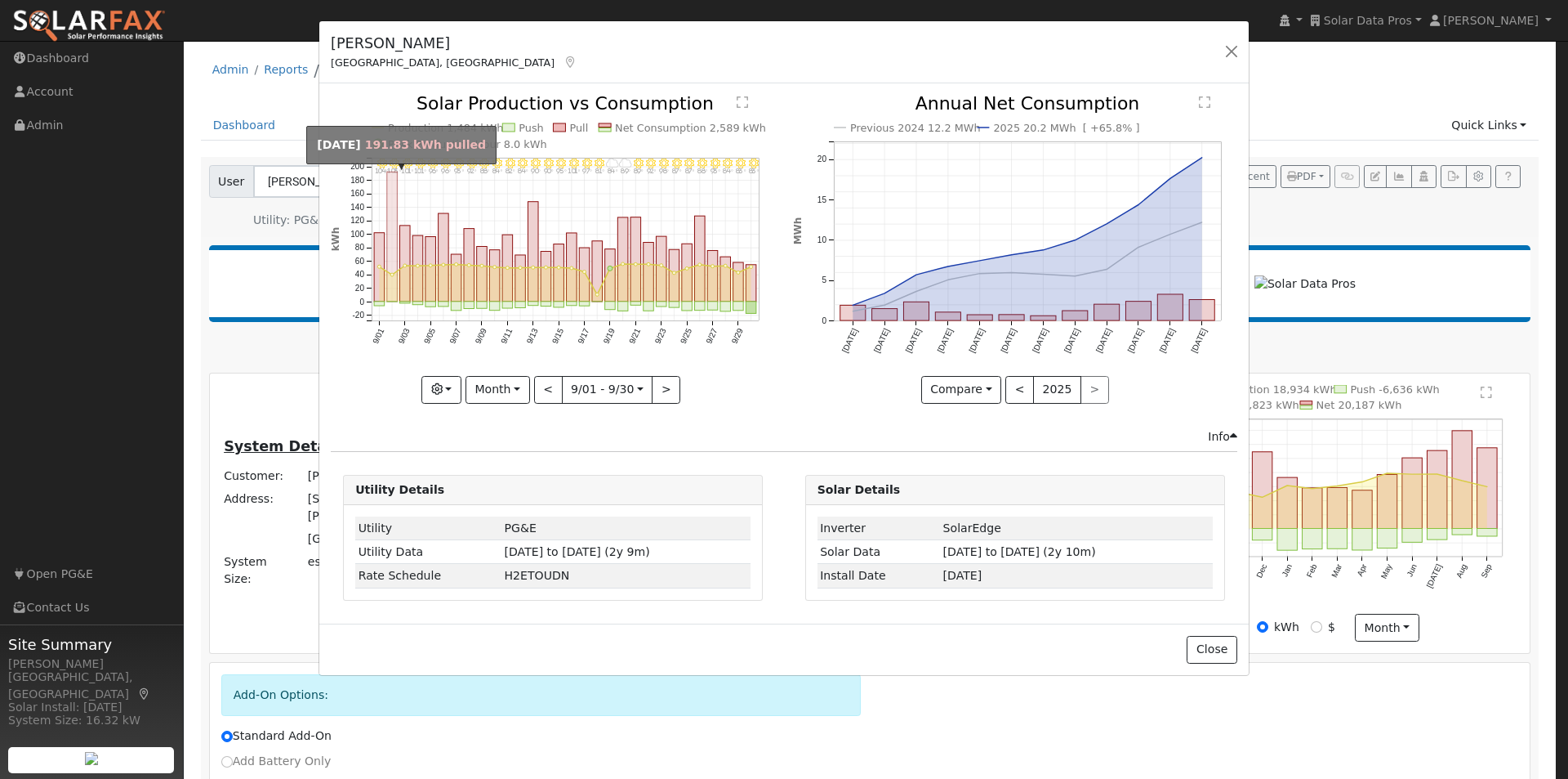
click at [392, 196] on rect "onclick=""" at bounding box center [392, 237] width 11 height 130
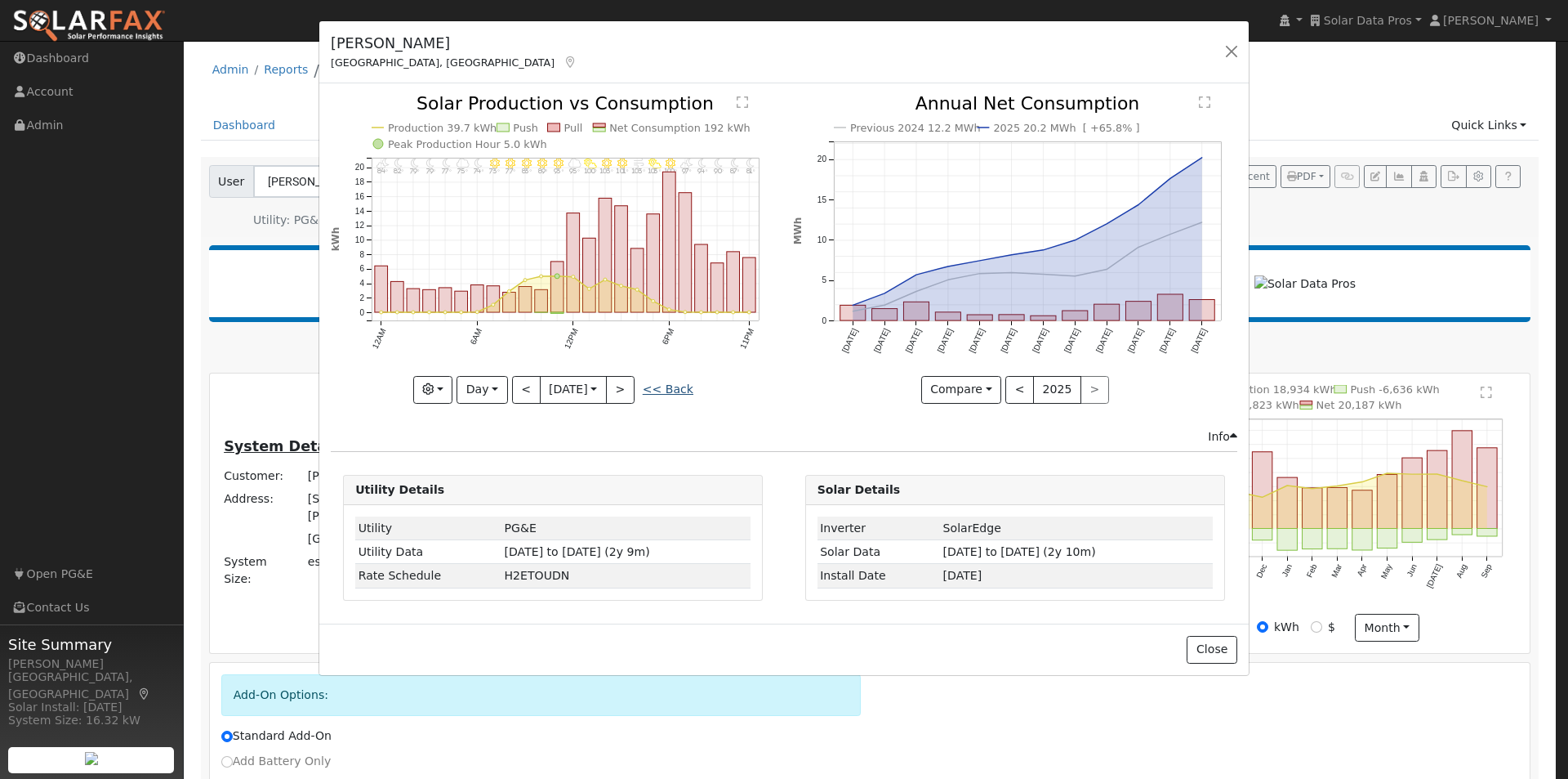
click at [672, 390] on link "<< Back" at bounding box center [668, 389] width 51 height 13
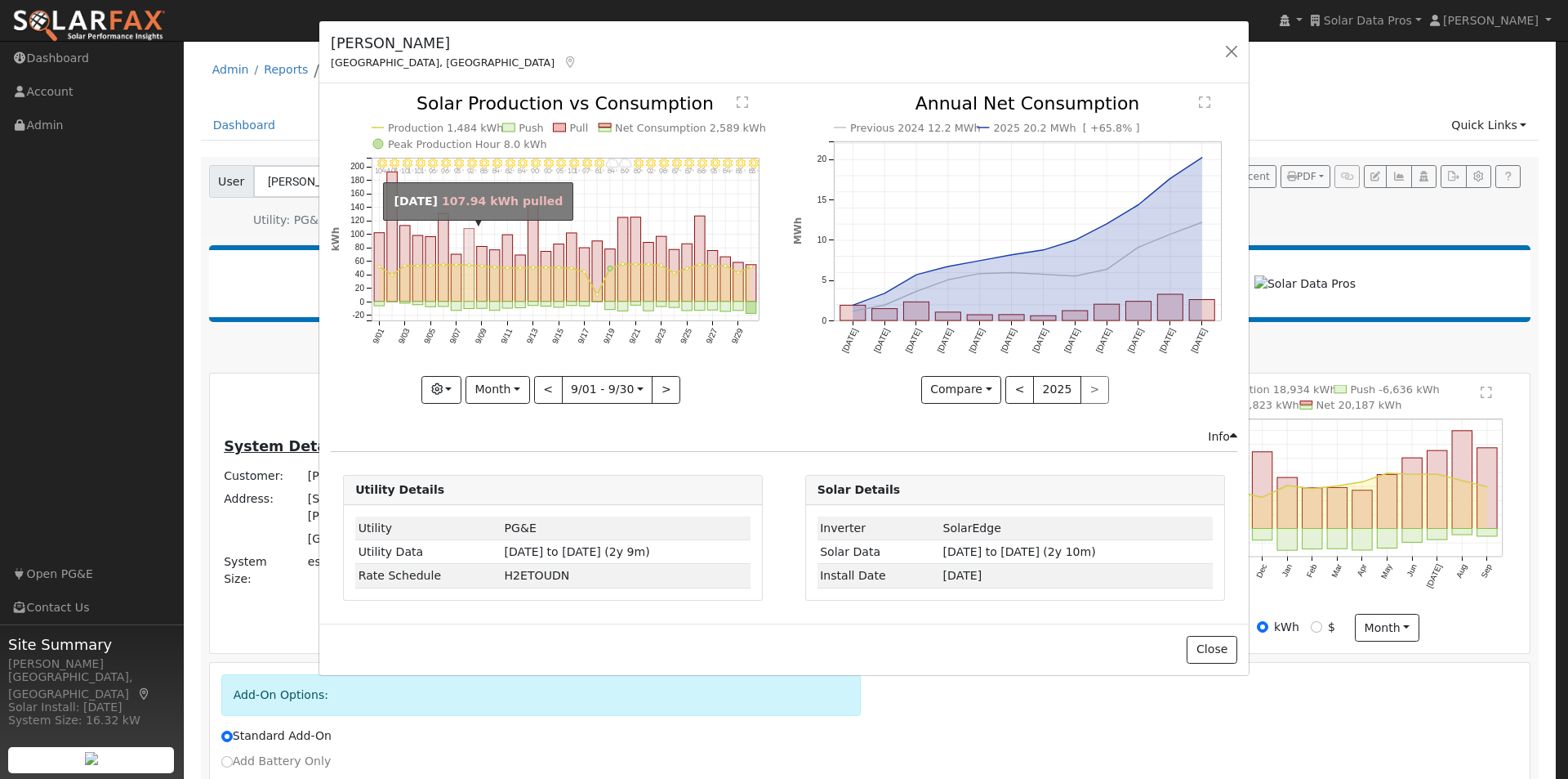
click at [469, 244] on rect "onclick=""" at bounding box center [469, 265] width 11 height 73
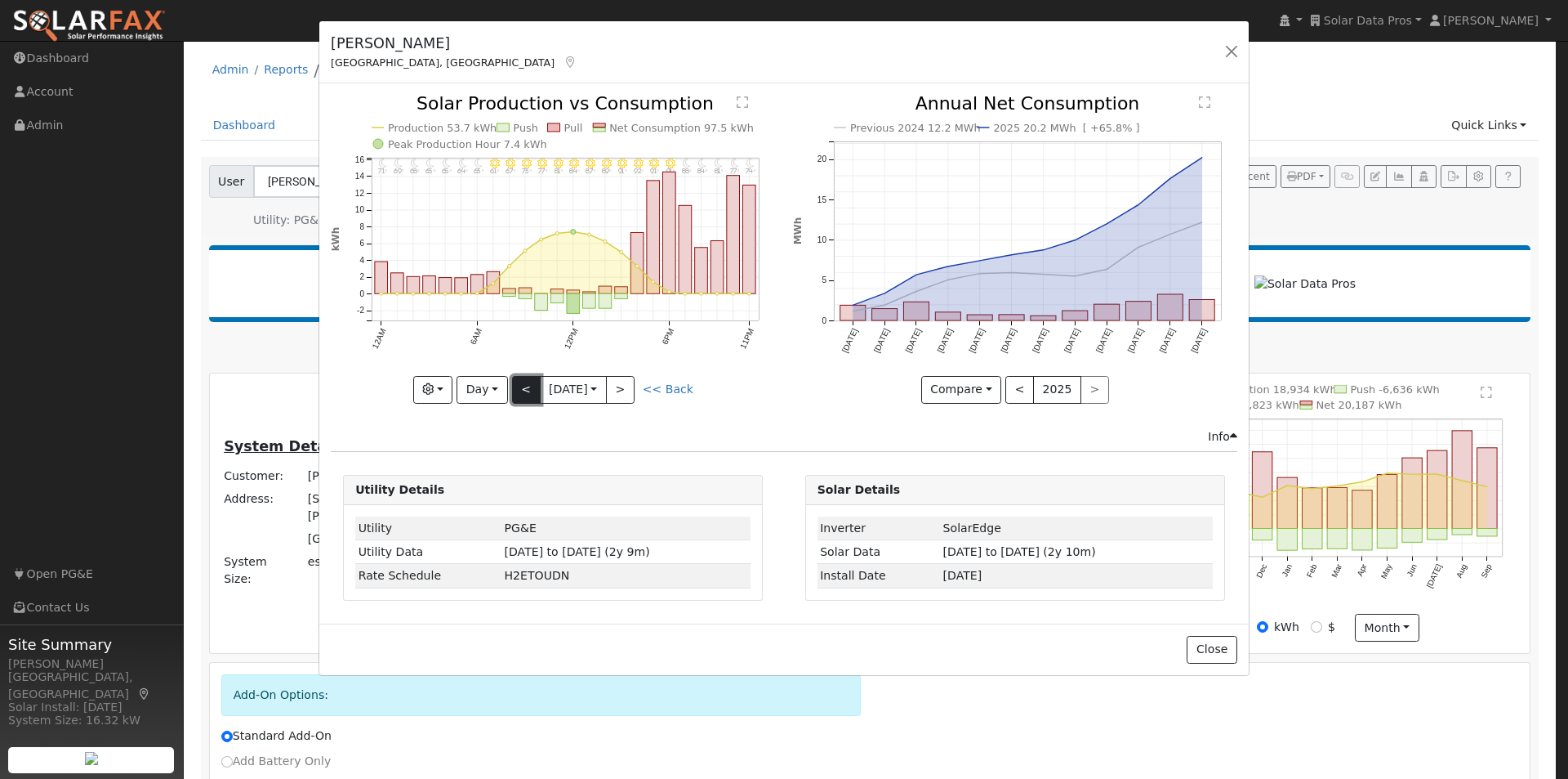
click at [529, 385] on button "<" at bounding box center [526, 390] width 29 height 28
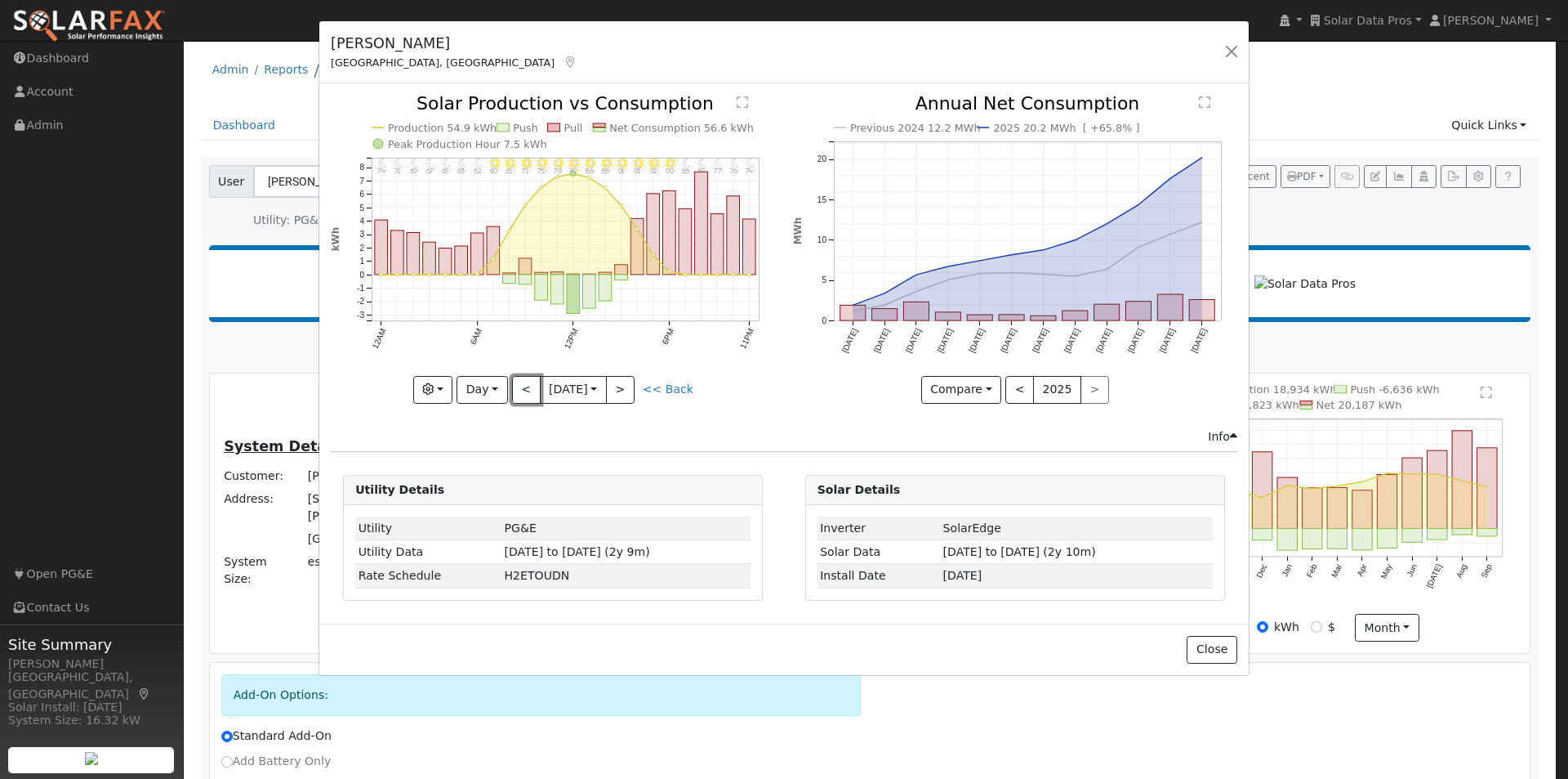
click at [524, 385] on button "<" at bounding box center [526, 390] width 29 height 28
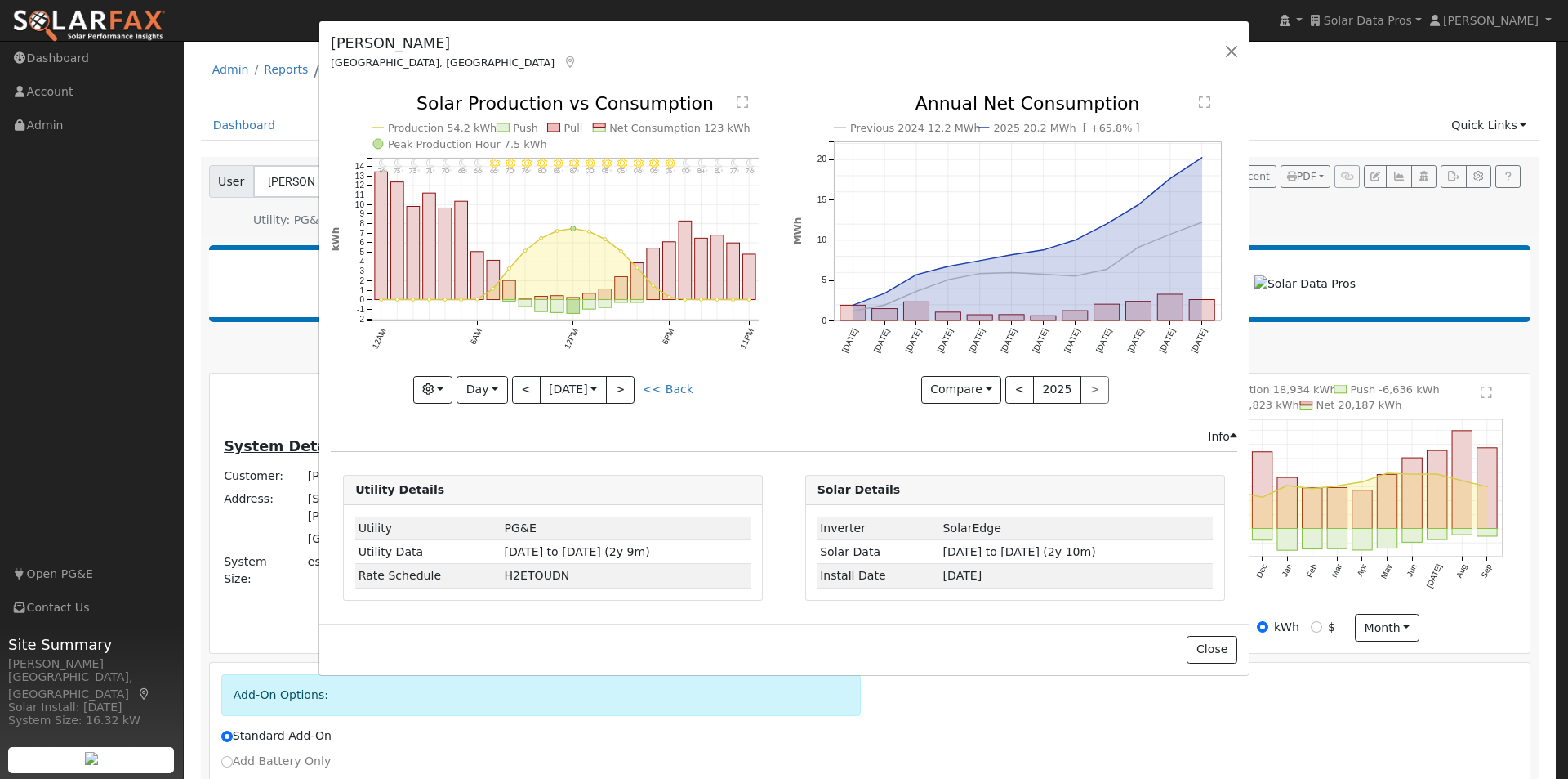
click at [453, 126] on text "Production 54.2 kWh" at bounding box center [442, 128] width 109 height 12
click at [461, 125] on text "Production 54.2 kWh" at bounding box center [442, 128] width 109 height 12
click at [457, 128] on text "Production 54.2 kWh" at bounding box center [442, 128] width 109 height 12
click at [446, 130] on text "Production 54.2 kWh" at bounding box center [442, 128] width 109 height 12
click at [449, 129] on text "Production 54.2 kWh" at bounding box center [442, 128] width 109 height 12
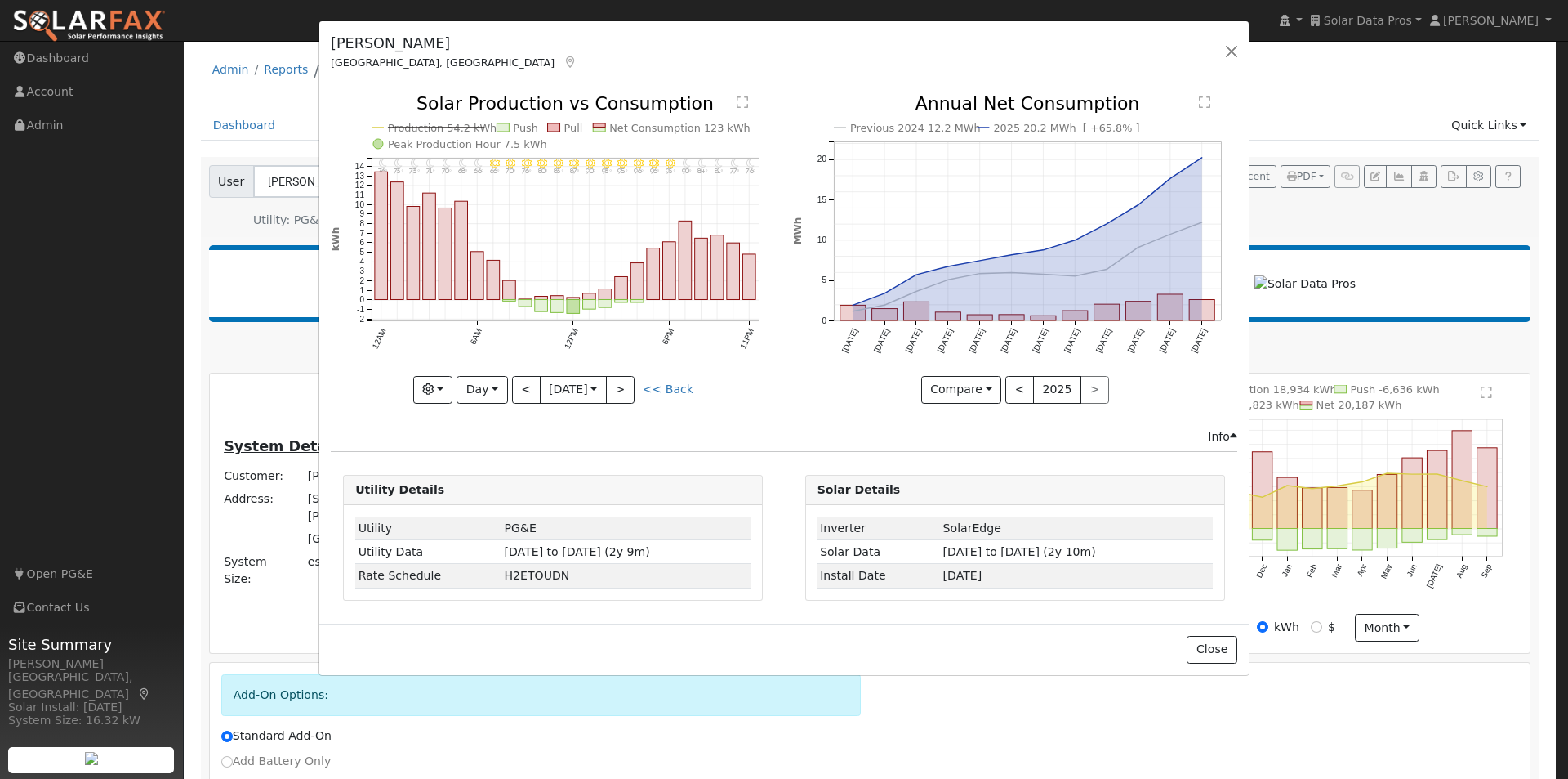
click at [438, 126] on text "Production 54.2 kWh" at bounding box center [442, 128] width 109 height 12
click at [626, 393] on button ">" at bounding box center [620, 390] width 29 height 28
type input "2025-09-07"
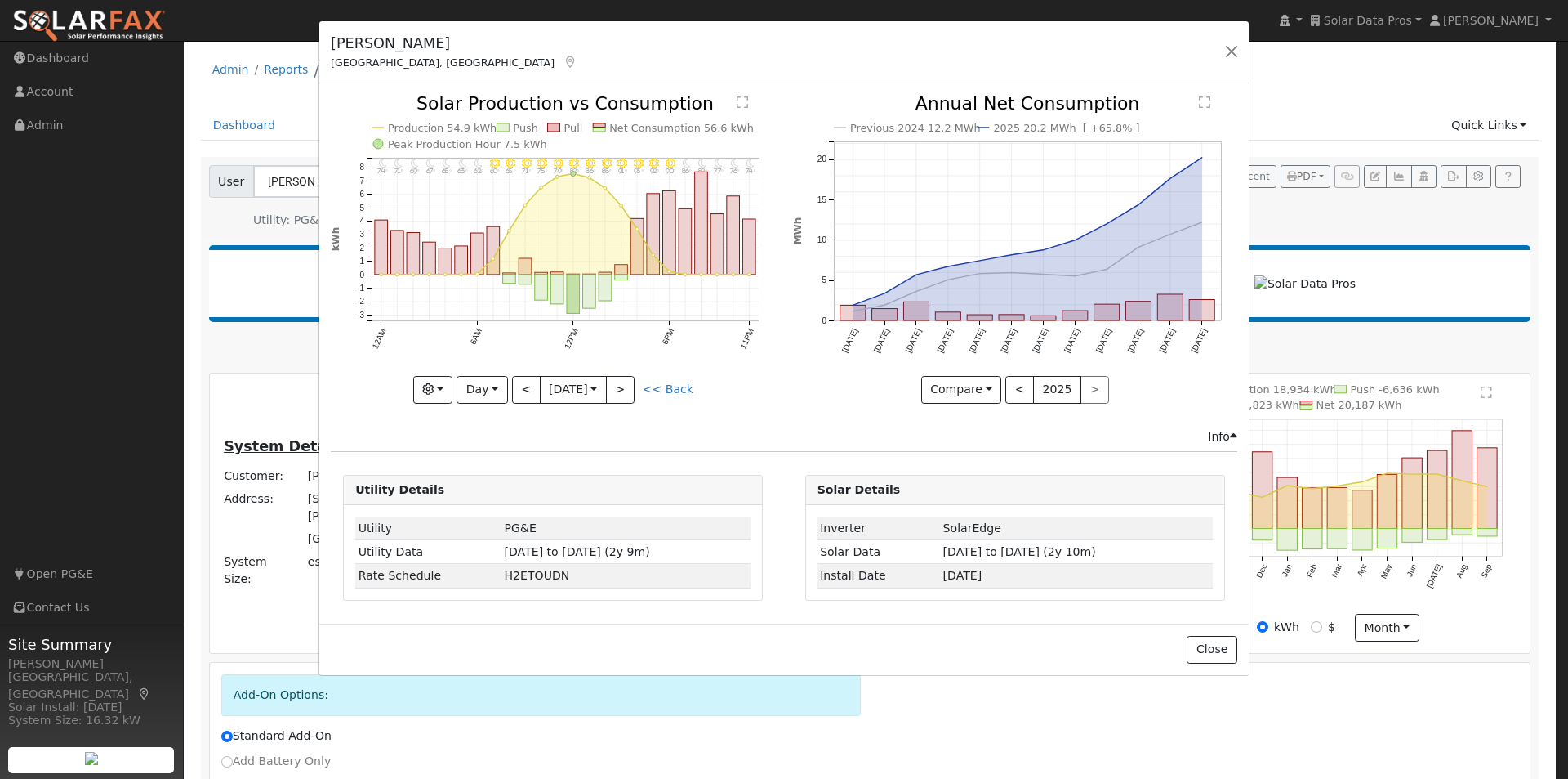
click at [473, 118] on icon "11PM - Clear 74° 10PM - Clear 76° 9PM - Clear 77° 8PM - Clear 82° 7PM - Clear 8…" at bounding box center [553, 248] width 444 height 307
click at [453, 130] on text "Production 54.9 kWh" at bounding box center [442, 128] width 109 height 12
click at [426, 127] on text "Production 54.9 kWh" at bounding box center [442, 128] width 109 height 12
click at [635, 123] on text "Net Consumption 56.6 kWh" at bounding box center [682, 128] width 144 height 12
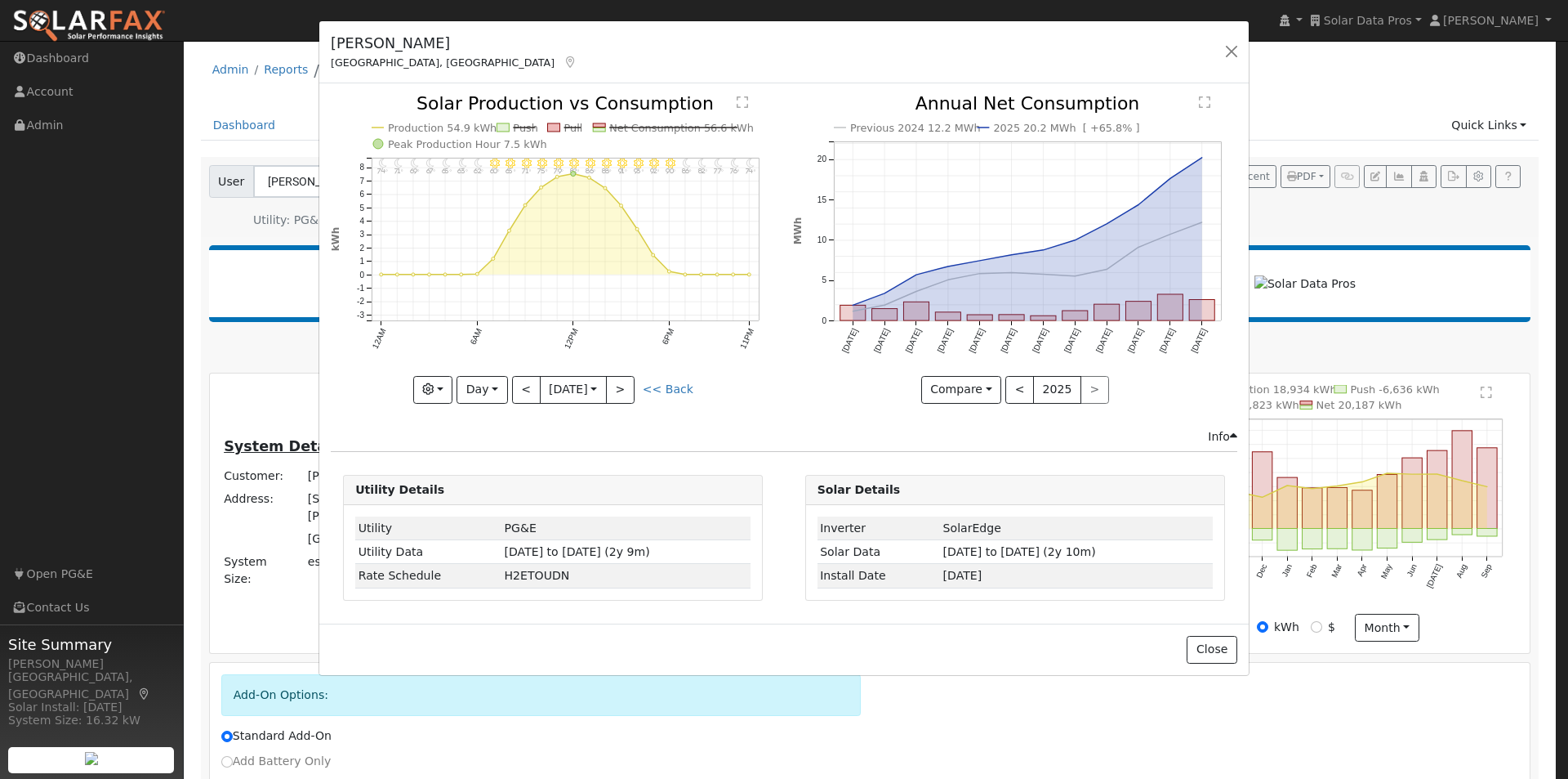
click at [678, 128] on line at bounding box center [674, 128] width 128 height 0
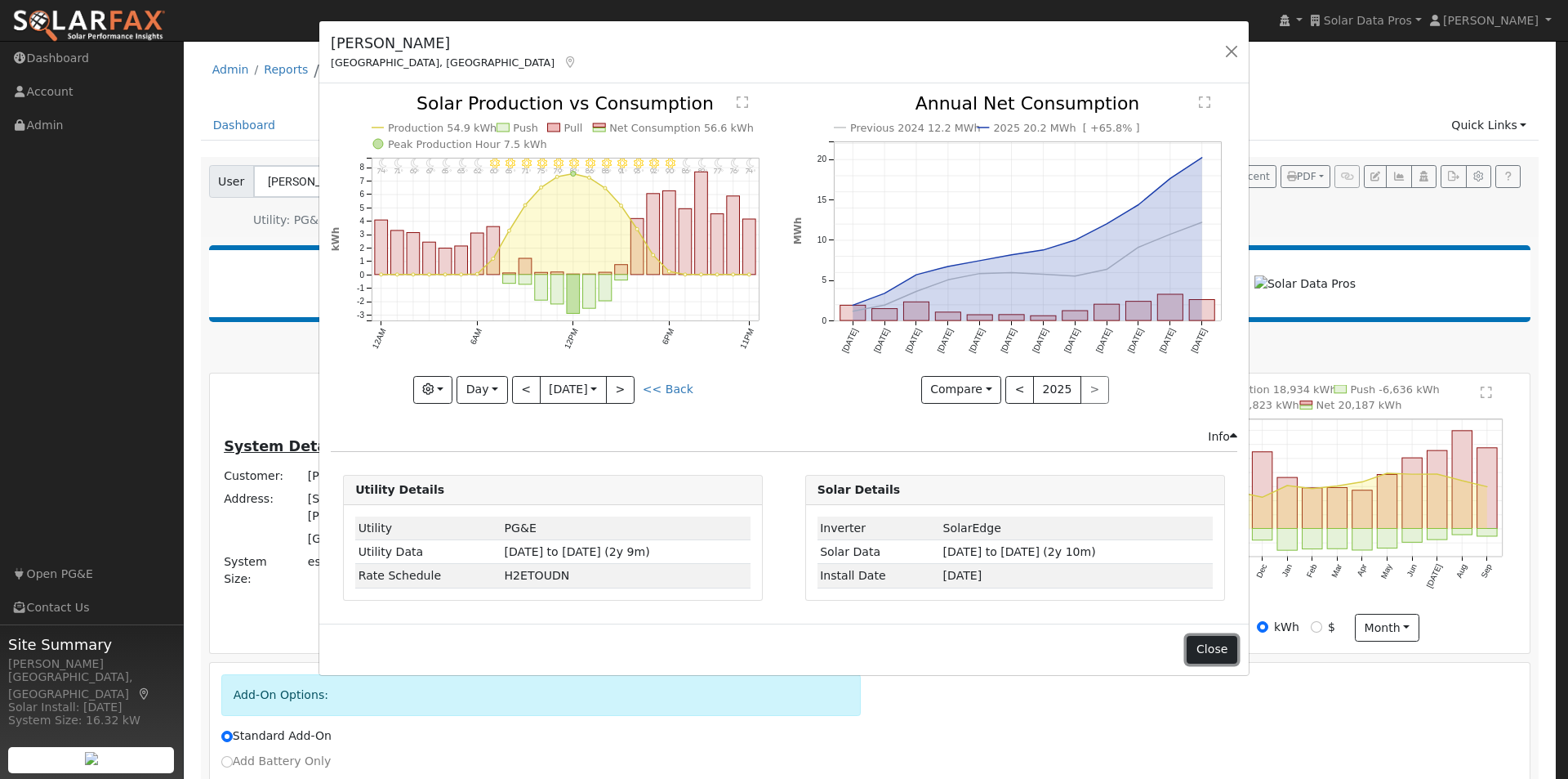
click at [1218, 649] on button "Close" at bounding box center [1212, 649] width 50 height 28
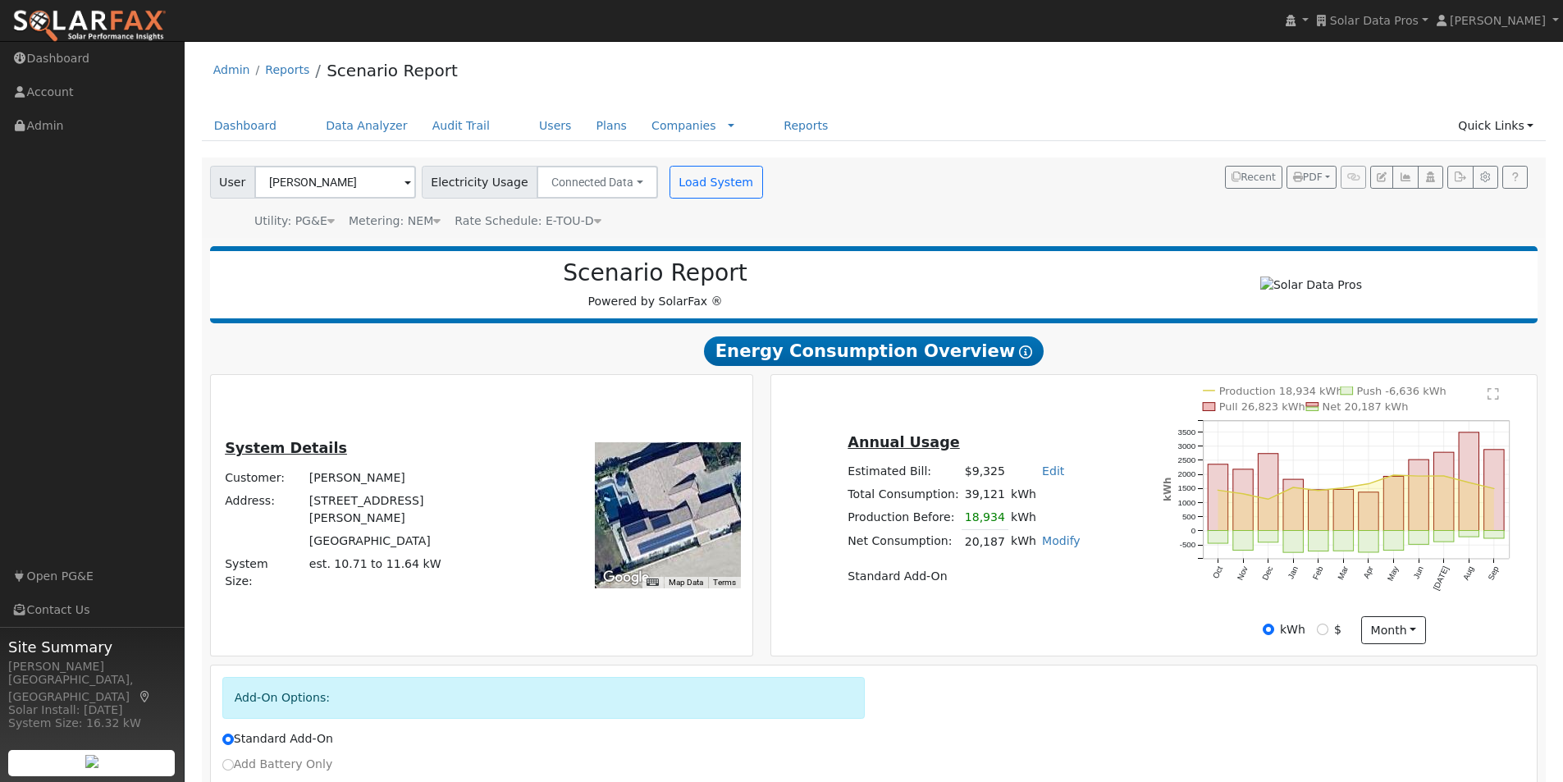
drag, startPoint x: 706, startPoint y: 548, endPoint x: 688, endPoint y: 500, distance: 51.7
click at [688, 500] on div at bounding box center [668, 515] width 146 height 146
click at [1463, 176] on icon "button" at bounding box center [1460, 177] width 12 height 10
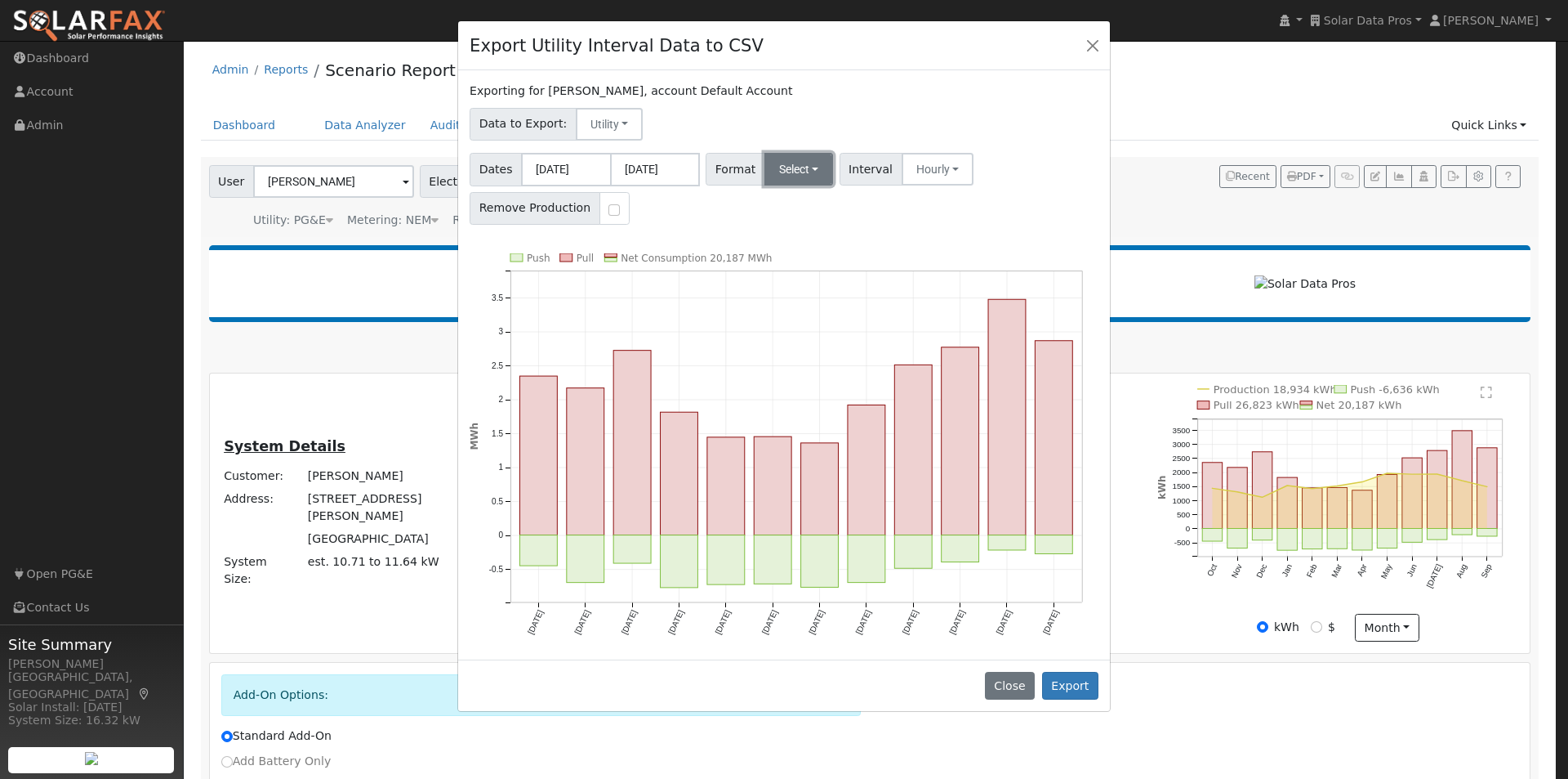
click at [806, 161] on button "Select" at bounding box center [799, 168] width 70 height 33
click at [783, 313] on link "Aurora" at bounding box center [818, 309] width 116 height 23
click at [804, 167] on button "Aurora" at bounding box center [801, 168] width 75 height 33
